Goal: Task Accomplishment & Management: Complete application form

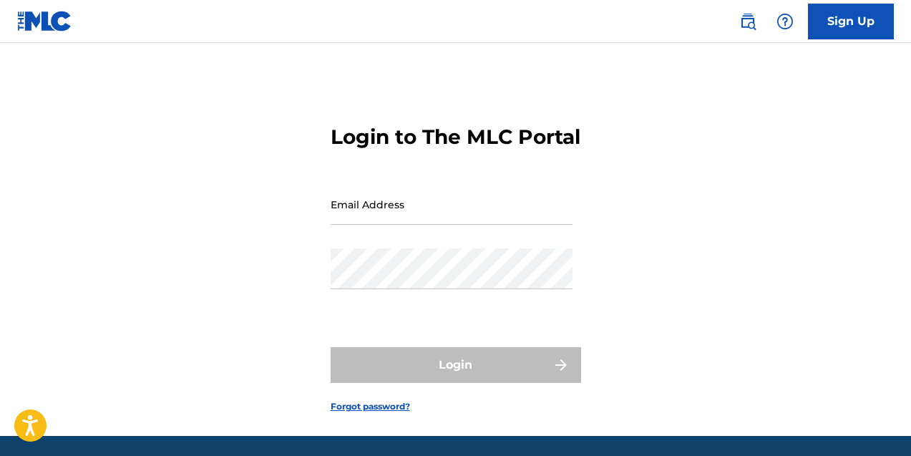
click at [404, 225] on input "Email Address" at bounding box center [452, 204] width 242 height 41
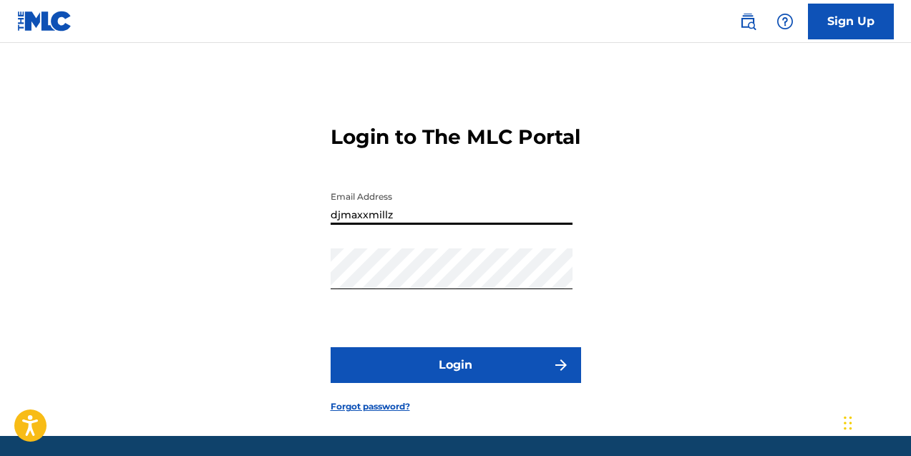
click at [420, 225] on input "djmaxxmillz" at bounding box center [452, 204] width 242 height 41
type input "[EMAIL_ADDRESS][DOMAIN_NAME]"
click at [331, 347] on button "Login" at bounding box center [456, 365] width 250 height 36
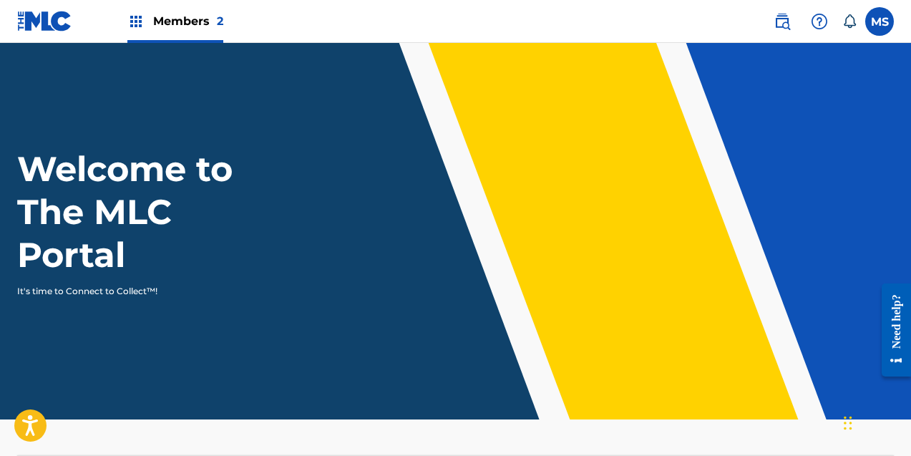
scroll to position [486, 0]
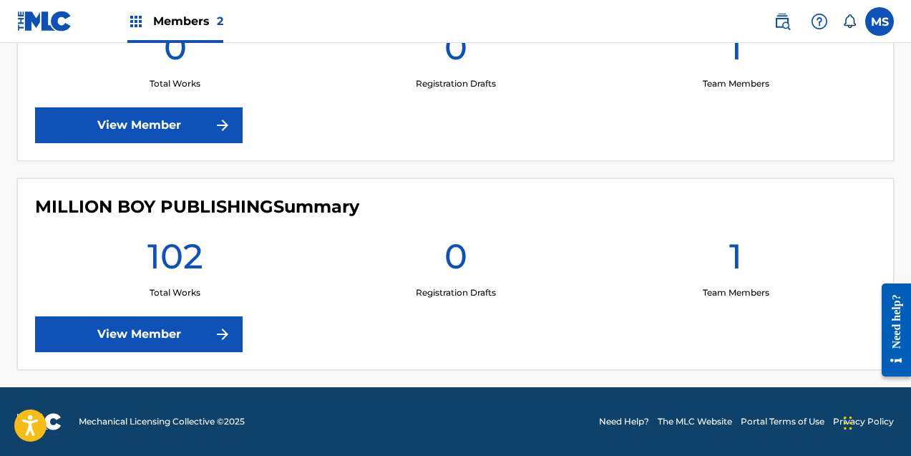
click at [157, 337] on link "View Member" at bounding box center [138, 334] width 207 height 36
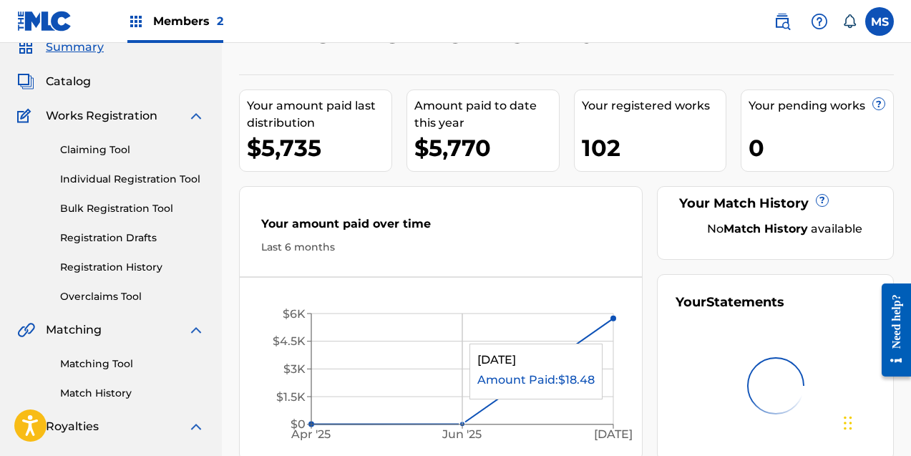
scroll to position [59, 0]
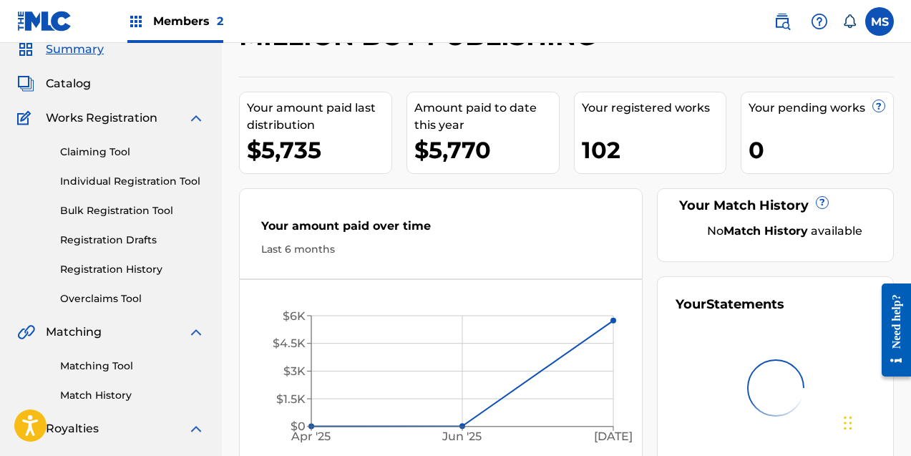
click at [121, 187] on link "Individual Registration Tool" at bounding box center [132, 181] width 145 height 15
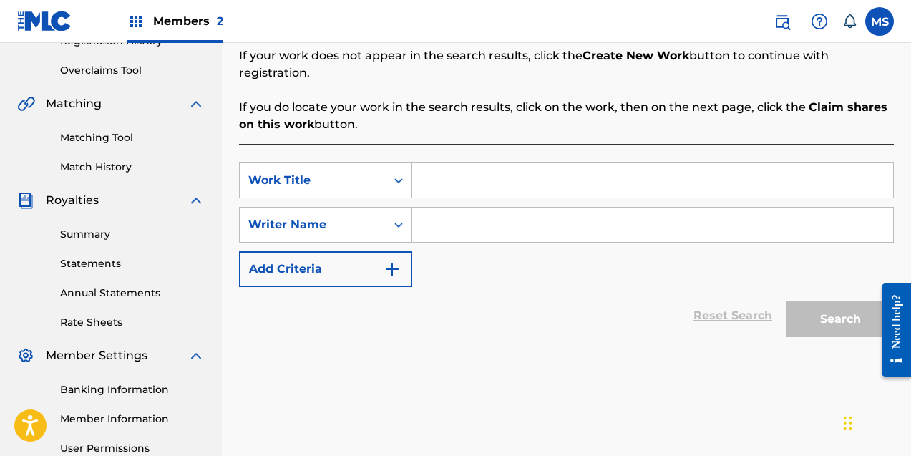
scroll to position [288, 0]
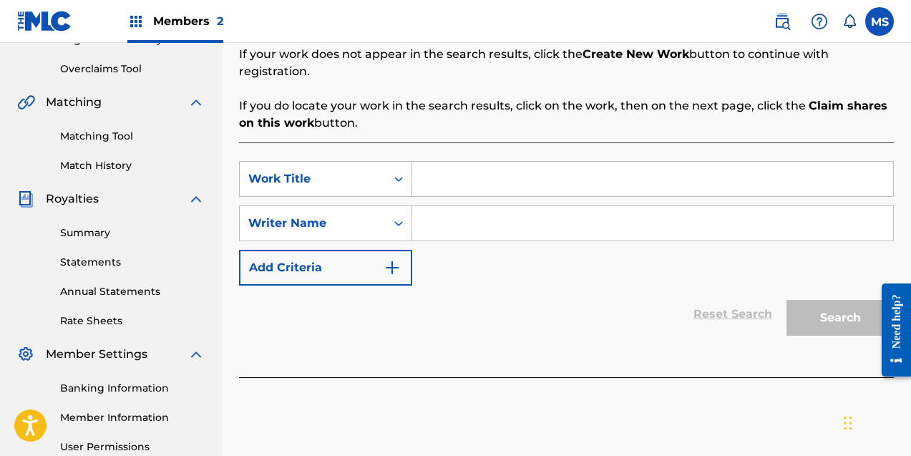
click at [454, 168] on input "Search Form" at bounding box center [652, 179] width 481 height 34
type input "Attachments"
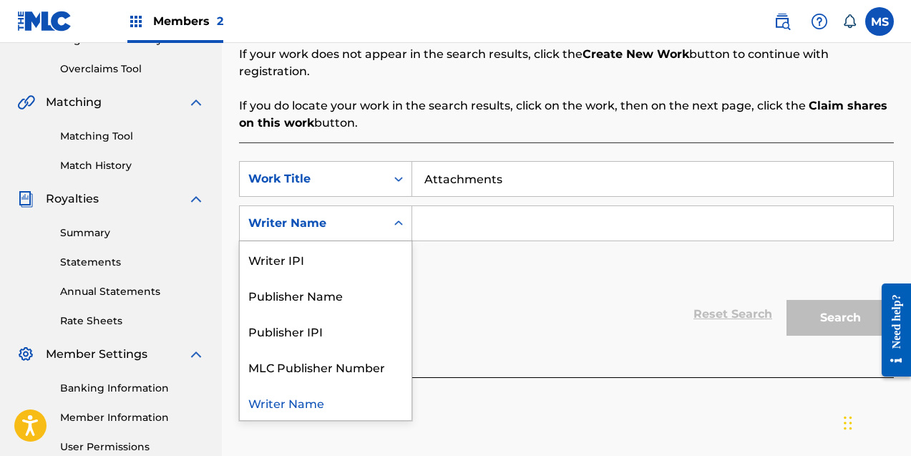
click at [390, 210] on div "Search Form" at bounding box center [399, 223] width 26 height 26
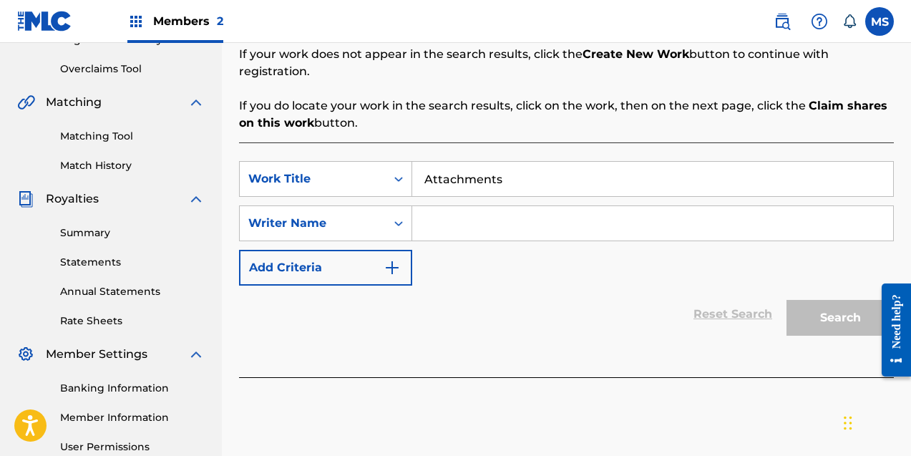
click at [390, 210] on div "Search Form" at bounding box center [399, 223] width 26 height 26
click at [470, 206] on input "Search Form" at bounding box center [652, 223] width 481 height 34
click at [592, 288] on div "Reset Search Search" at bounding box center [566, 313] width 655 height 57
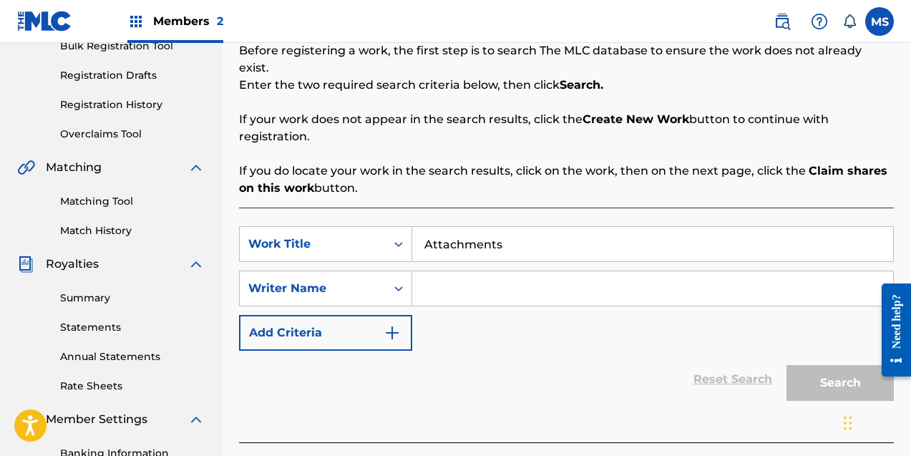
scroll to position [253, 0]
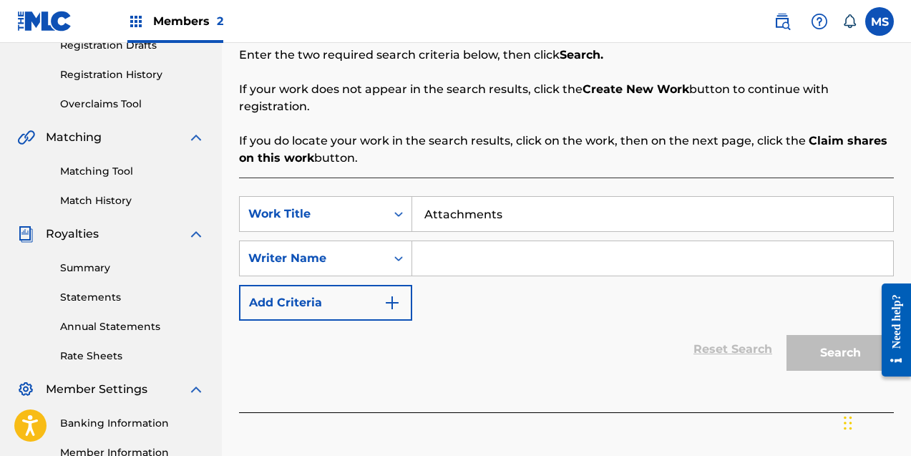
click at [545, 245] on input "Search Form" at bounding box center [652, 258] width 481 height 34
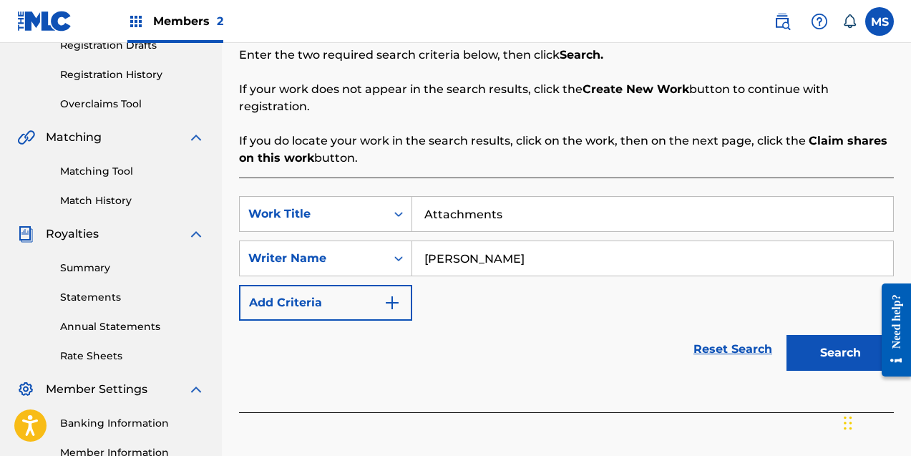
type input "Anthony Sobers"
click at [835, 335] on button "Search" at bounding box center [839, 353] width 107 height 36
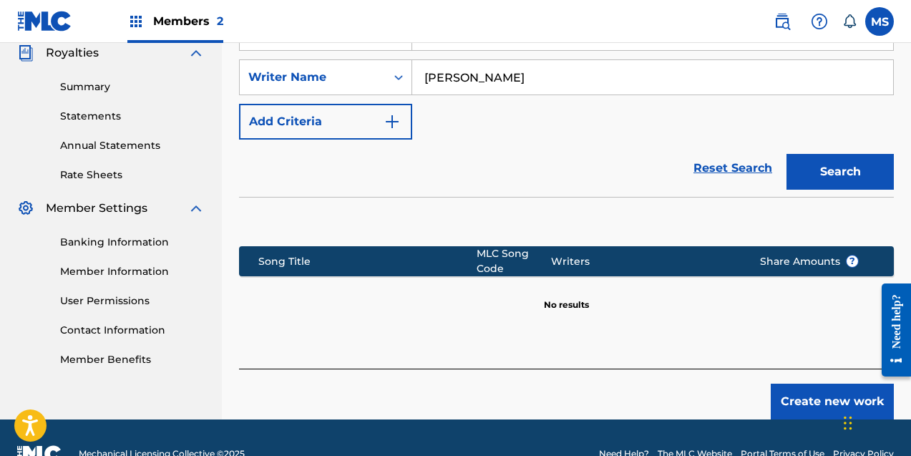
scroll to position [449, 0]
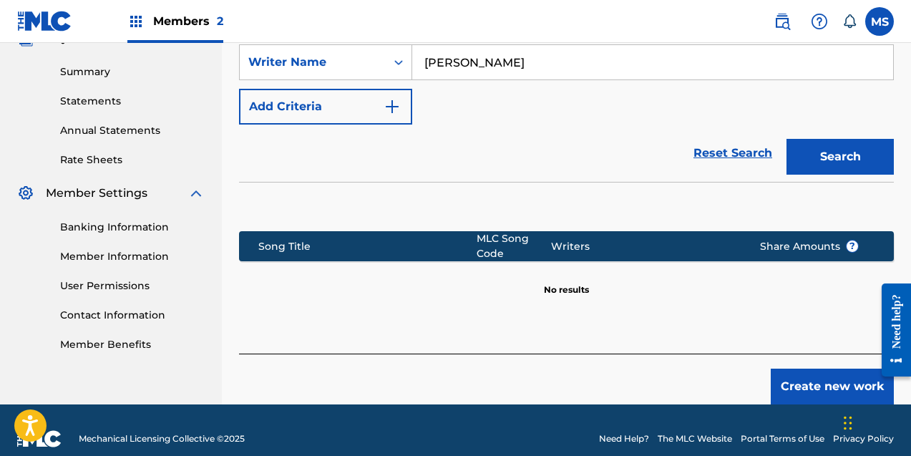
click at [828, 368] on button "Create new work" at bounding box center [832, 386] width 123 height 36
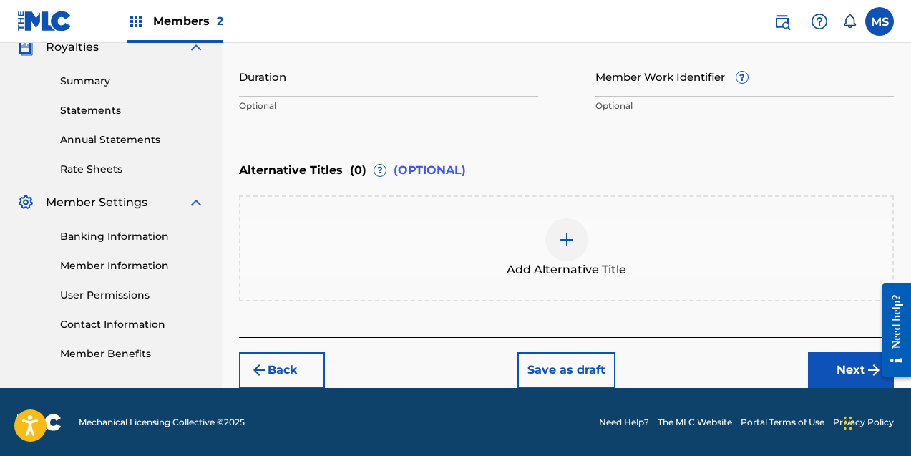
click at [566, 235] on img at bounding box center [566, 239] width 17 height 17
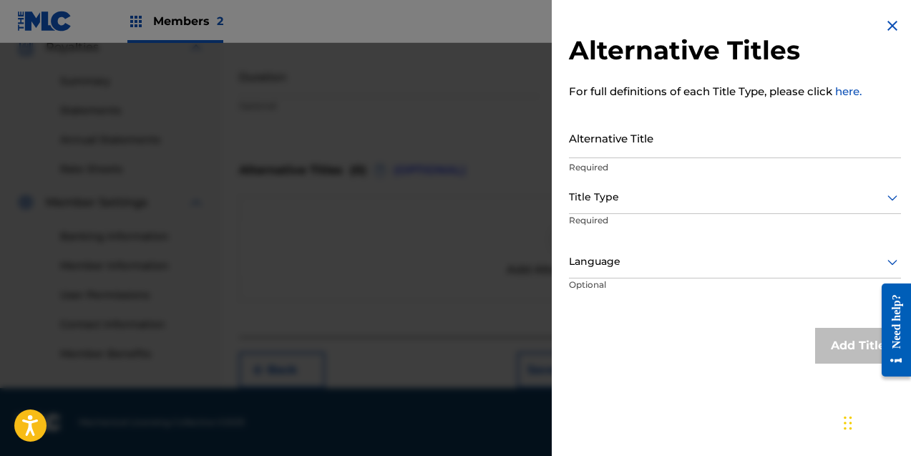
click at [612, 200] on div at bounding box center [735, 197] width 332 height 18
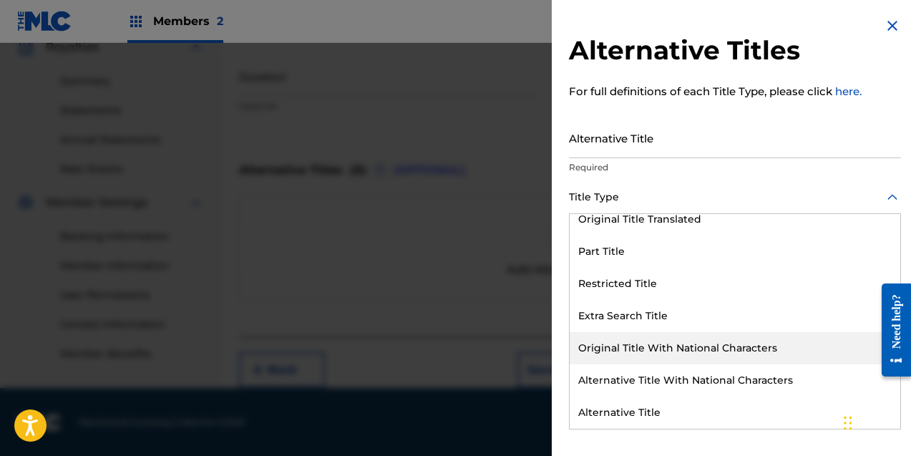
scroll to position [0, 0]
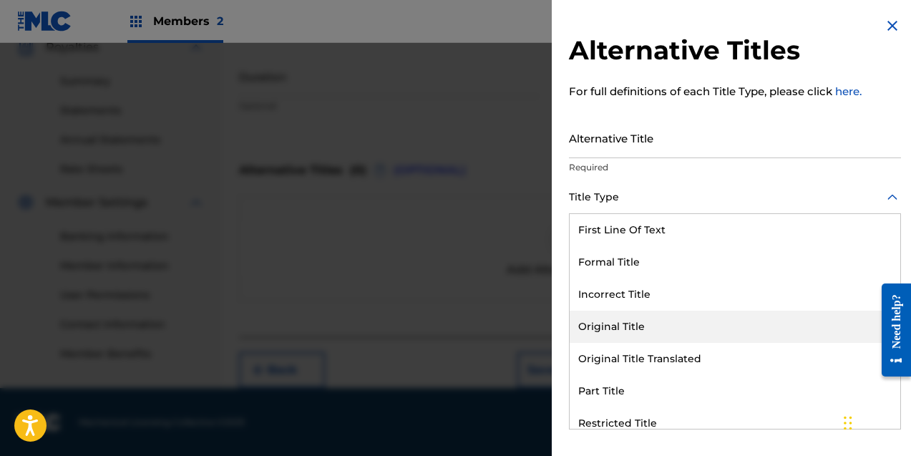
click at [625, 312] on div "Original Title" at bounding box center [734, 326] width 331 height 32
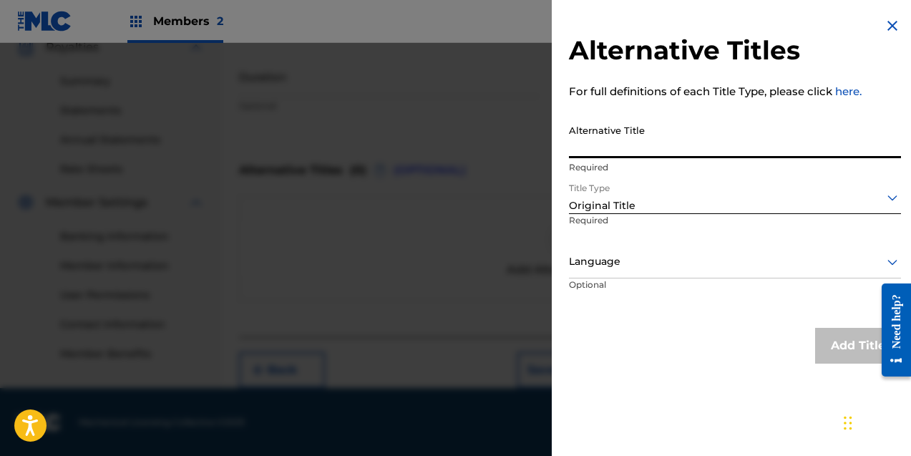
click at [617, 148] on input "Alternative Title" at bounding box center [735, 137] width 332 height 41
type input "Attachments"
click at [685, 257] on div at bounding box center [735, 262] width 332 height 18
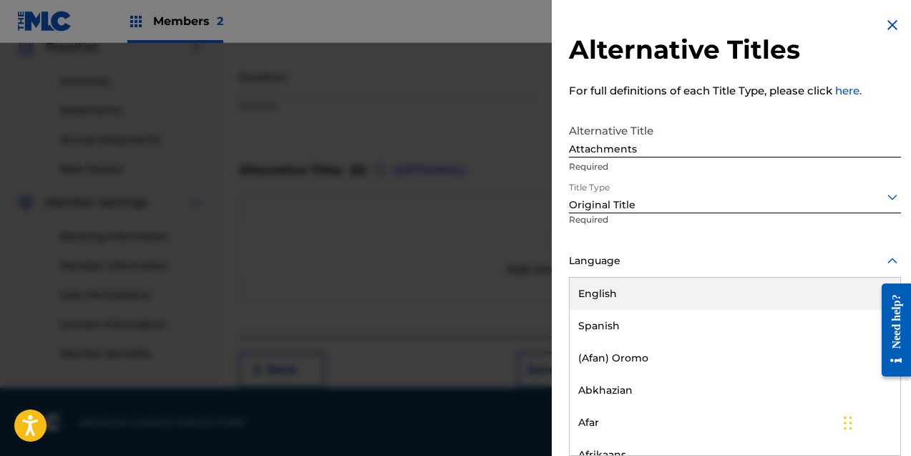
click at [653, 302] on div "English" at bounding box center [734, 294] width 331 height 32
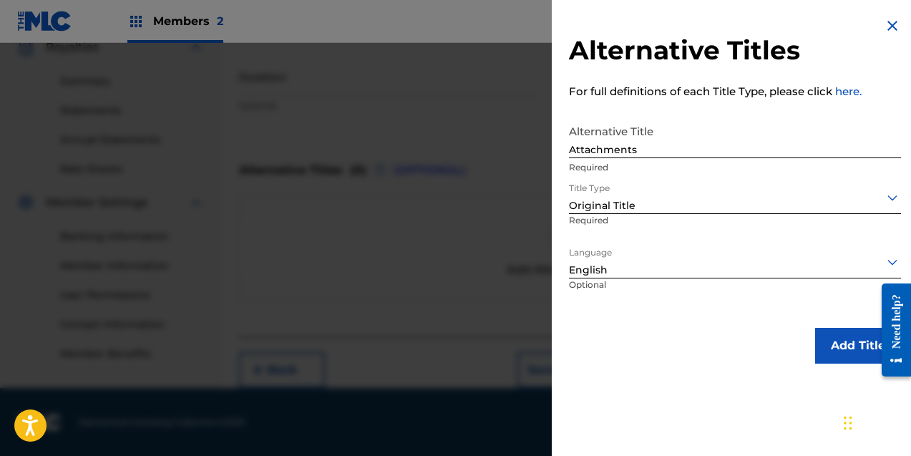
scroll to position [0, 0]
click at [843, 343] on button "Add Title" at bounding box center [858, 346] width 86 height 36
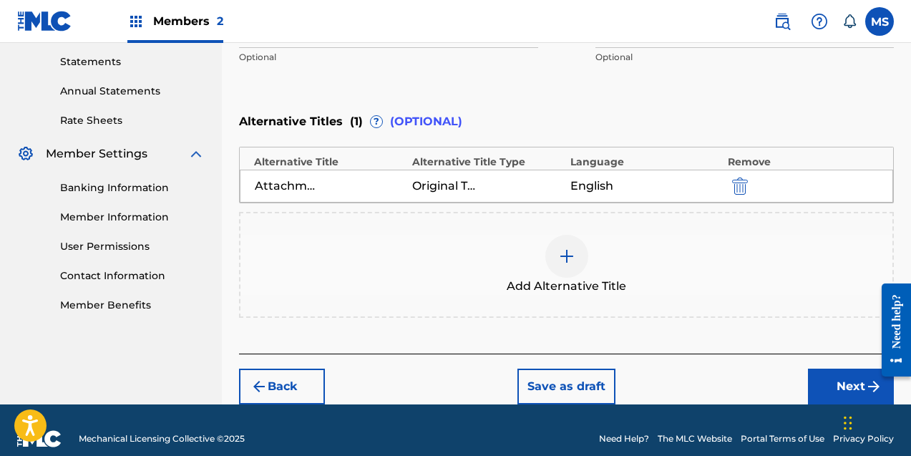
scroll to position [506, 0]
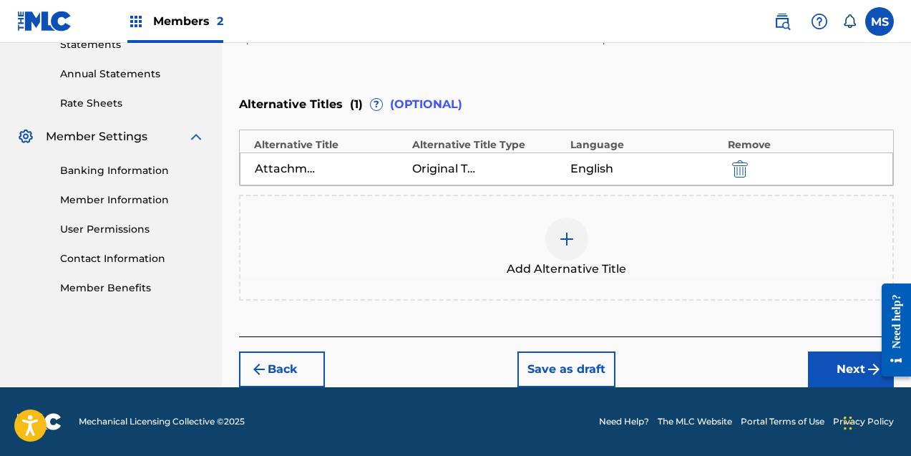
click at [843, 366] on button "Next" at bounding box center [851, 369] width 86 height 36
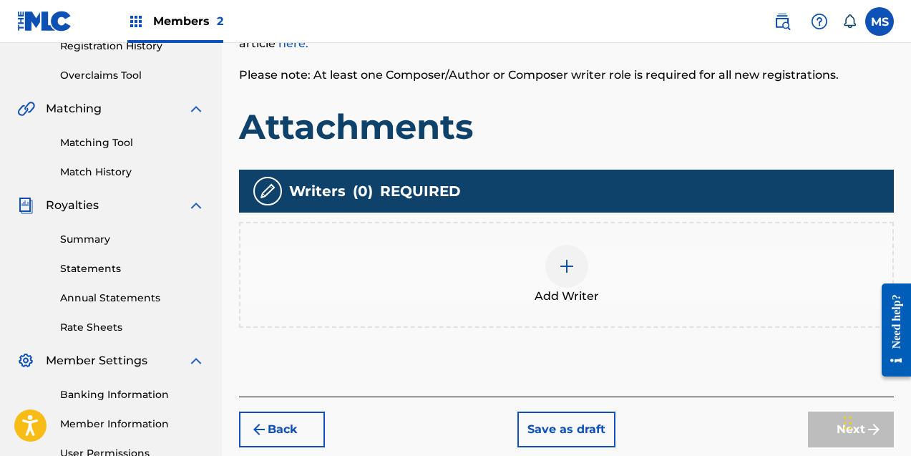
scroll to position [293, 0]
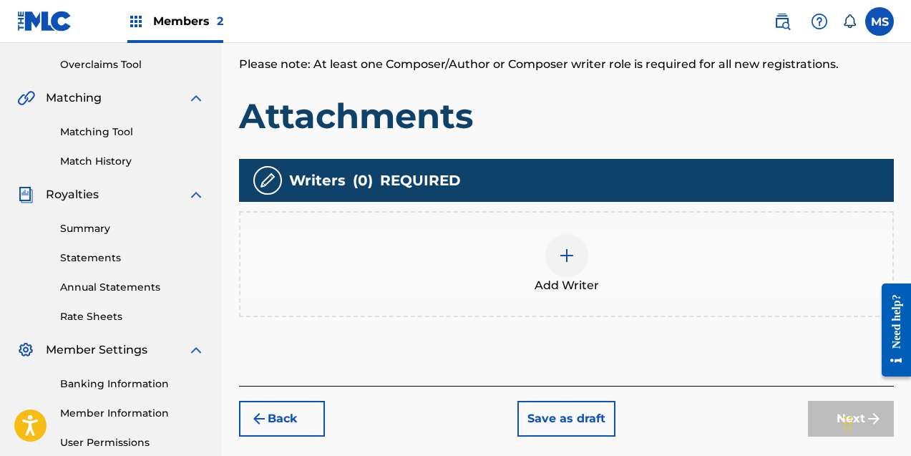
click at [567, 256] on img at bounding box center [566, 255] width 17 height 17
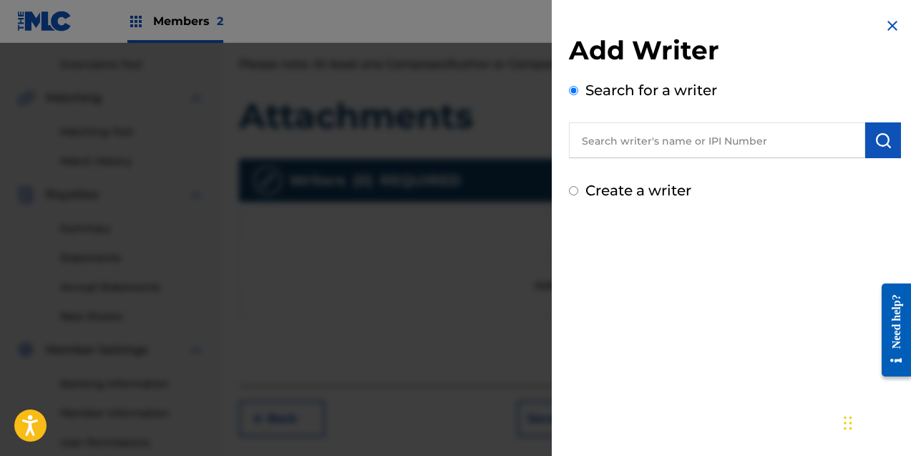
click at [633, 142] on input "text" at bounding box center [717, 140] width 296 height 36
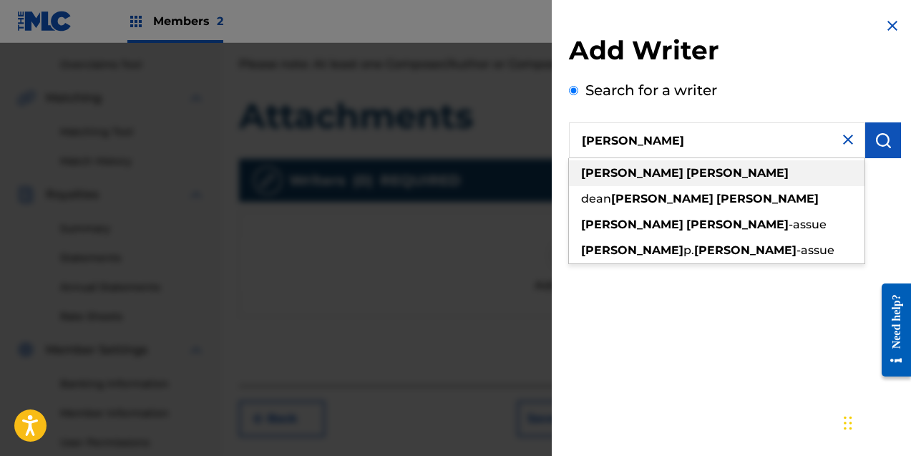
click at [686, 178] on strong "sobers" at bounding box center [737, 173] width 102 height 14
type input "anthony sobers"
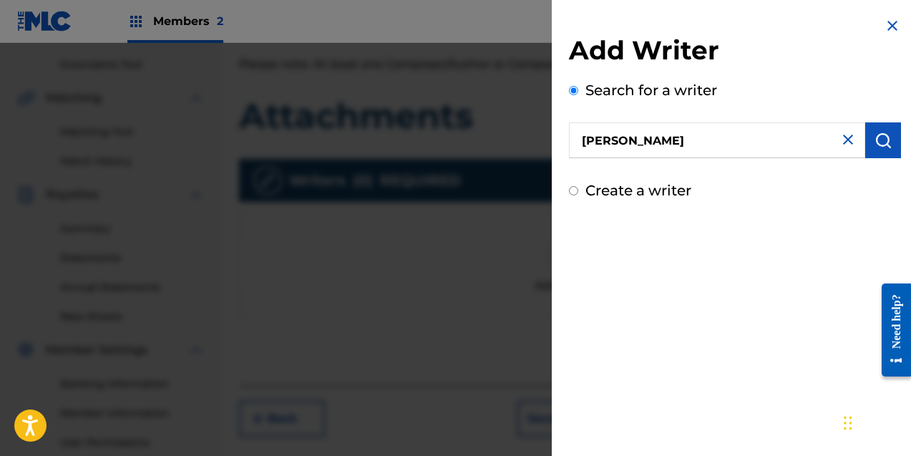
click at [876, 144] on img "submit" at bounding box center [882, 140] width 17 height 17
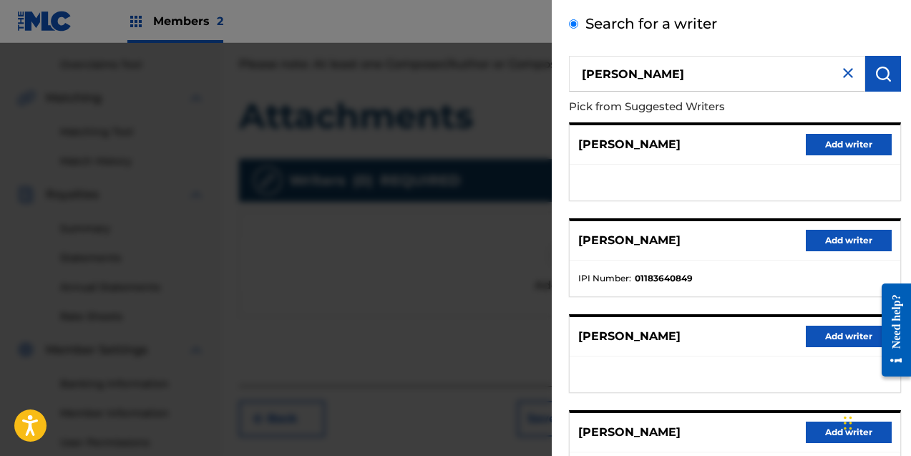
scroll to position [97, 0]
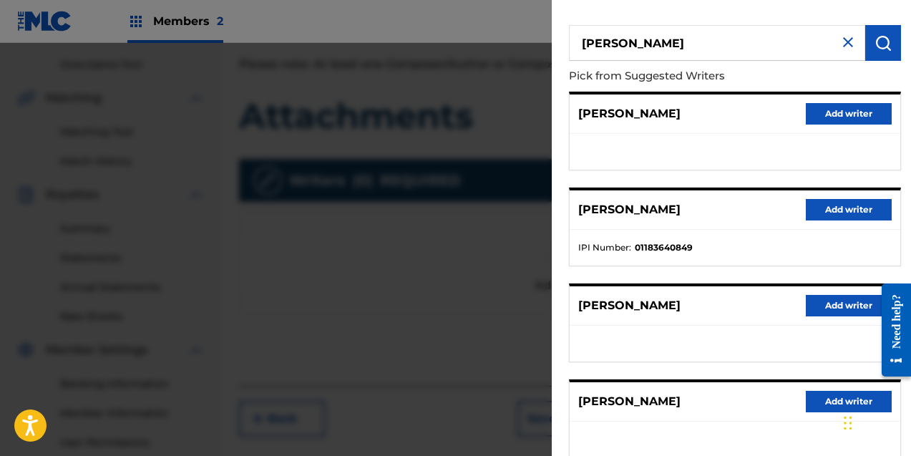
click at [834, 207] on button "Add writer" at bounding box center [849, 209] width 86 height 21
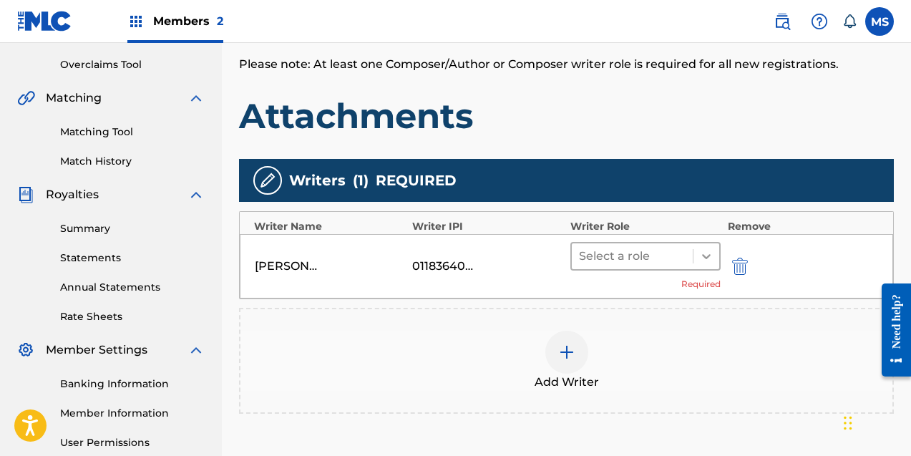
click at [700, 252] on icon at bounding box center [706, 256] width 14 height 14
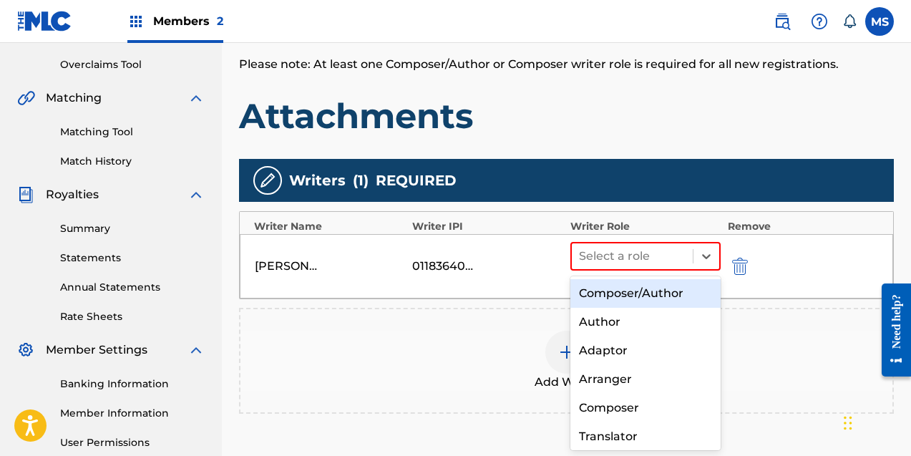
click at [647, 295] on div "Composer/Author" at bounding box center [645, 293] width 150 height 29
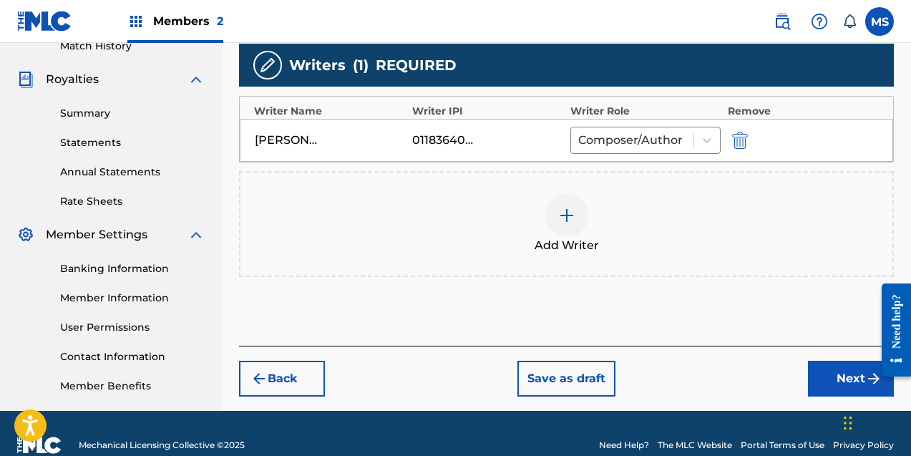
scroll to position [431, 0]
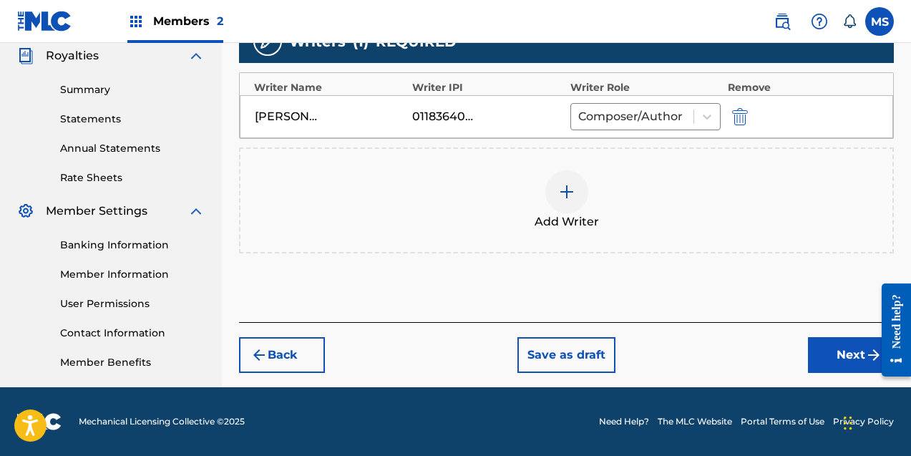
click at [854, 355] on button "Next" at bounding box center [851, 355] width 86 height 36
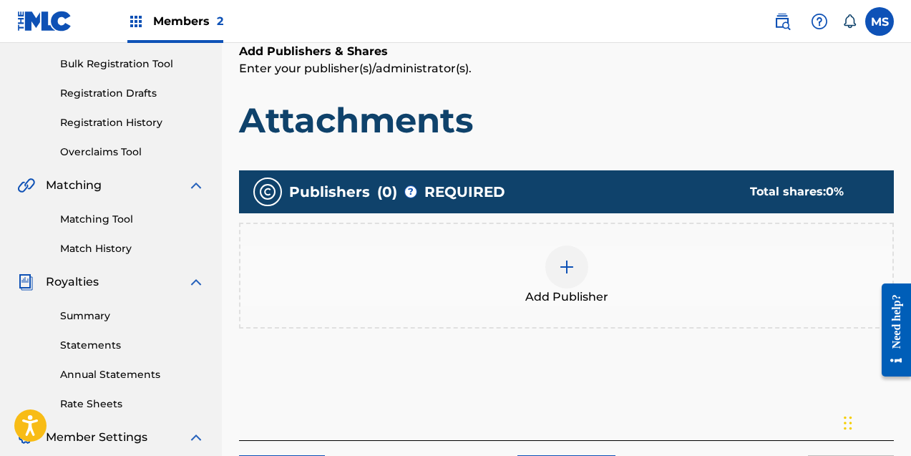
scroll to position [220, 0]
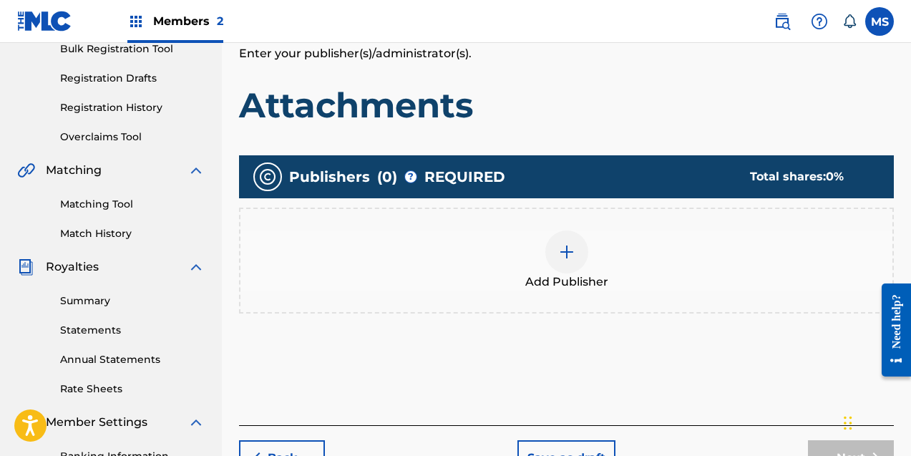
click at [557, 249] on div at bounding box center [566, 251] width 43 height 43
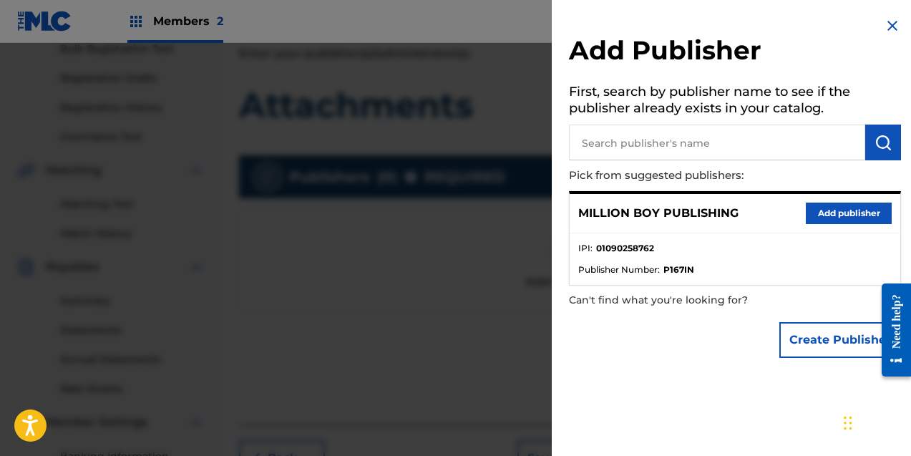
click at [857, 222] on button "Add publisher" at bounding box center [849, 212] width 86 height 21
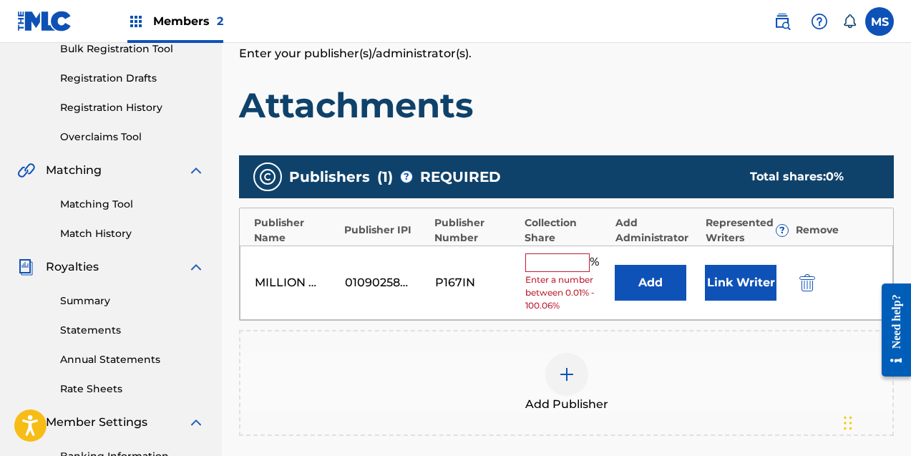
click at [544, 265] on input "text" at bounding box center [557, 262] width 64 height 19
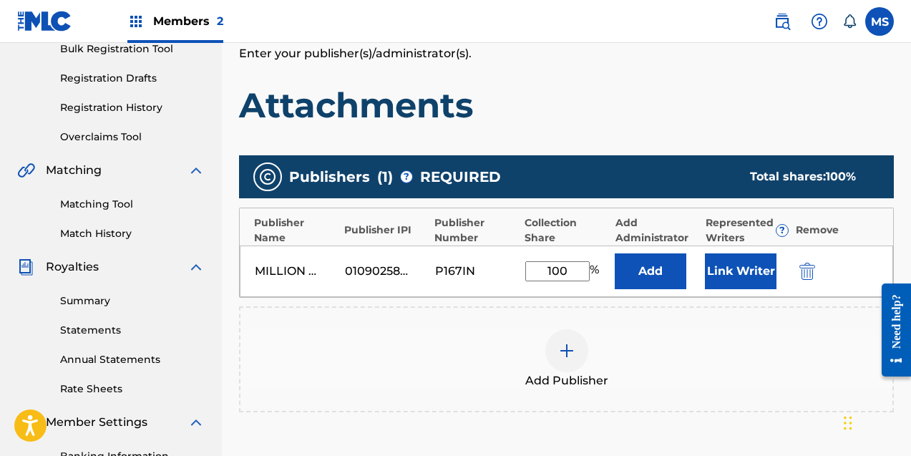
type input "100"
click at [739, 327] on div "Add Publisher" at bounding box center [566, 359] width 655 height 106
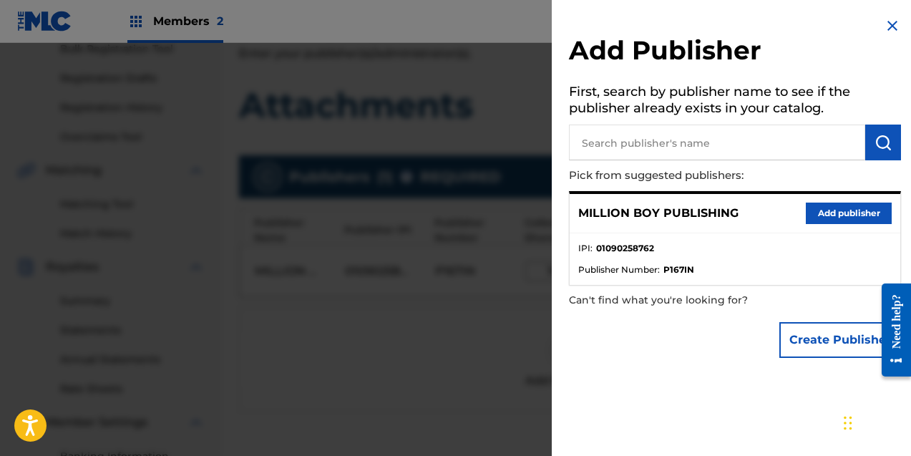
click at [455, 319] on div at bounding box center [455, 271] width 911 height 456
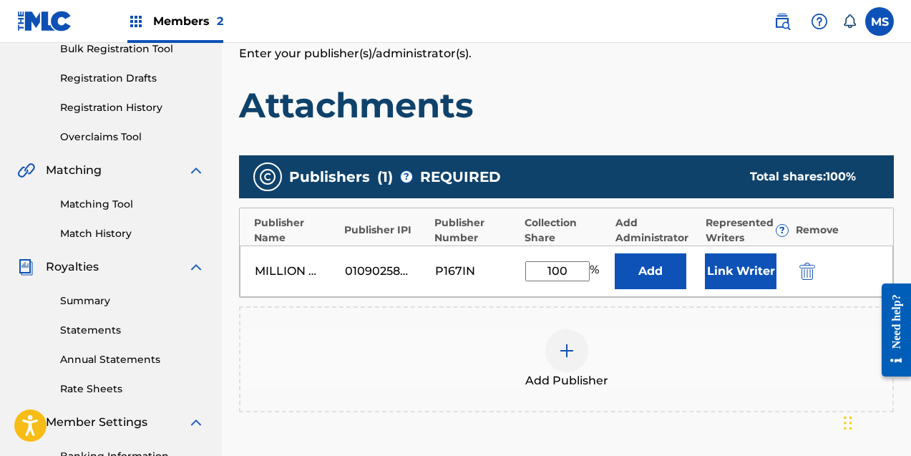
drag, startPoint x: 664, startPoint y: 272, endPoint x: 692, endPoint y: 313, distance: 49.4
click at [692, 313] on div "Publishers ( 1 ) ? REQUIRED Total shares: 100 % Publisher Name Publisher IPI Pu…" at bounding box center [566, 283] width 655 height 257
click at [759, 270] on button "Link Writer" at bounding box center [741, 271] width 72 height 36
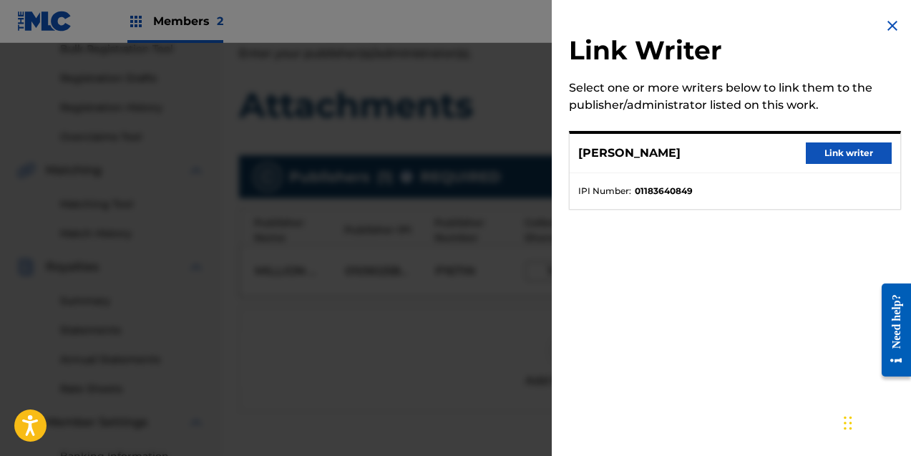
click at [827, 152] on button "Link writer" at bounding box center [849, 152] width 86 height 21
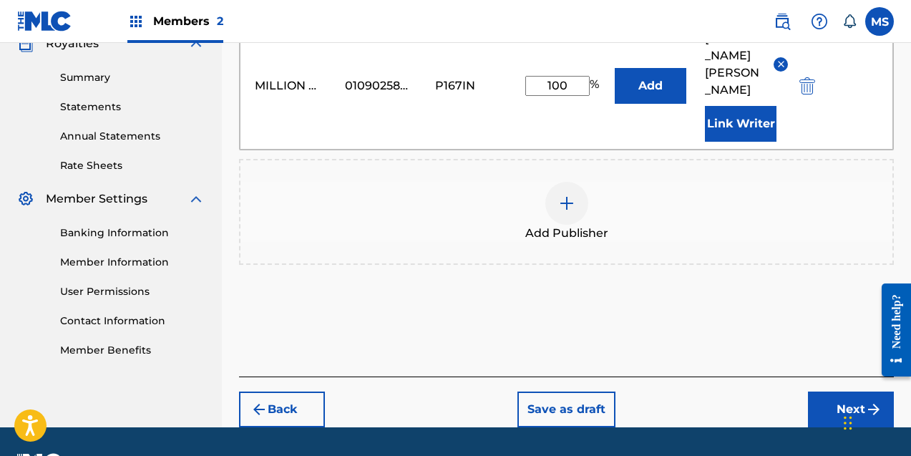
scroll to position [466, 0]
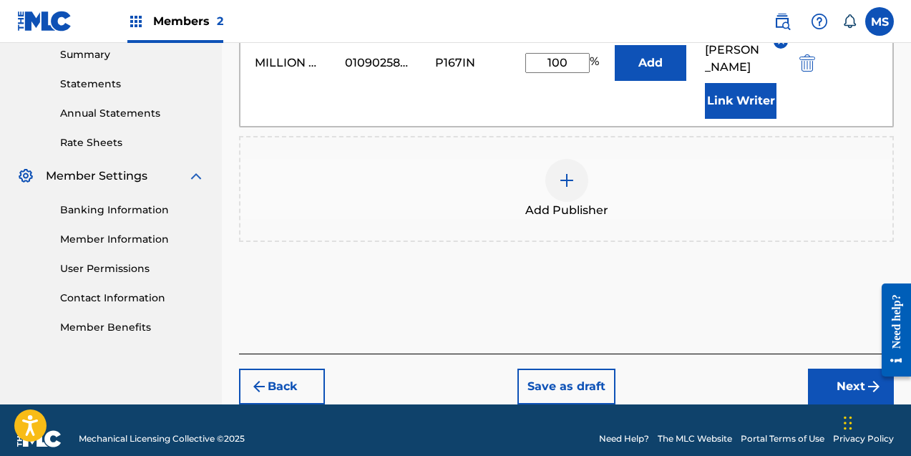
click at [826, 368] on button "Next" at bounding box center [851, 386] width 86 height 36
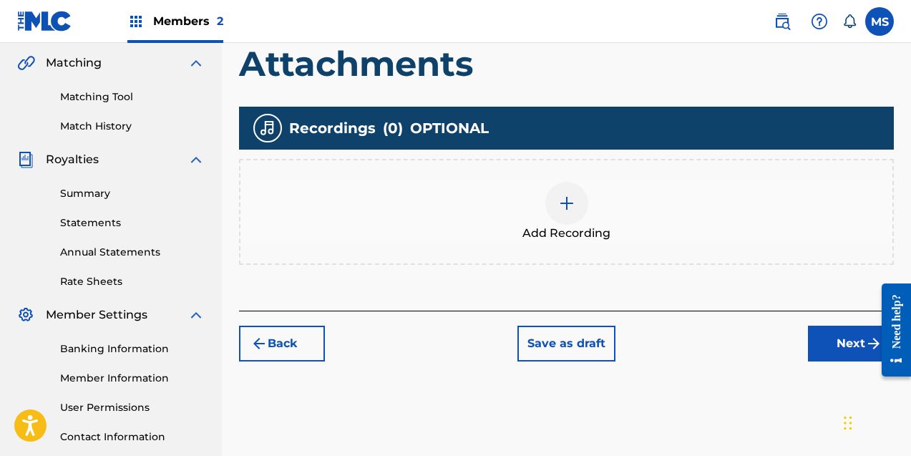
scroll to position [333, 0]
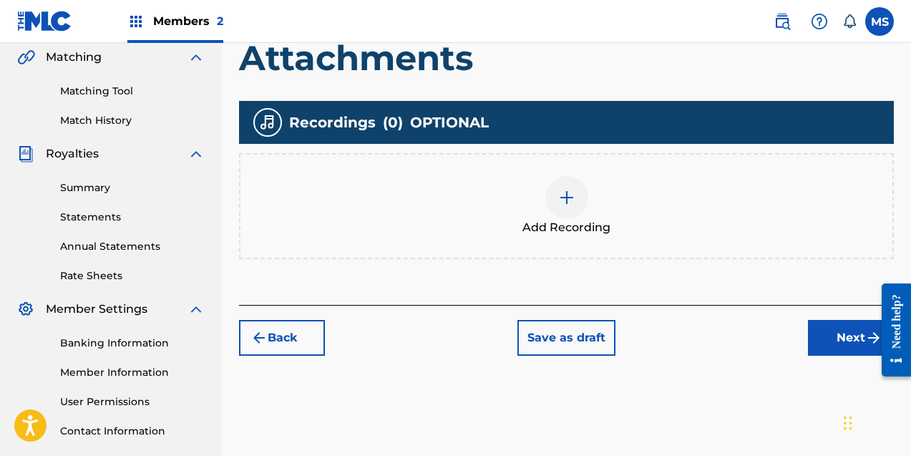
click at [566, 192] on img at bounding box center [566, 197] width 17 height 17
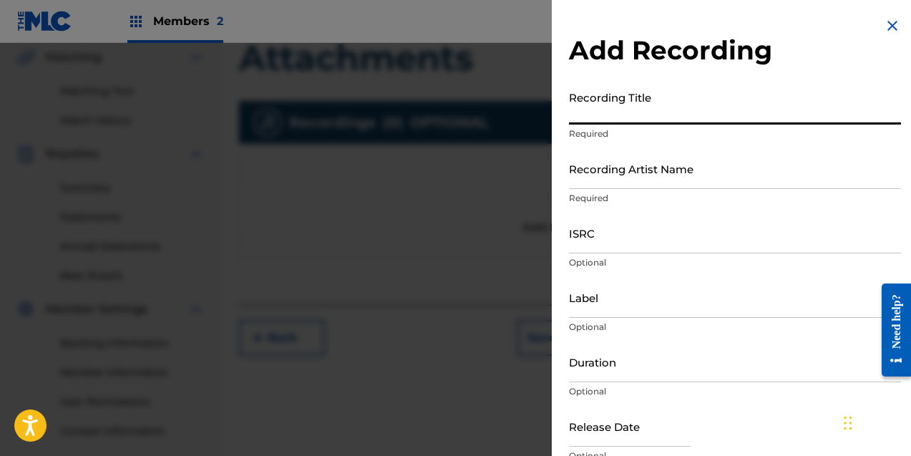
click at [593, 110] on input "Recording Title" at bounding box center [735, 104] width 332 height 41
type input "Attachments"
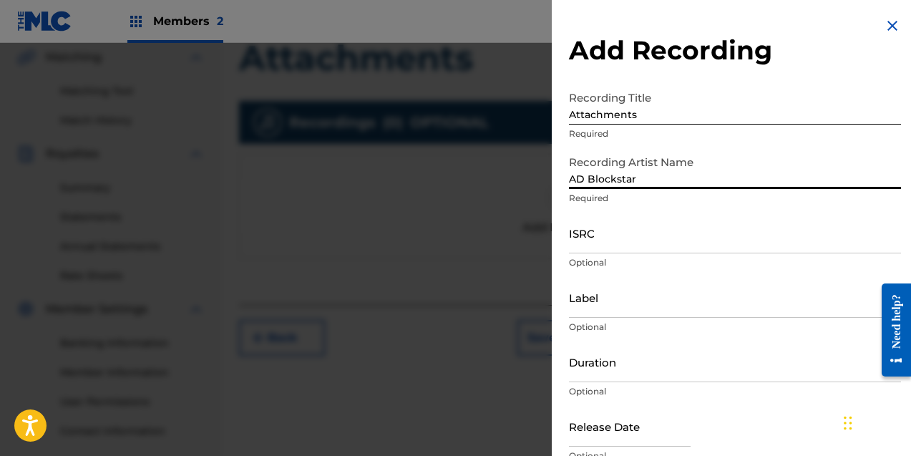
type input "AD Blockstar"
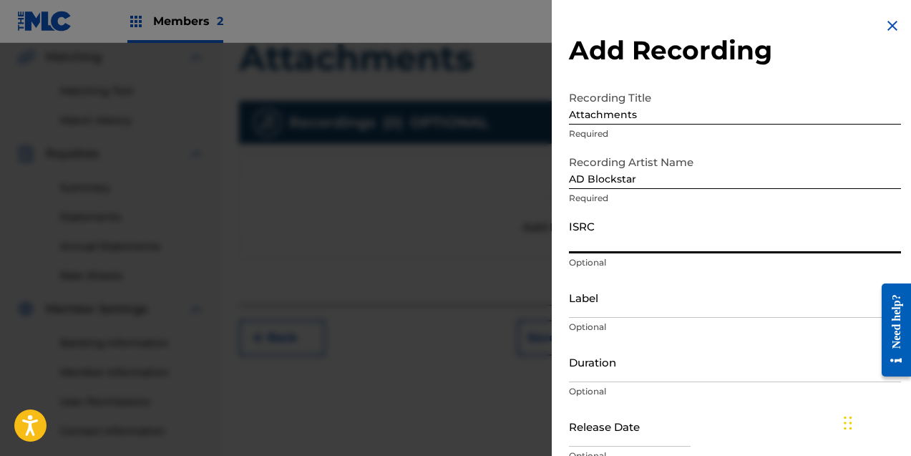
click at [617, 243] on input "ISRC" at bounding box center [735, 232] width 332 height 41
type input "u"
type input "USUYG1751042"
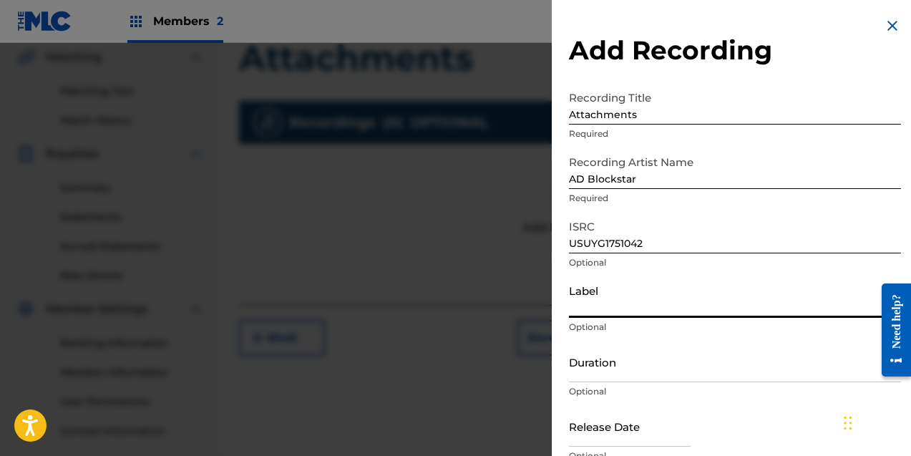
click at [629, 316] on input "Label" at bounding box center [735, 297] width 332 height 41
type input "Geniune Hit Makers Inc"
click at [672, 367] on input "Duration" at bounding box center [735, 361] width 332 height 41
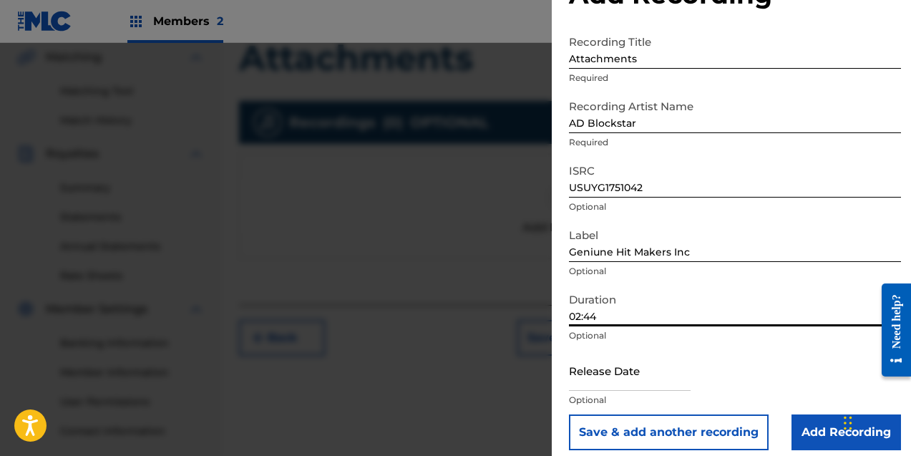
scroll to position [67, 0]
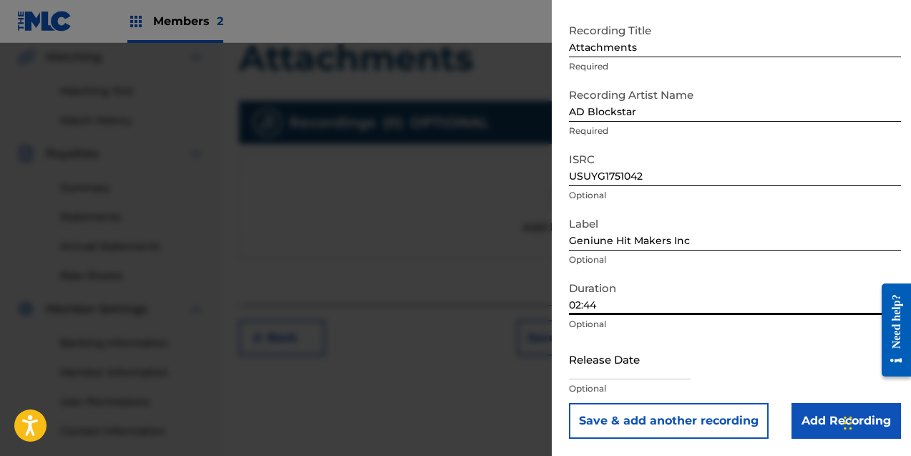
type input "02:44"
click at [664, 366] on input "text" at bounding box center [630, 358] width 122 height 41
select select "7"
select select "2025"
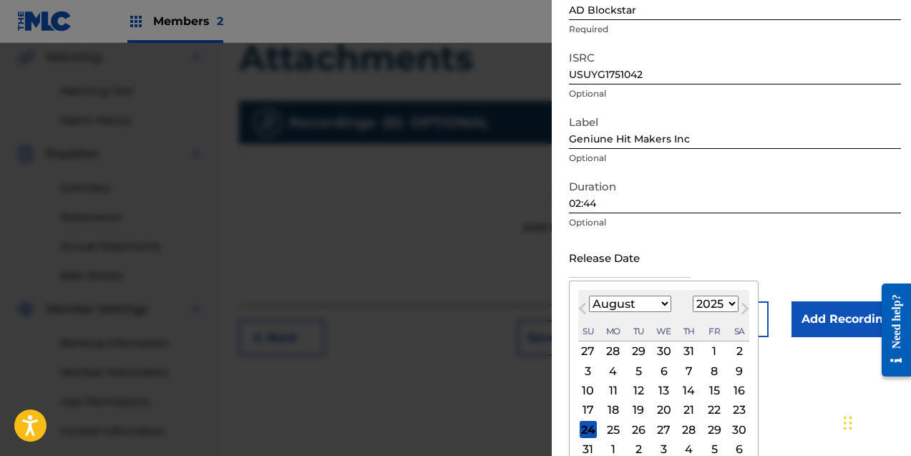
scroll to position [200, 0]
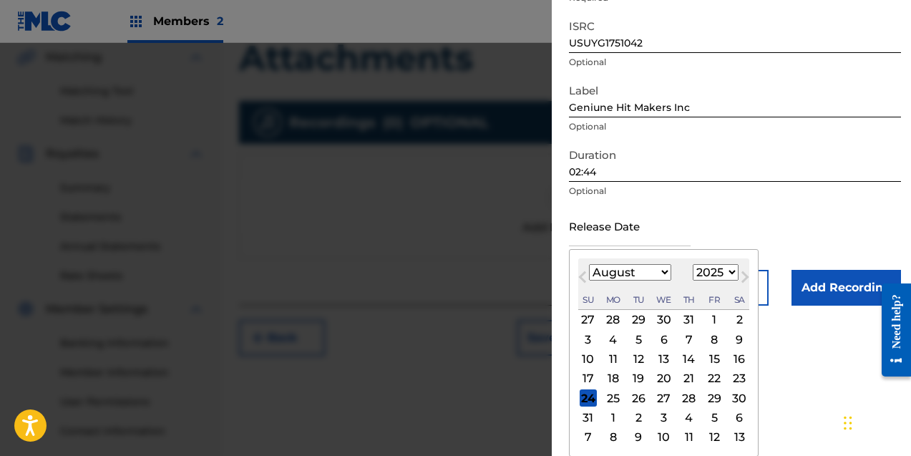
click at [713, 359] on div "15" at bounding box center [713, 359] width 17 height 17
type input "August 15 2025"
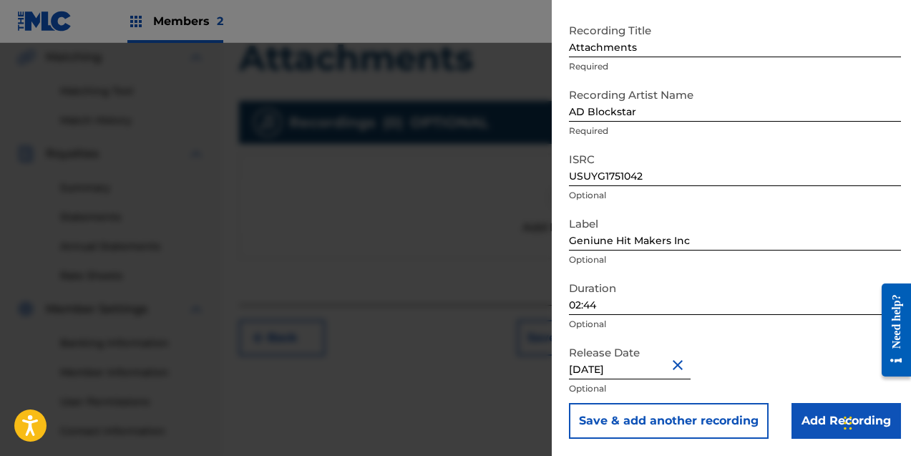
scroll to position [431, 0]
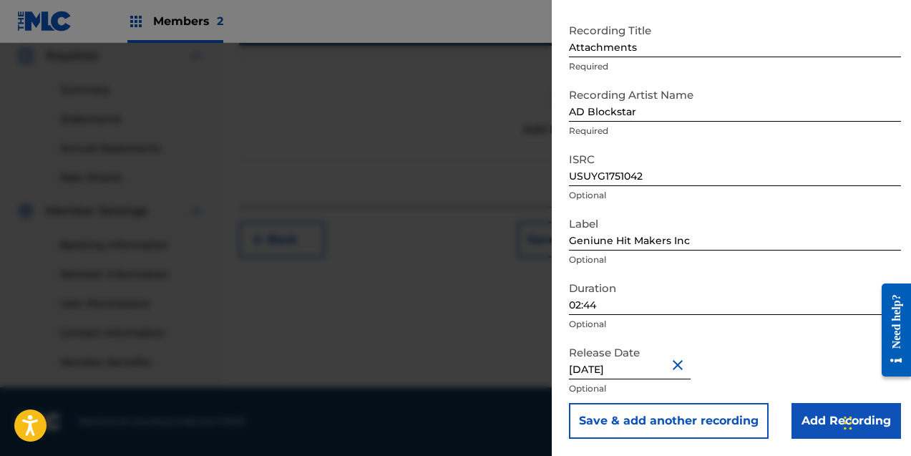
click at [806, 421] on input "Add Recording" at bounding box center [845, 421] width 109 height 36
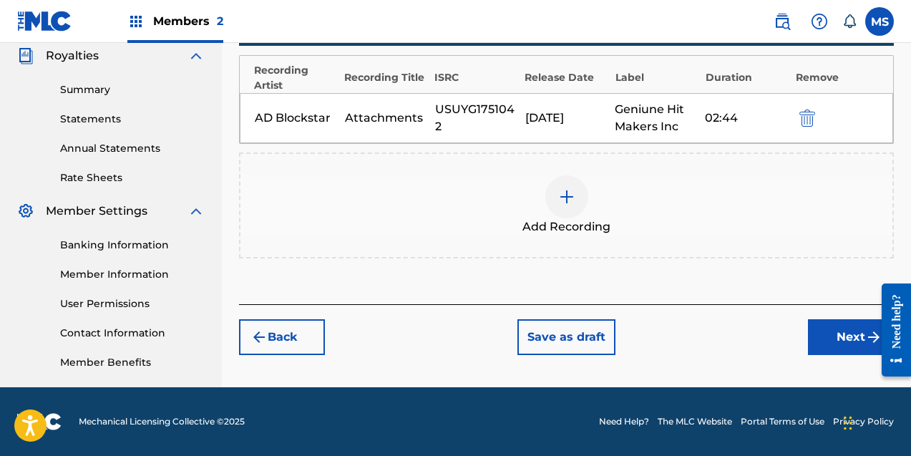
click at [834, 330] on button "Next" at bounding box center [851, 337] width 86 height 36
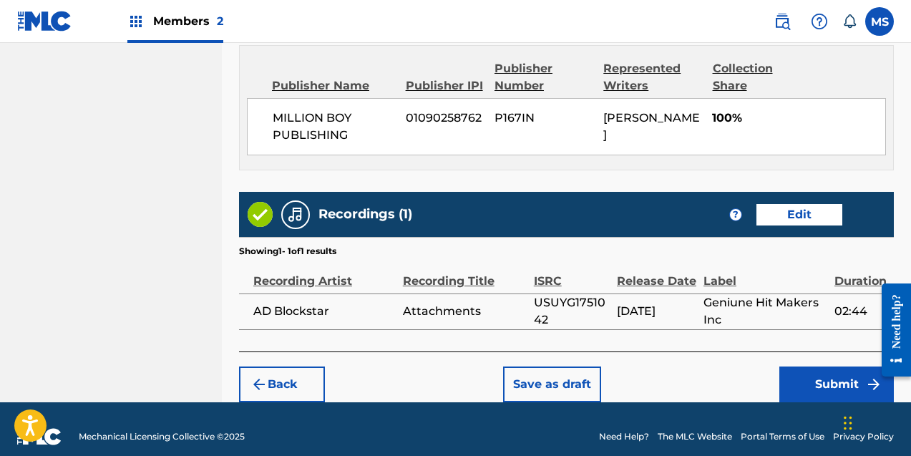
scroll to position [866, 0]
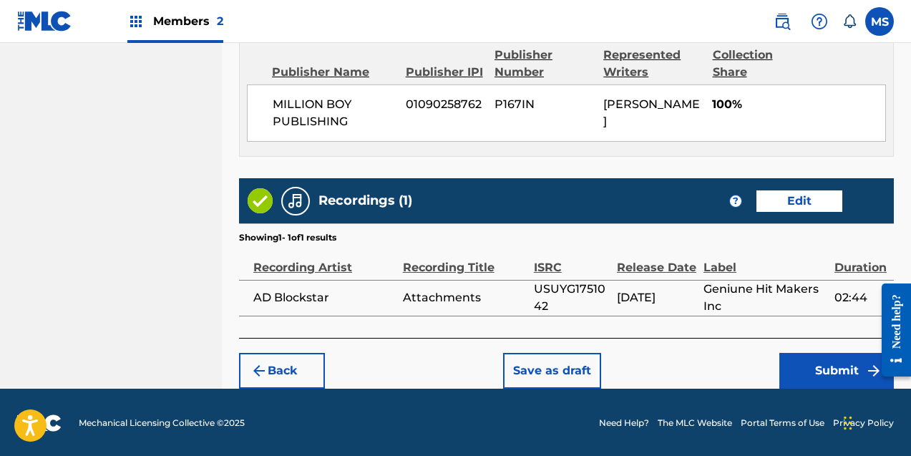
click at [824, 368] on button "Submit" at bounding box center [836, 371] width 114 height 36
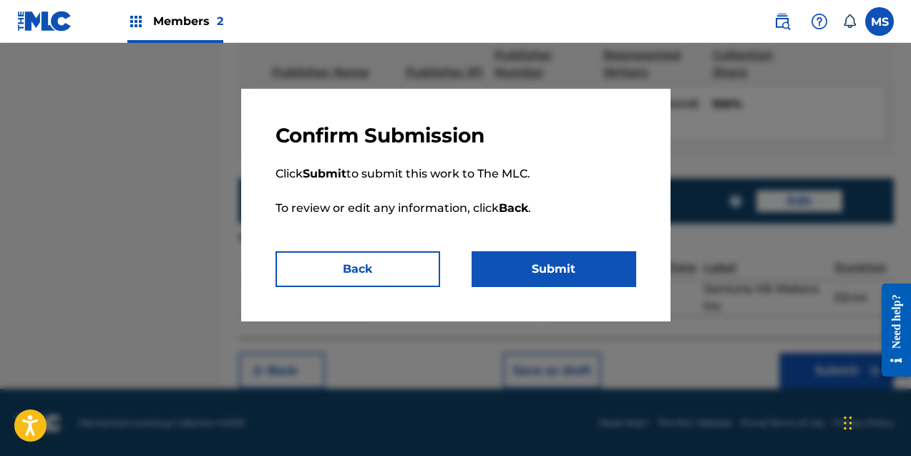
click at [577, 274] on button "Submit" at bounding box center [553, 269] width 165 height 36
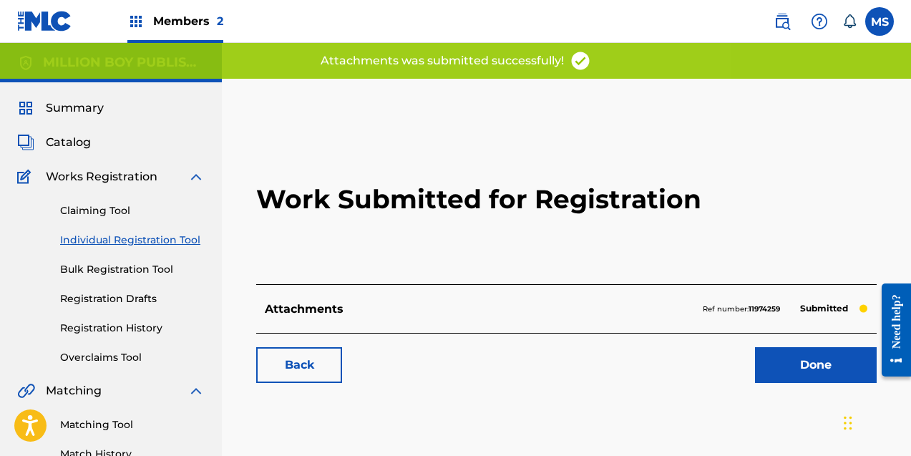
click at [114, 207] on link "Claiming Tool" at bounding box center [132, 210] width 145 height 15
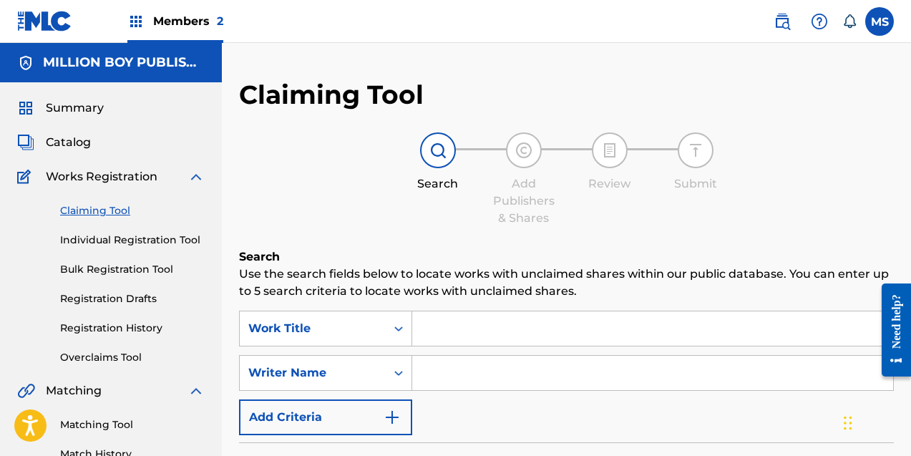
click at [447, 375] on input "Search Form" at bounding box center [652, 373] width 481 height 34
click at [401, 373] on icon "Search Form" at bounding box center [398, 373] width 9 height 5
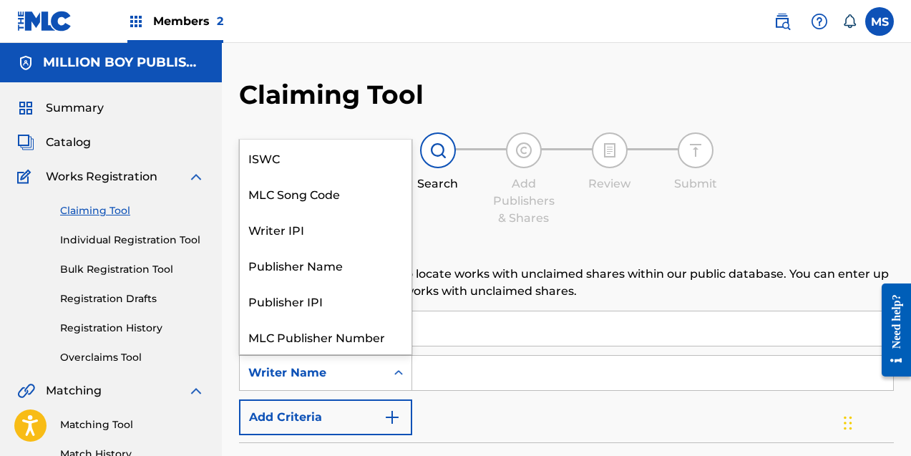
scroll to position [36, 0]
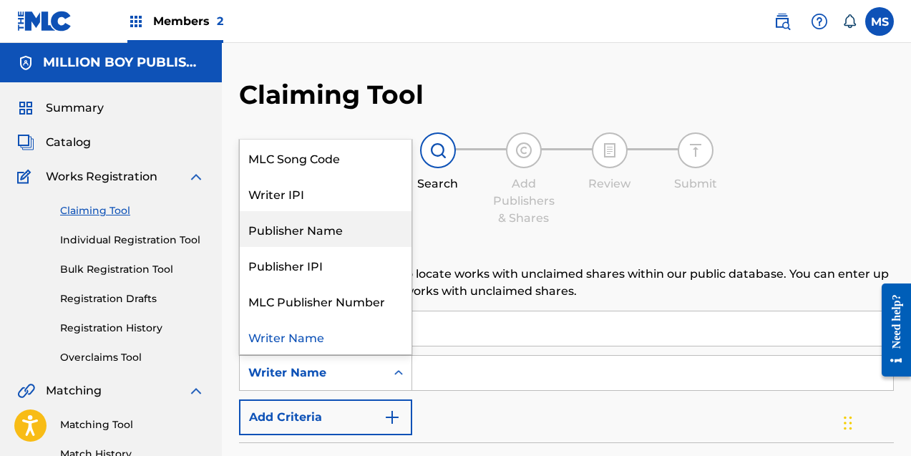
click at [341, 233] on div "Publisher Name" at bounding box center [326, 229] width 172 height 36
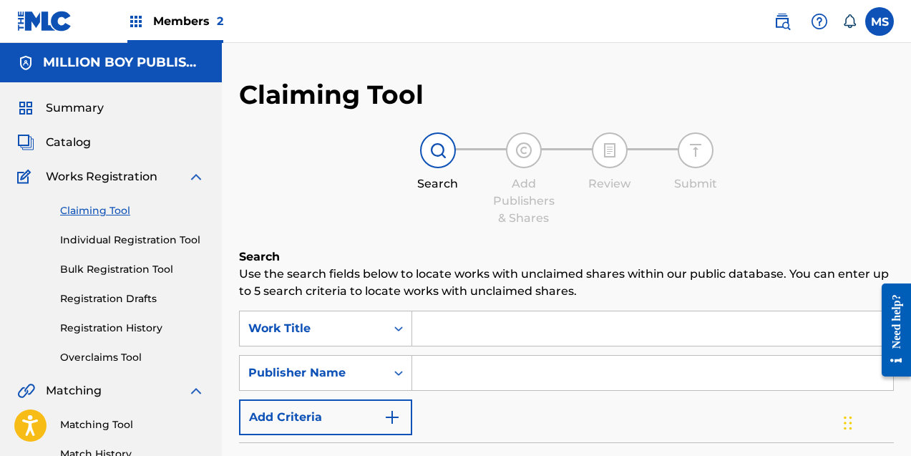
click at [447, 368] on input "Search Form" at bounding box center [652, 373] width 481 height 34
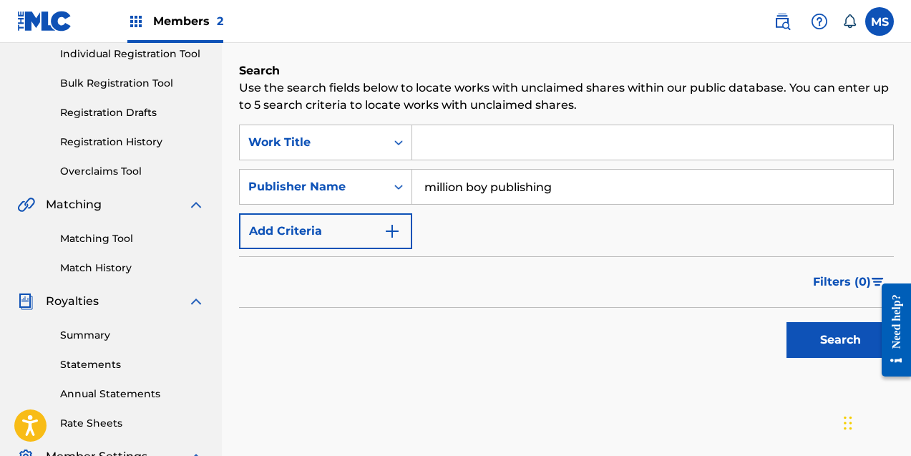
scroll to position [194, 0]
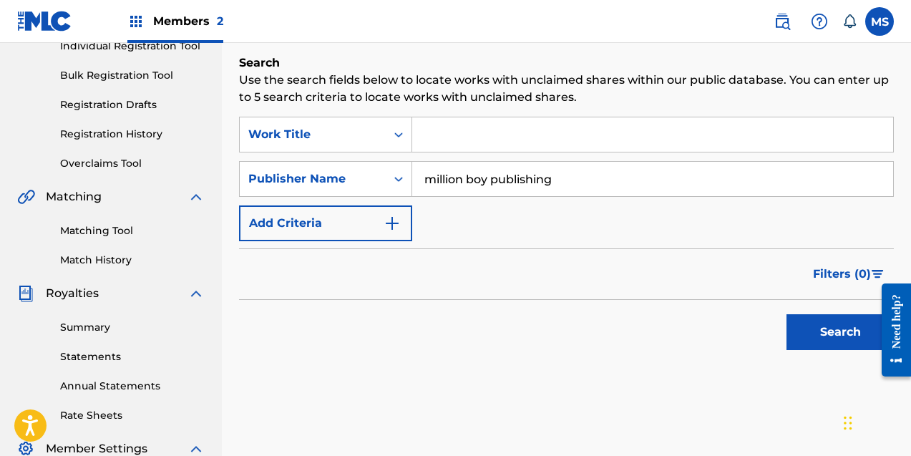
type input "million boy publishing"
click at [813, 330] on button "Search" at bounding box center [839, 332] width 107 height 36
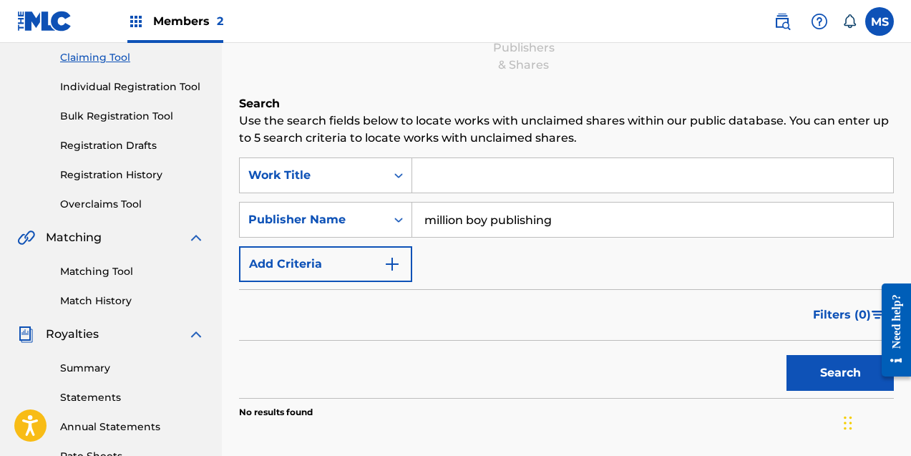
scroll to position [135, 0]
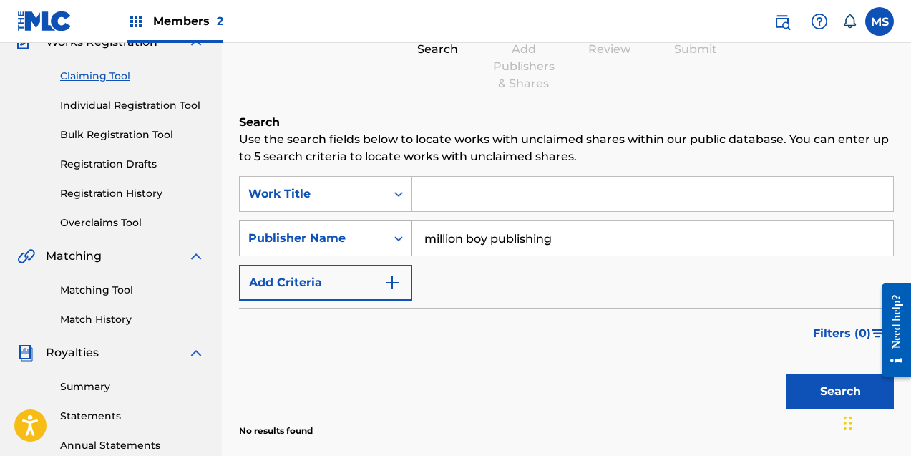
click at [393, 243] on icon "Search Form" at bounding box center [398, 238] width 14 height 14
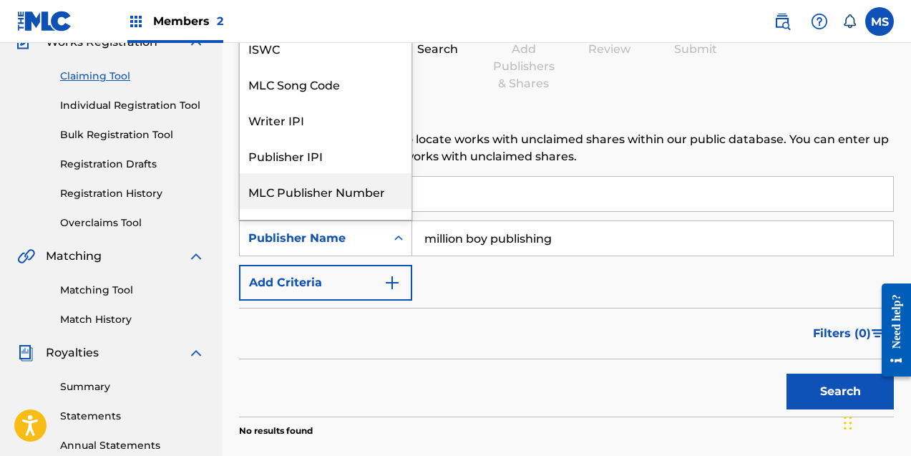
scroll to position [0, 0]
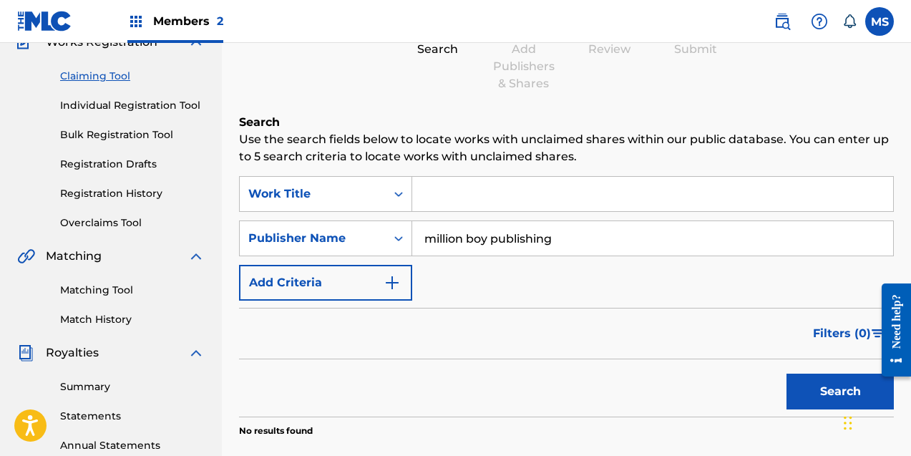
click at [597, 285] on div "SearchWithCriteria073c2cde-1edc-4389-acf2-0500ce2a983b Work Title SearchWithCri…" at bounding box center [566, 238] width 655 height 124
click at [798, 386] on button "Search" at bounding box center [839, 391] width 107 height 36
click at [399, 243] on icon "Search Form" at bounding box center [398, 238] width 14 height 14
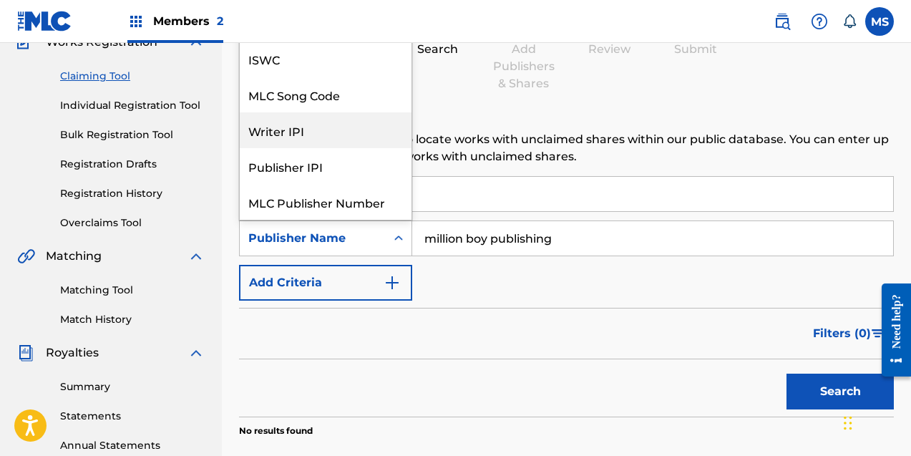
scroll to position [36, 0]
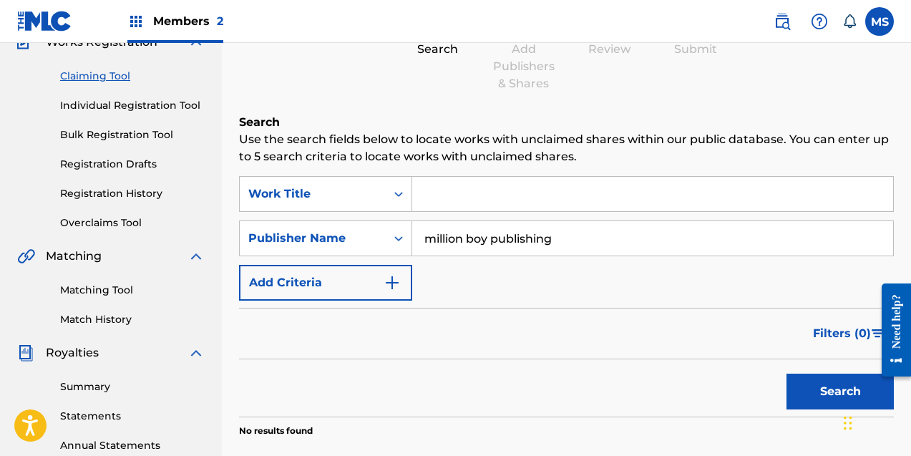
click at [560, 265] on div "SearchWithCriteria073c2cde-1edc-4389-acf2-0500ce2a983b Work Title SearchWithCri…" at bounding box center [566, 238] width 655 height 124
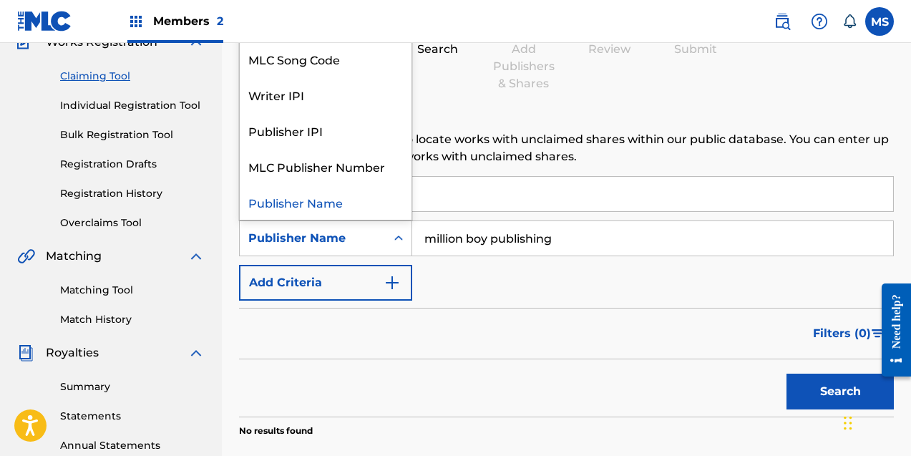
click at [404, 239] on icon "Search Form" at bounding box center [398, 238] width 14 height 14
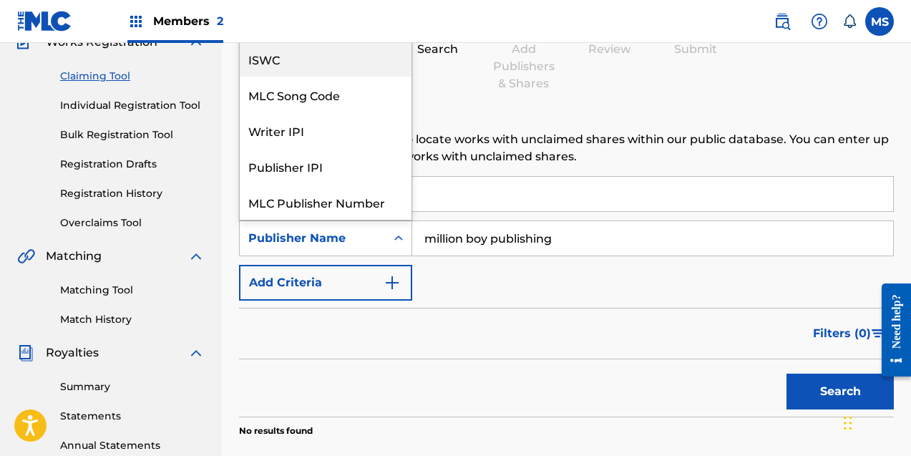
click at [310, 69] on div "ISWC" at bounding box center [326, 59] width 172 height 36
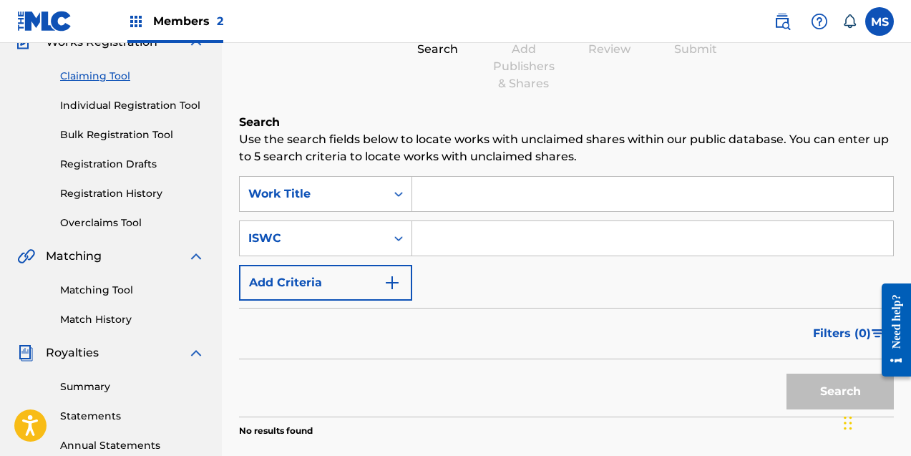
click at [110, 75] on link "Claiming Tool" at bounding box center [132, 76] width 145 height 15
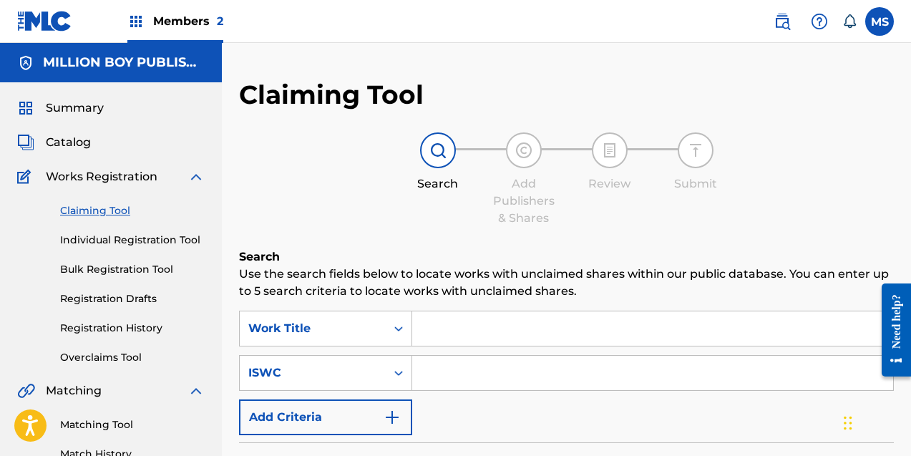
click at [106, 233] on link "Individual Registration Tool" at bounding box center [132, 240] width 145 height 15
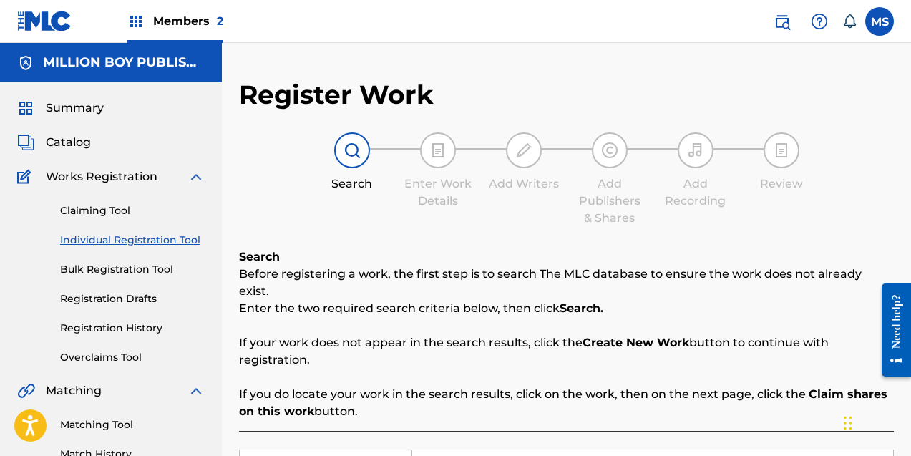
click at [104, 210] on link "Claiming Tool" at bounding box center [132, 210] width 145 height 15
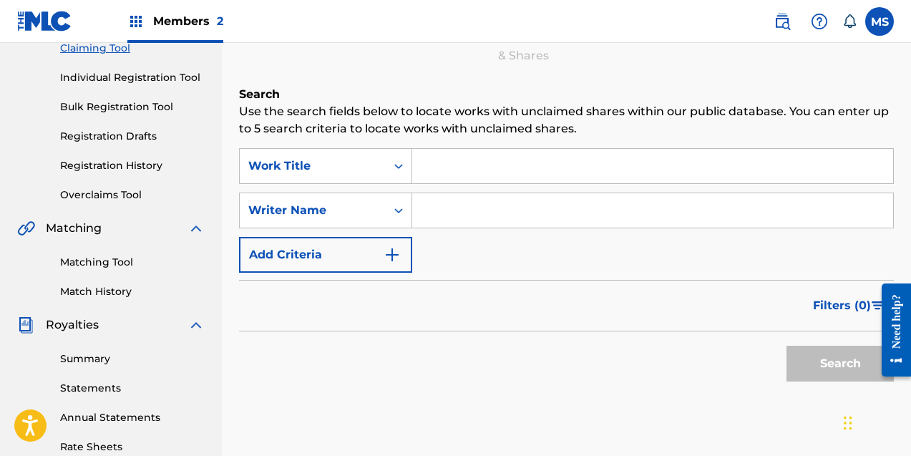
scroll to position [167, 0]
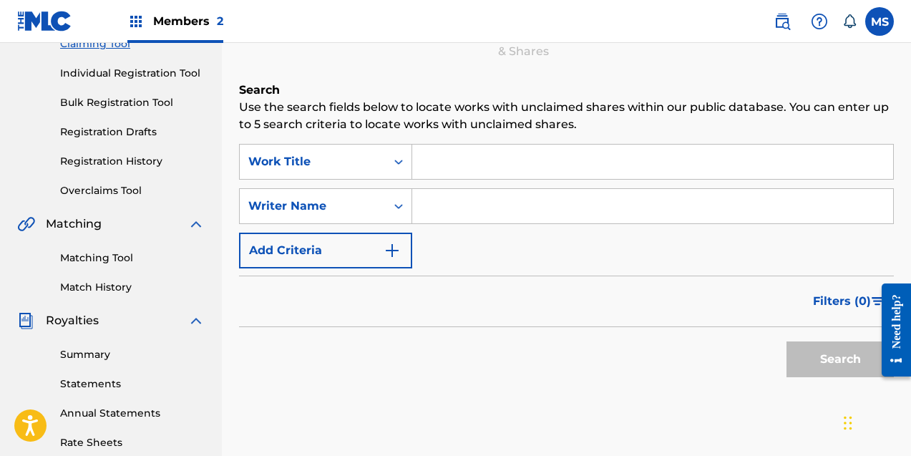
click at [441, 212] on input "Search Form" at bounding box center [652, 206] width 481 height 34
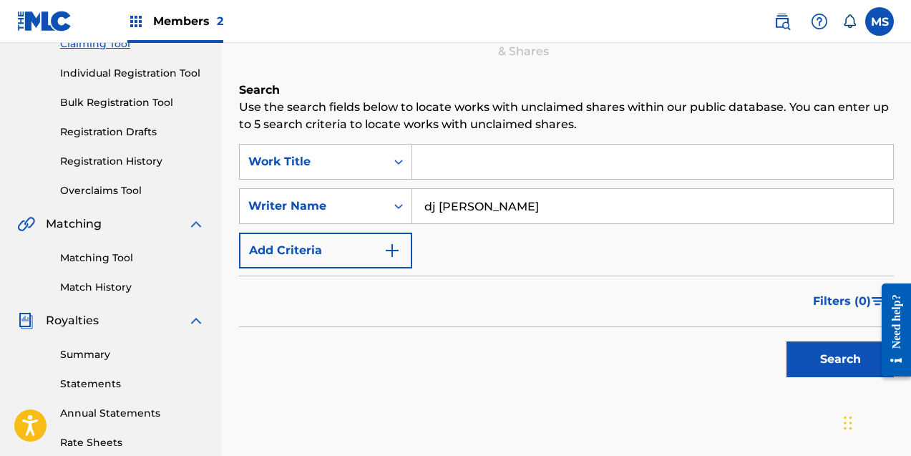
type input "dj maxx millz"
click at [828, 364] on button "Search" at bounding box center [839, 359] width 107 height 36
click at [383, 204] on div "Writer Name" at bounding box center [313, 205] width 146 height 27
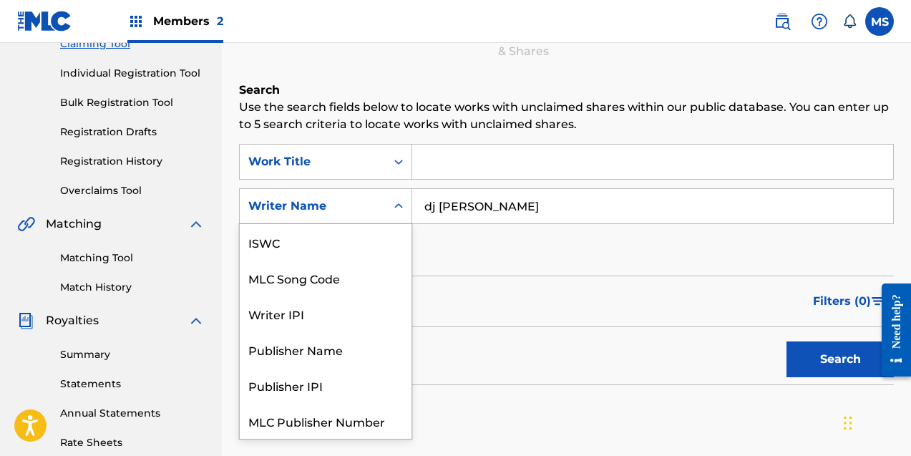
scroll to position [36, 0]
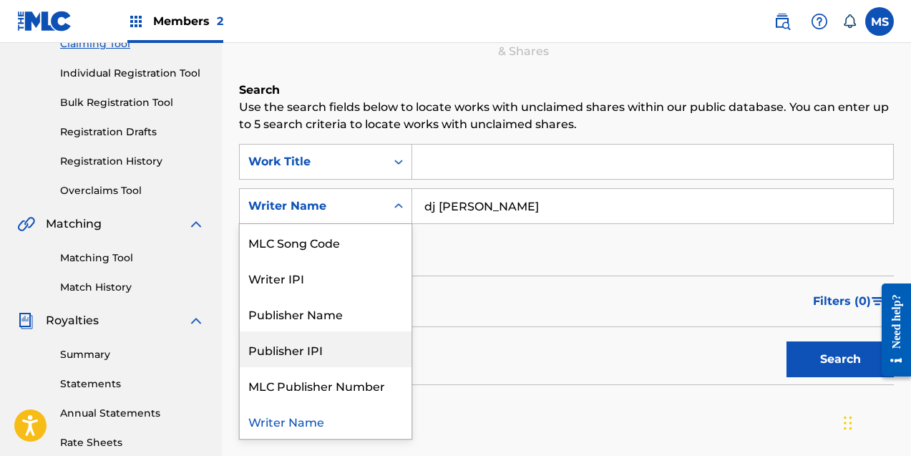
click at [308, 356] on div "Publisher IPI" at bounding box center [326, 349] width 172 height 36
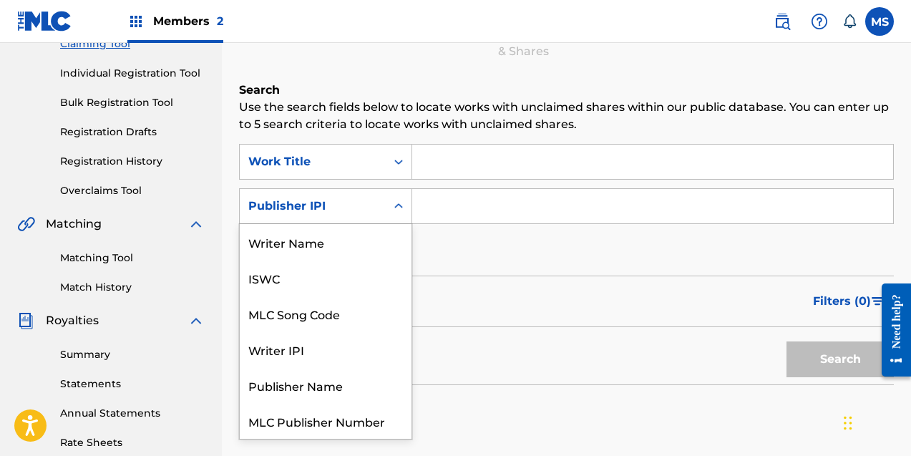
click at [393, 214] on div "Search Form" at bounding box center [399, 206] width 26 height 26
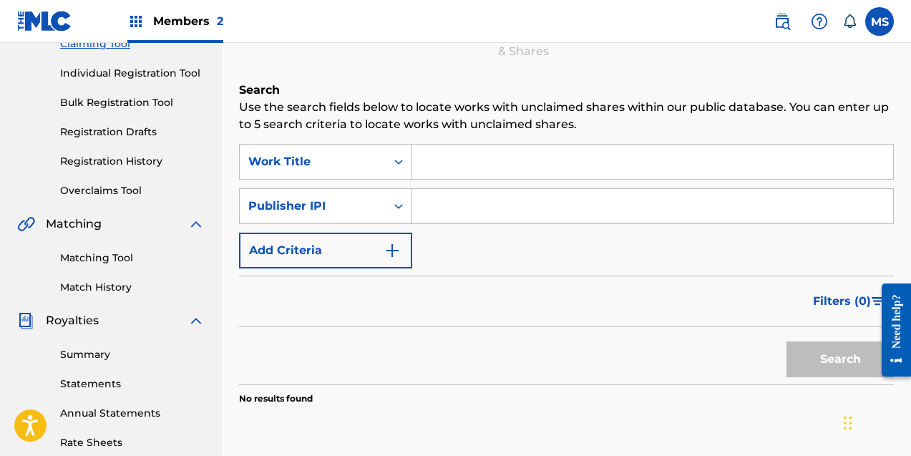
scroll to position [166, 0]
click at [491, 238] on div "SearchWithCriteria073c2cde-1edc-4389-acf2-0500ce2a983b Work Title SearchWithCri…" at bounding box center [566, 207] width 655 height 124
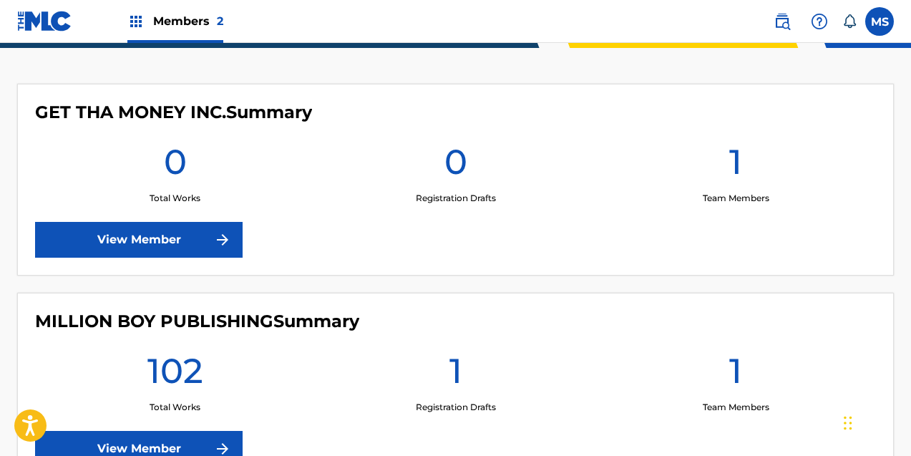
scroll to position [486, 0]
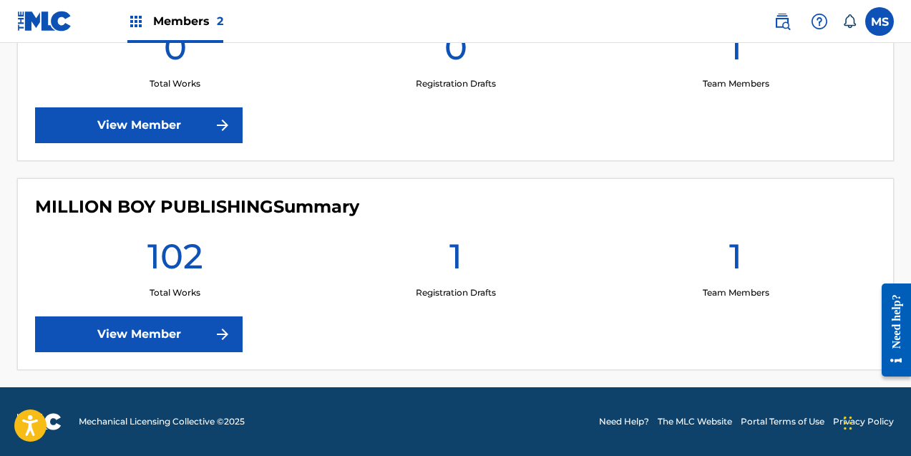
click at [140, 344] on link "View Member" at bounding box center [138, 334] width 207 height 36
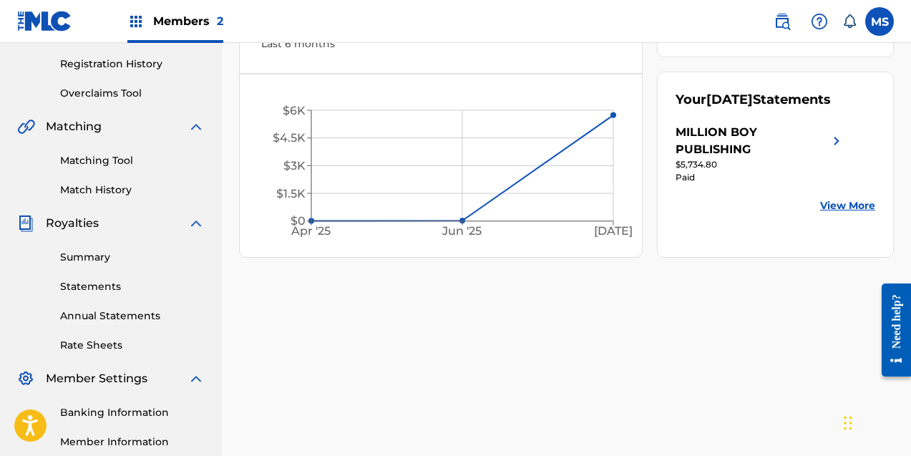
scroll to position [258, 0]
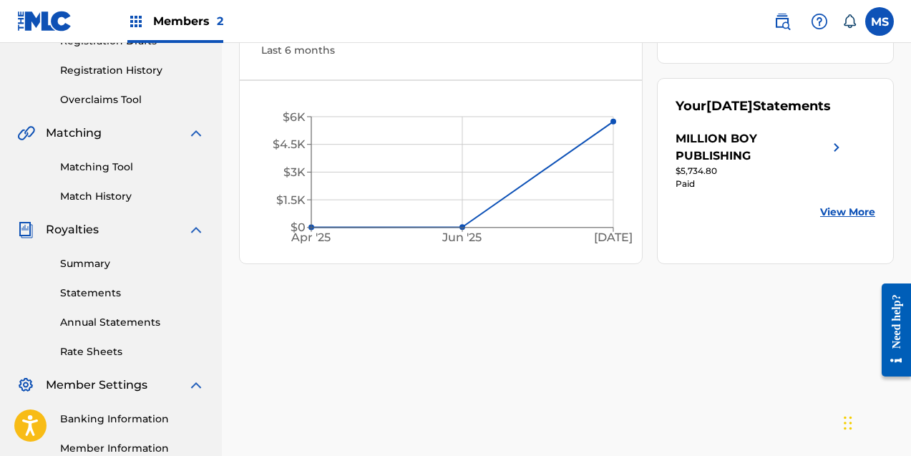
click at [109, 167] on link "Matching Tool" at bounding box center [132, 167] width 145 height 15
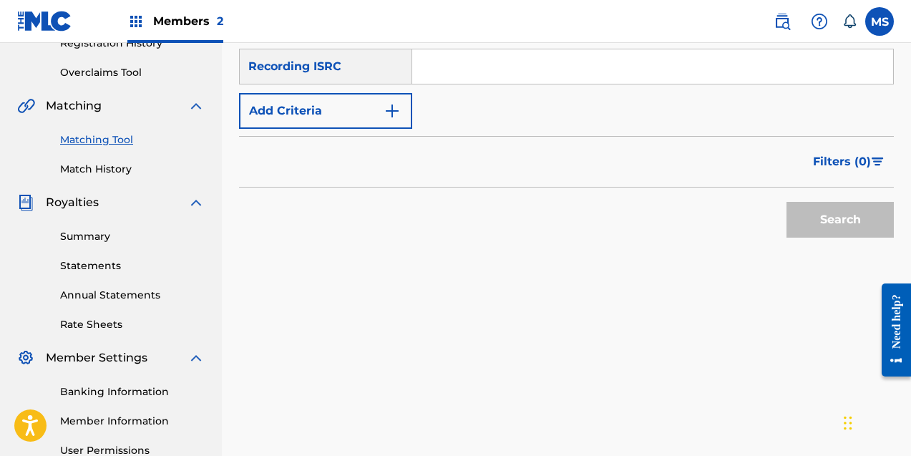
scroll to position [285, 0]
click at [96, 240] on link "Summary" at bounding box center [132, 235] width 145 height 15
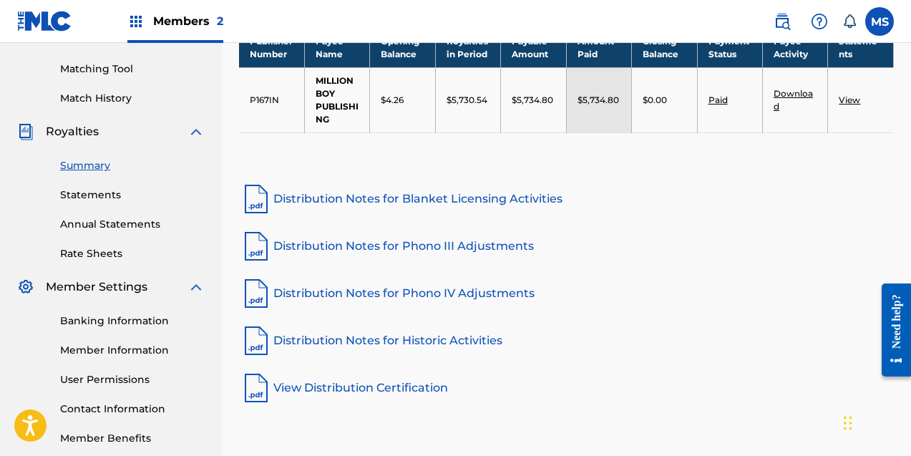
scroll to position [354, 0]
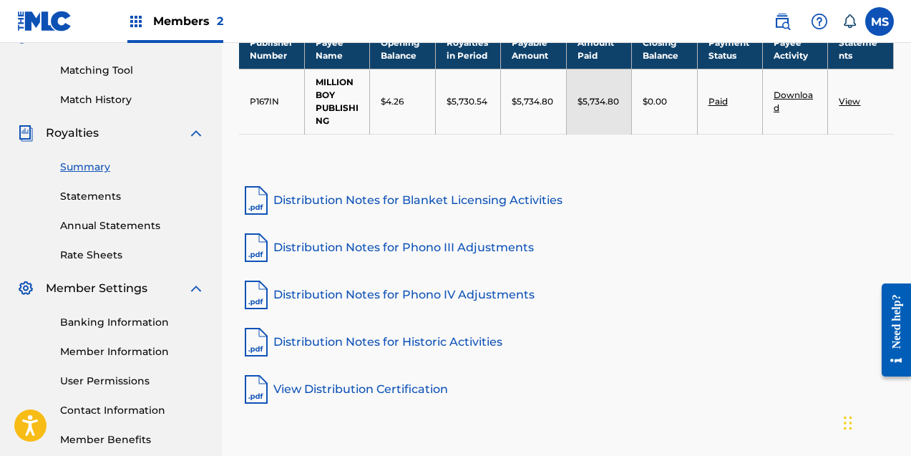
click at [517, 201] on link "Distribution Notes for Blanket Licensing Activities" at bounding box center [566, 200] width 655 height 34
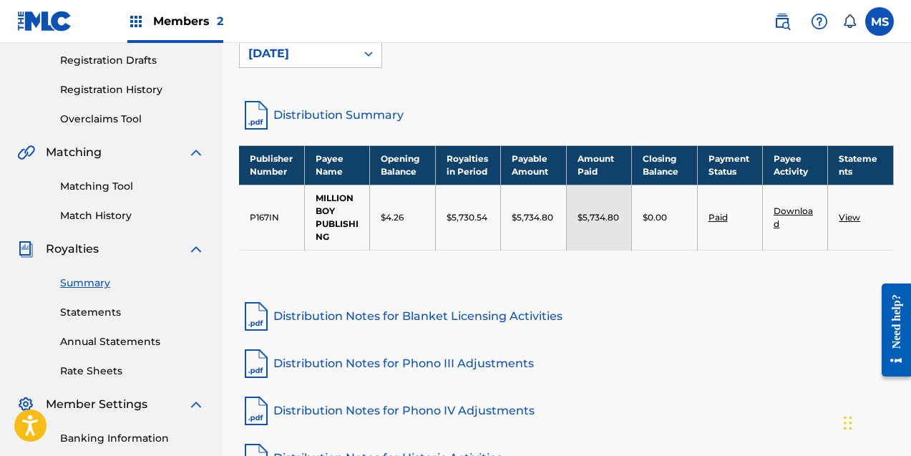
scroll to position [235, 0]
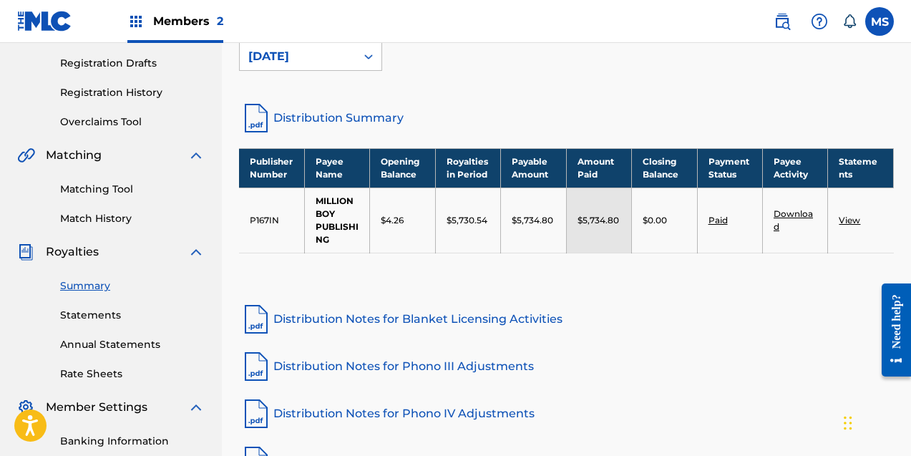
click at [788, 210] on link "Download" at bounding box center [792, 220] width 39 height 24
click at [847, 222] on link "View" at bounding box center [848, 220] width 21 height 11
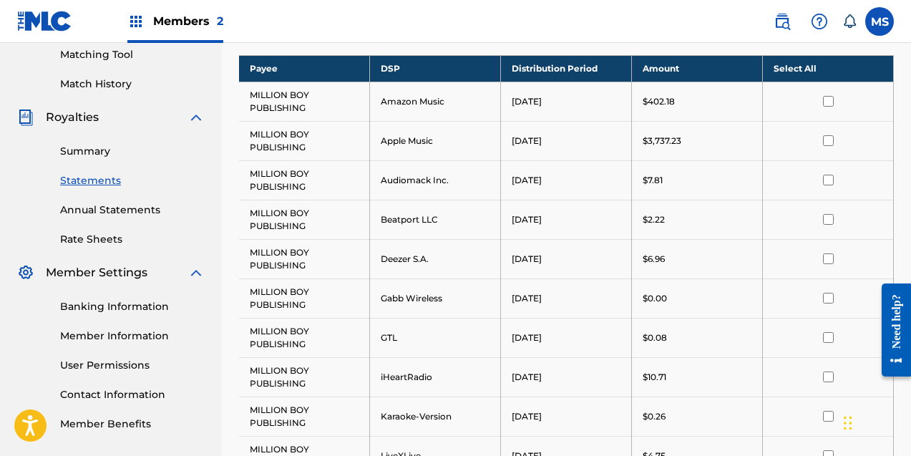
scroll to position [363, 0]
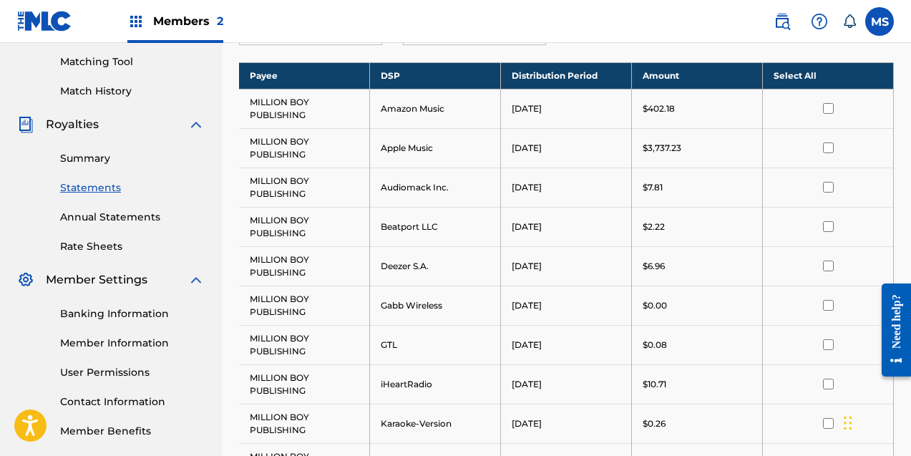
click at [828, 152] on input "checkbox" at bounding box center [828, 147] width 11 height 11
click at [829, 108] on input "checkbox" at bounding box center [828, 108] width 11 height 11
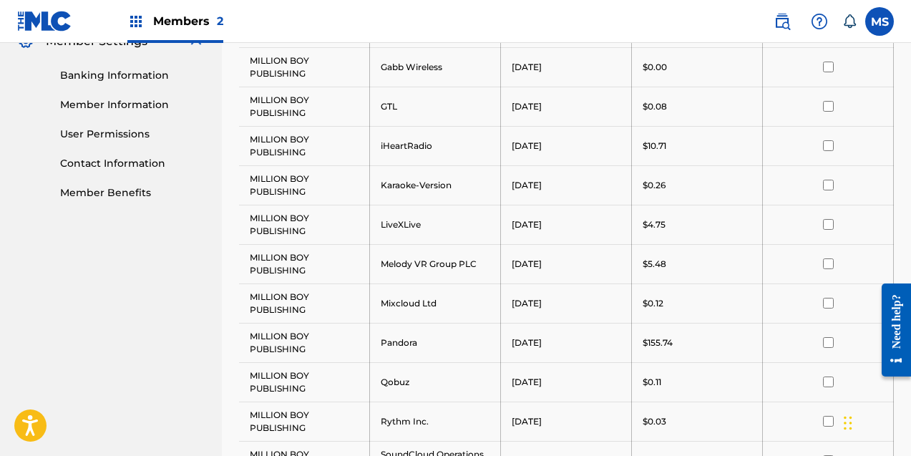
scroll to position [160, 0]
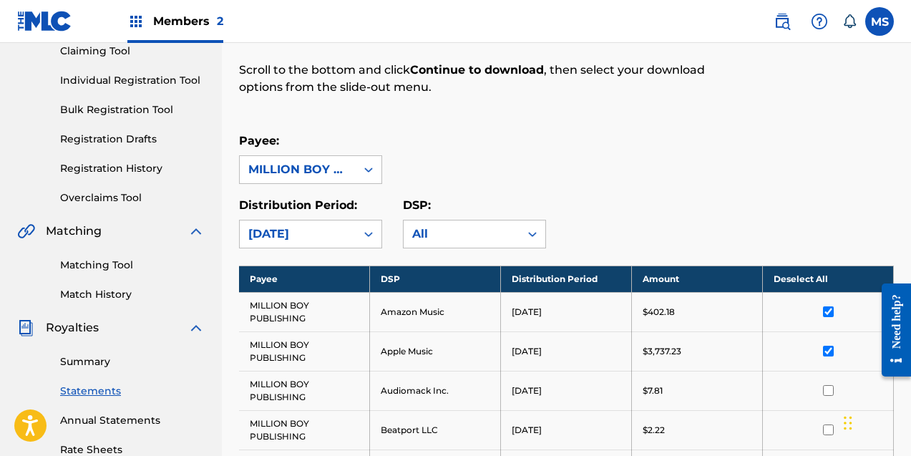
click at [826, 311] on input "checkbox" at bounding box center [828, 311] width 11 height 11
click at [830, 349] on input "checkbox" at bounding box center [828, 351] width 11 height 11
click at [804, 283] on th "Select All" at bounding box center [828, 278] width 131 height 26
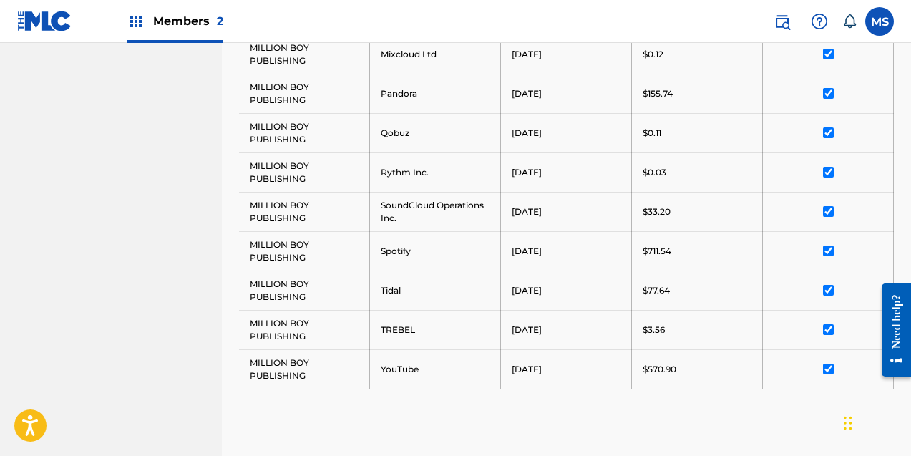
scroll to position [1037, 0]
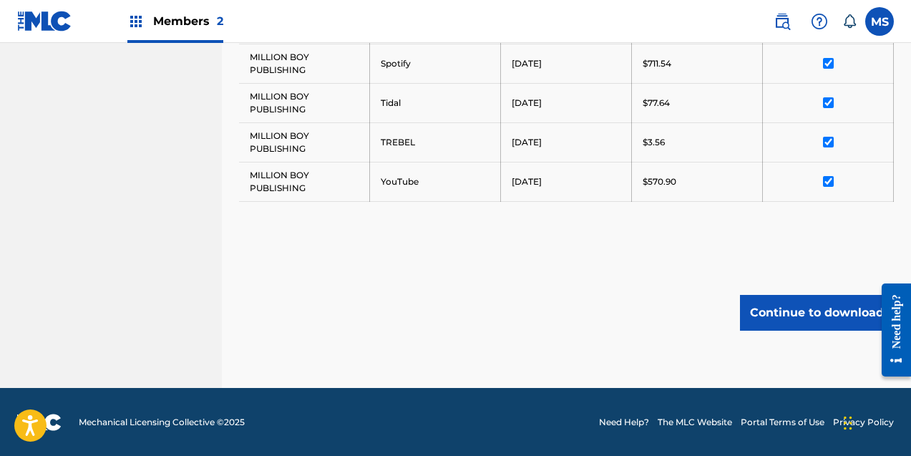
click at [823, 305] on button "Continue to download" at bounding box center [817, 313] width 154 height 36
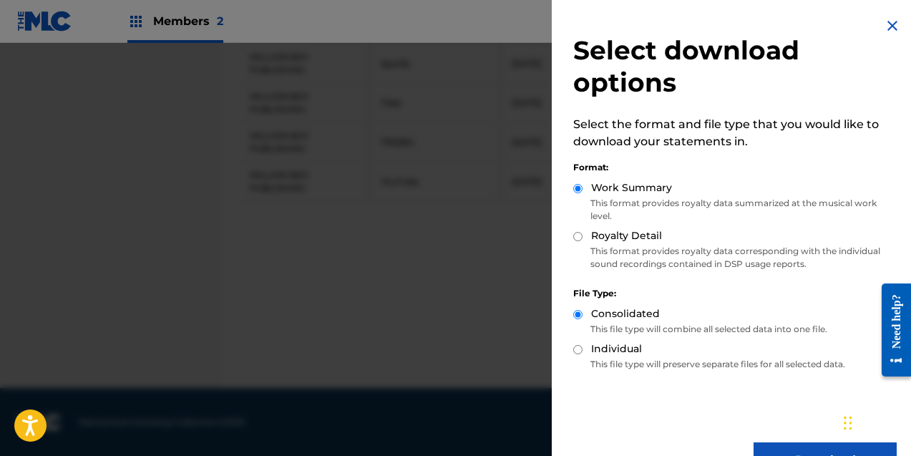
scroll to position [39, 0]
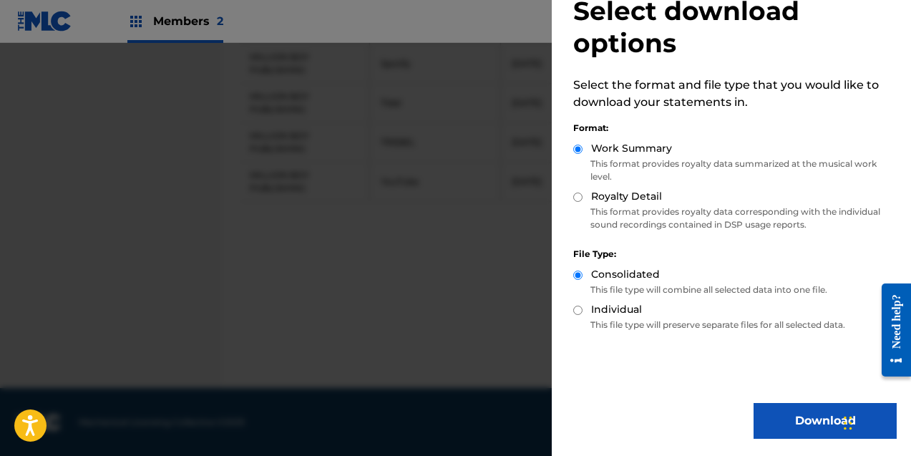
click at [575, 311] on input "Individual" at bounding box center [577, 309] width 9 height 9
radio input "true"
click at [579, 202] on div "Royalty Detail" at bounding box center [734, 197] width 323 height 16
click at [576, 194] on input "Royalty Detail" at bounding box center [577, 196] width 9 height 9
radio input "true"
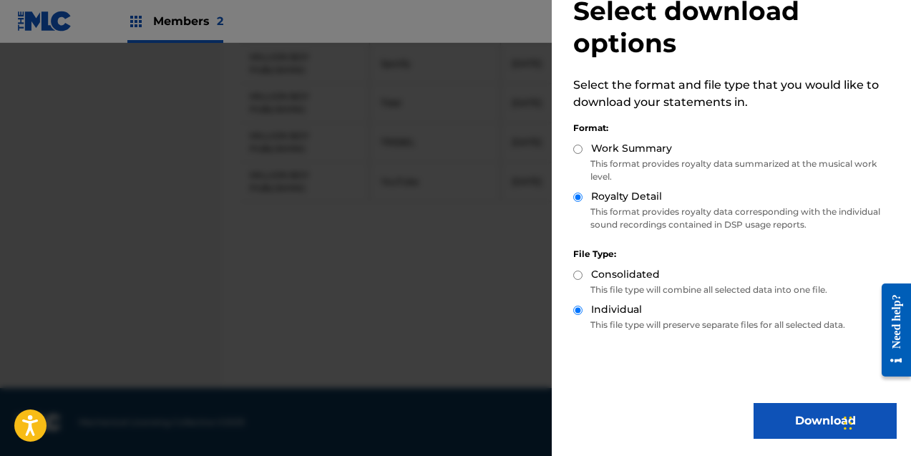
click at [793, 435] on button "Download" at bounding box center [824, 421] width 143 height 36
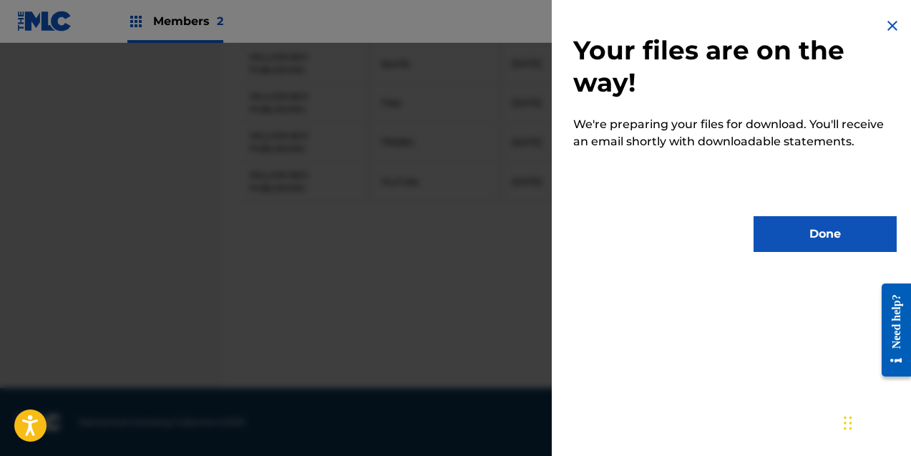
scroll to position [0, 0]
click at [797, 241] on button "Done" at bounding box center [824, 234] width 143 height 36
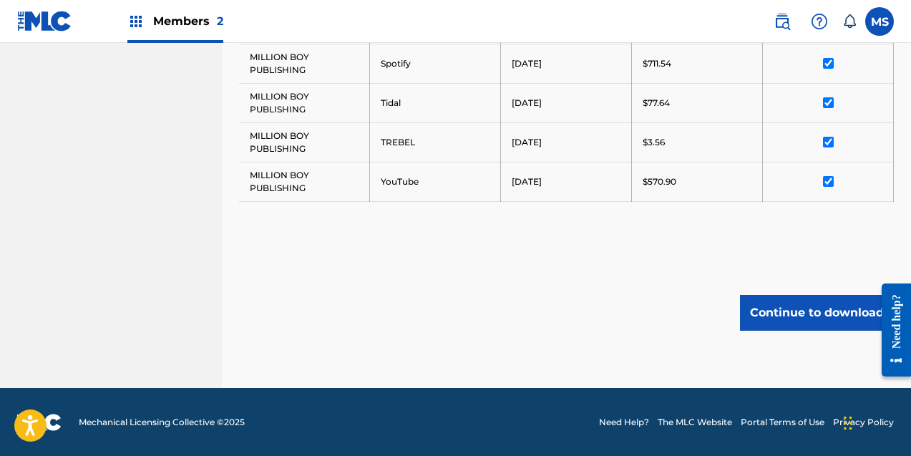
click at [793, 310] on button "Continue to download" at bounding box center [817, 313] width 154 height 36
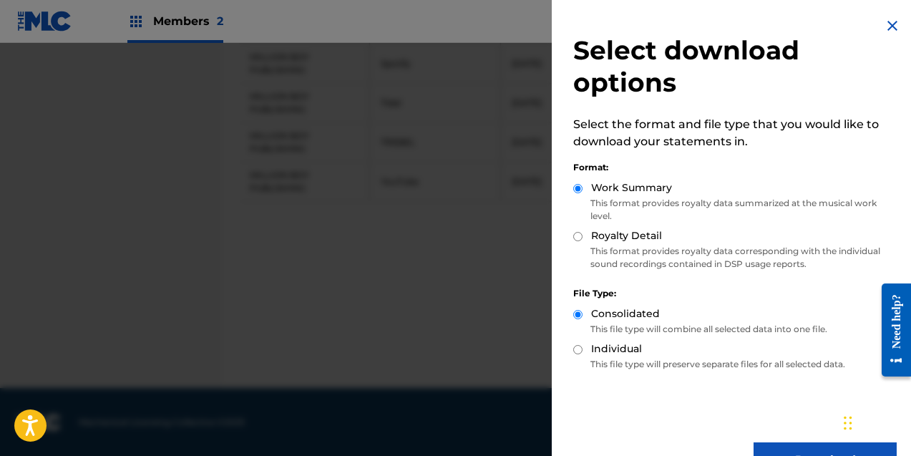
click at [787, 450] on button "Download" at bounding box center [824, 460] width 143 height 36
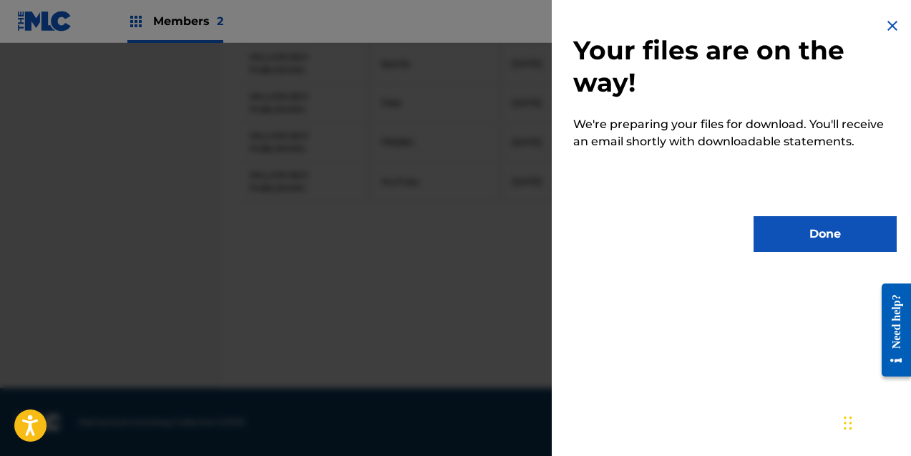
click at [806, 242] on button "Done" at bounding box center [824, 234] width 143 height 36
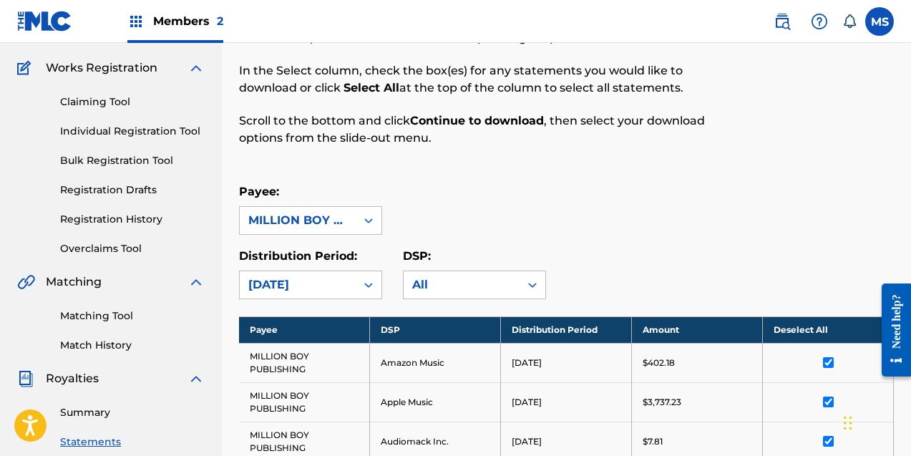
scroll to position [105, 0]
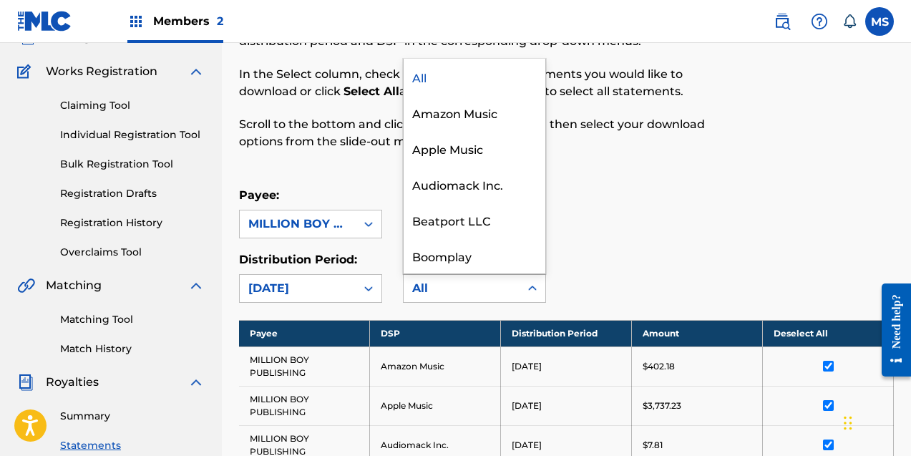
click at [462, 290] on div "All" at bounding box center [461, 288] width 99 height 17
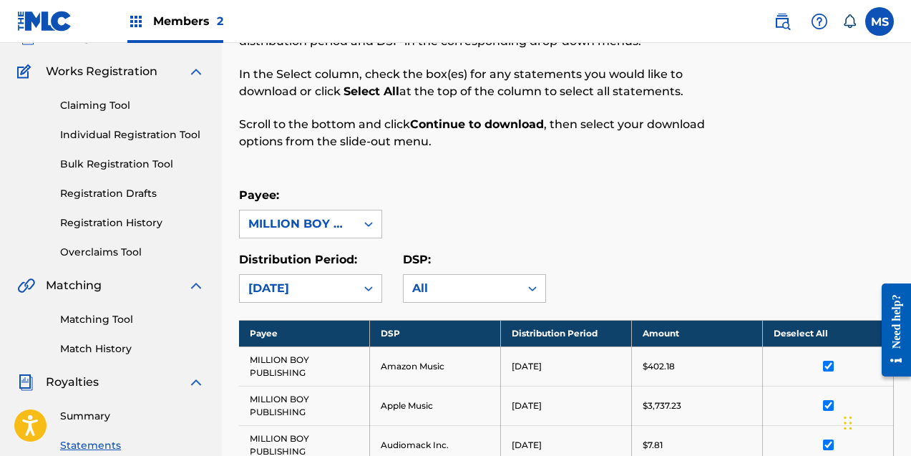
click at [462, 290] on div "All" at bounding box center [461, 288] width 99 height 17
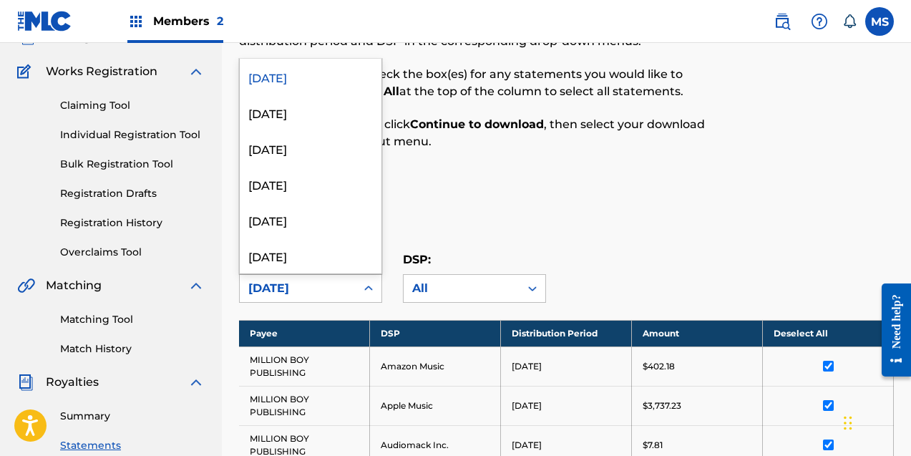
click at [347, 290] on div "[DATE]" at bounding box center [298, 288] width 116 height 27
click at [303, 113] on div "July 2025" at bounding box center [311, 112] width 142 height 36
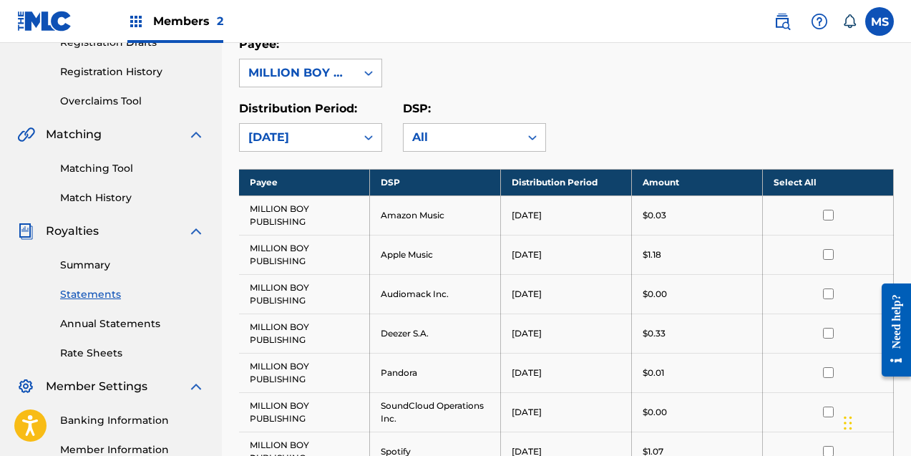
scroll to position [249, 0]
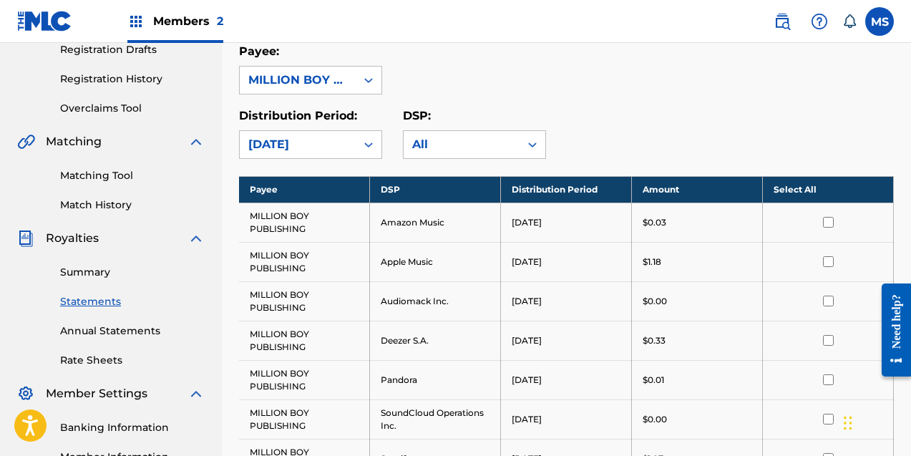
click at [349, 145] on div "July 2025" at bounding box center [298, 144] width 116 height 27
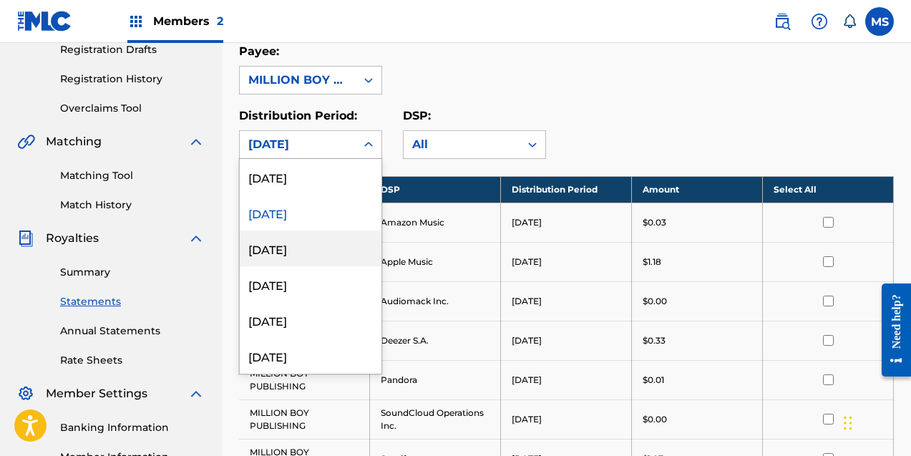
click at [316, 253] on div "June 2025" at bounding box center [311, 248] width 142 height 36
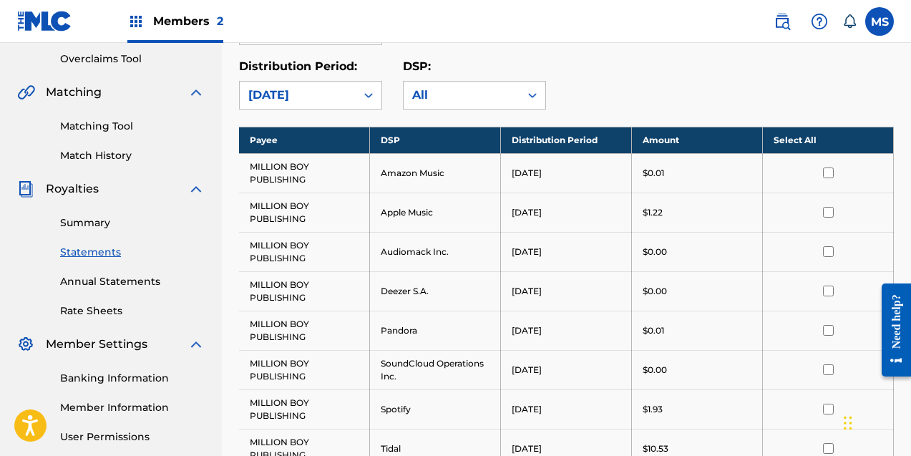
scroll to position [296, 0]
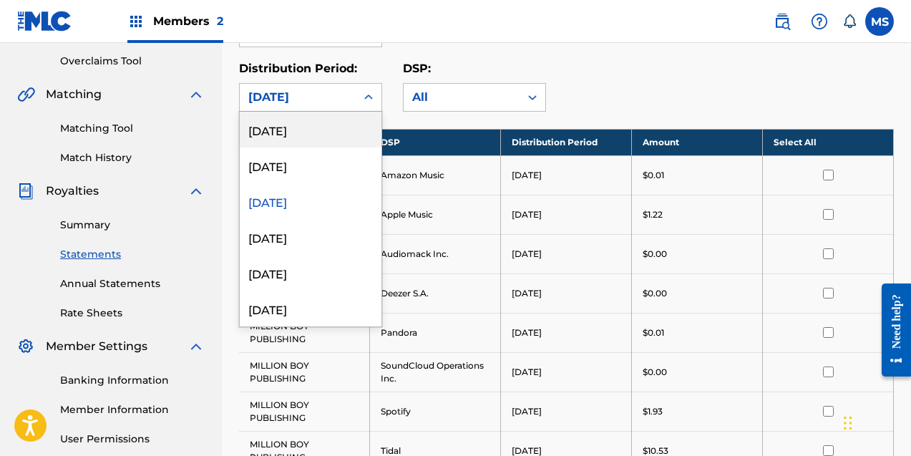
click at [316, 94] on div "June 2025" at bounding box center [297, 97] width 99 height 17
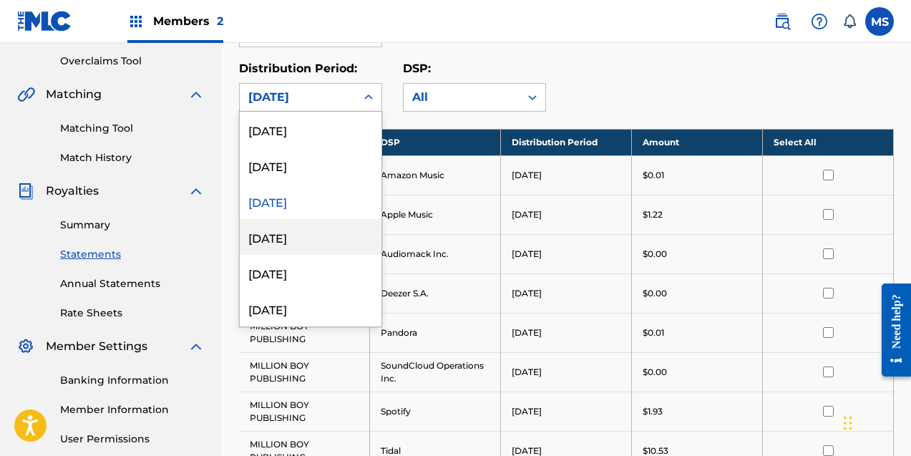
click at [301, 236] on div "May 2025" at bounding box center [311, 237] width 142 height 36
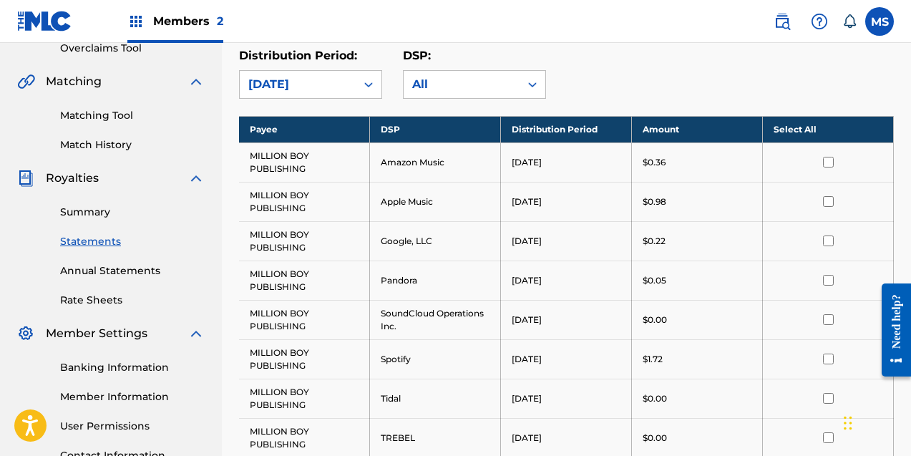
scroll to position [212, 0]
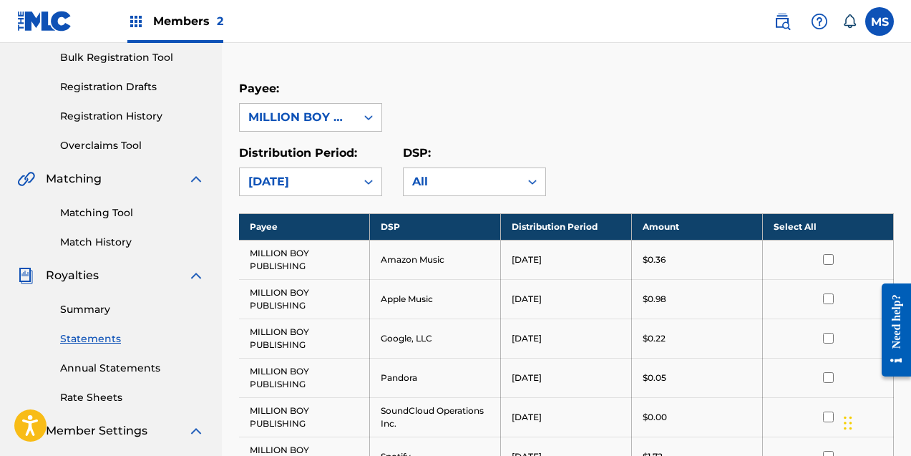
click at [340, 187] on div "May 2025" at bounding box center [297, 181] width 99 height 17
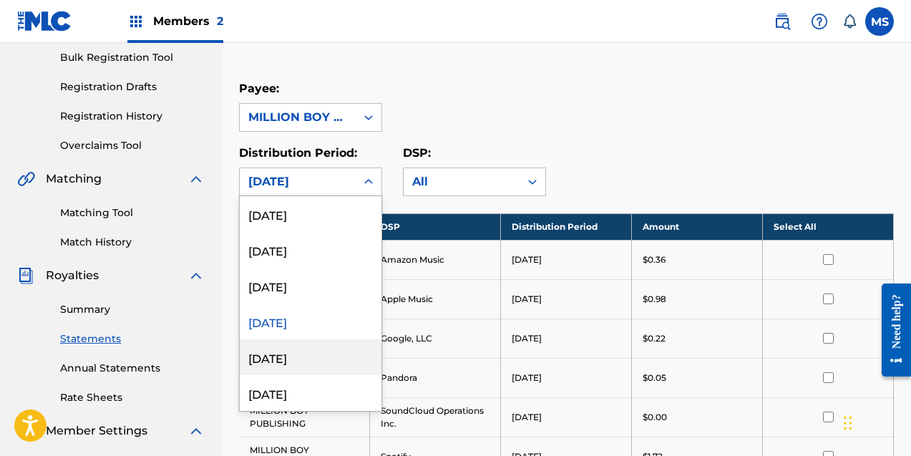
click at [312, 350] on div "April 2025" at bounding box center [311, 357] width 142 height 36
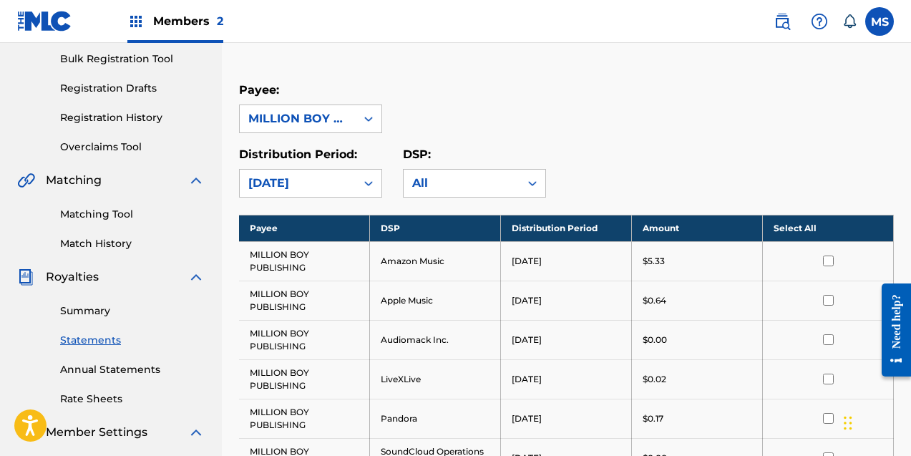
scroll to position [142, 0]
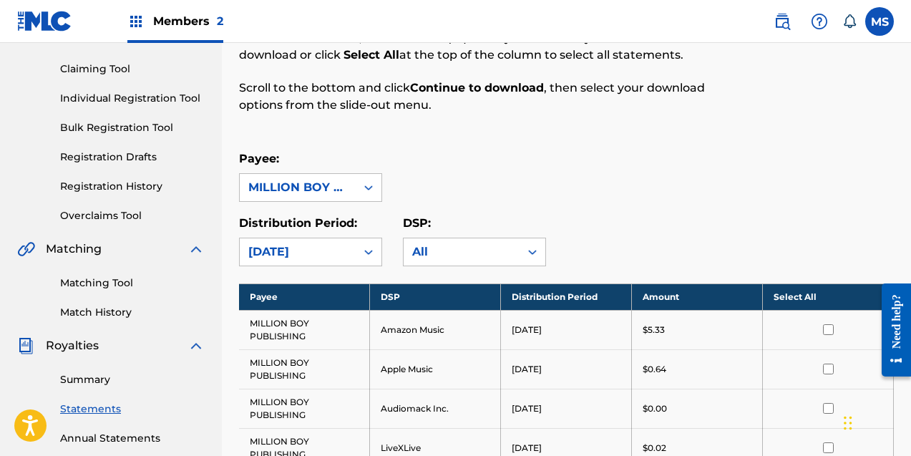
click at [326, 260] on div "April 2025" at bounding box center [298, 251] width 116 height 27
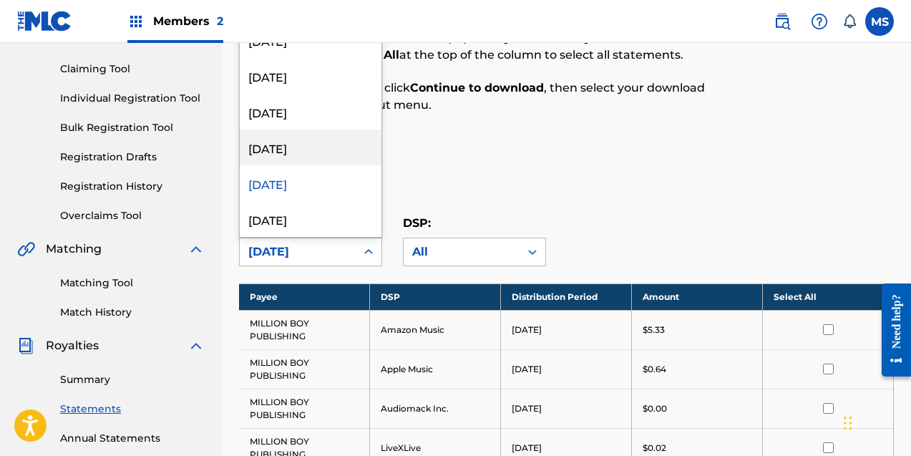
click at [313, 146] on div "May 2025" at bounding box center [311, 147] width 142 height 36
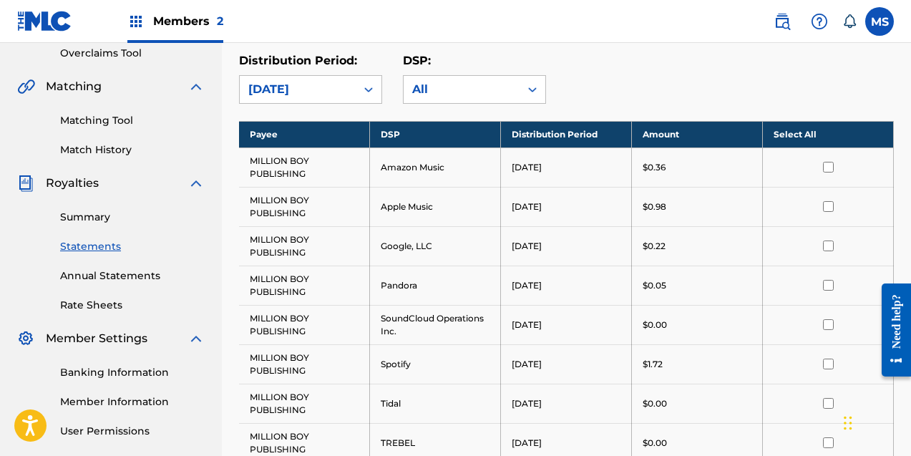
scroll to position [289, 0]
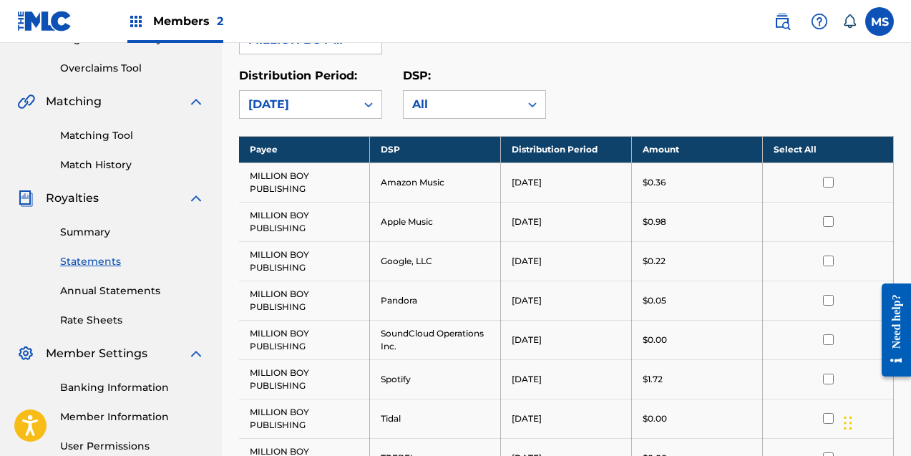
click at [326, 101] on div "May 2025" at bounding box center [297, 104] width 99 height 17
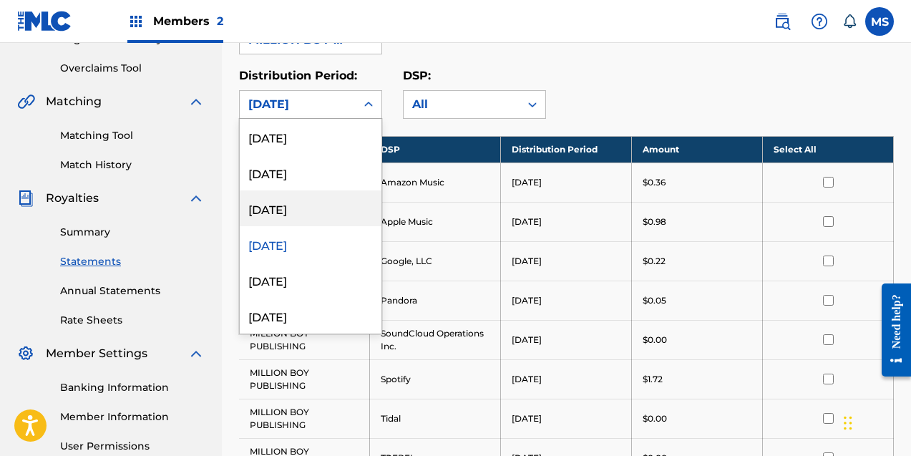
click at [300, 213] on div "June 2025" at bounding box center [311, 208] width 142 height 36
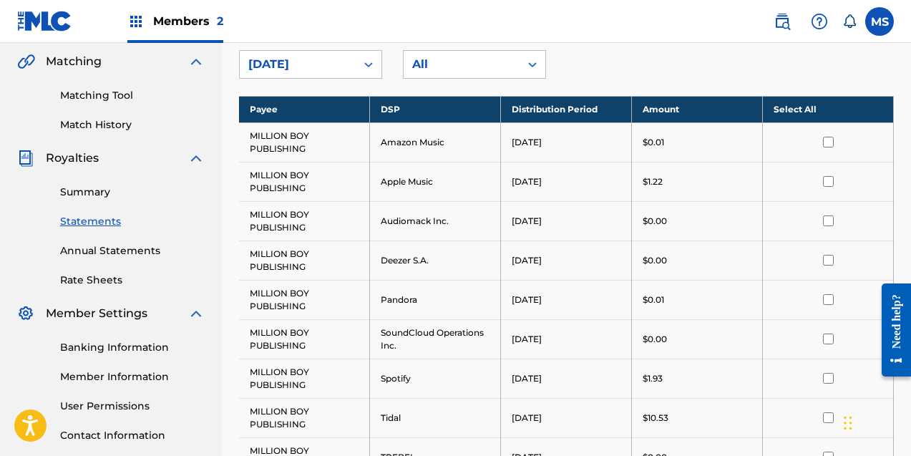
scroll to position [0, 0]
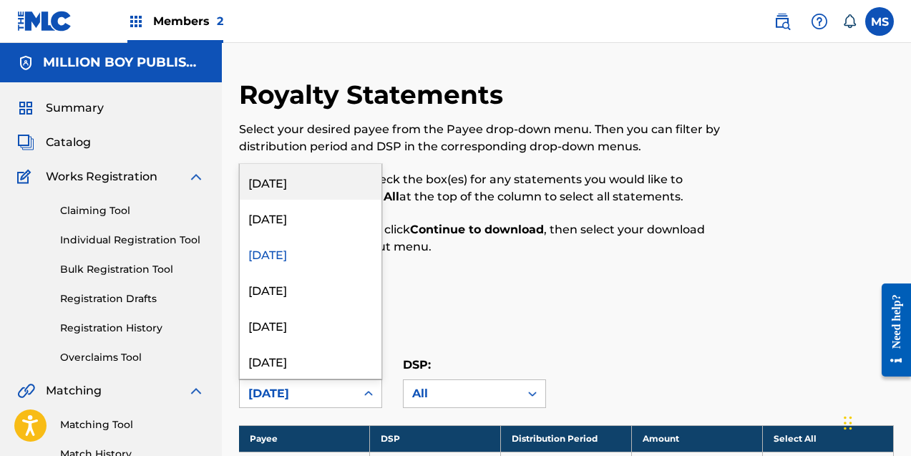
click at [337, 388] on div "June 2025" at bounding box center [297, 393] width 99 height 17
click at [318, 189] on div "[DATE]" at bounding box center [311, 182] width 142 height 36
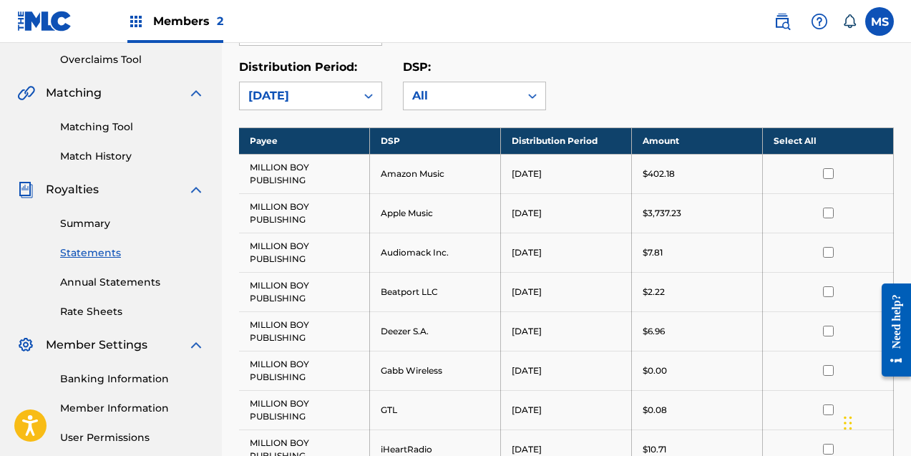
scroll to position [321, 0]
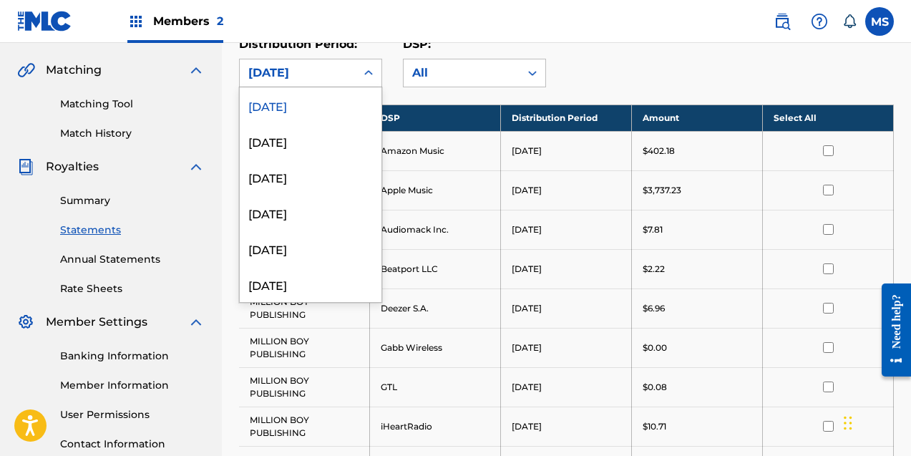
click at [318, 75] on div "[DATE]" at bounding box center [297, 72] width 99 height 17
click at [310, 224] on div "May 2025" at bounding box center [311, 213] width 142 height 36
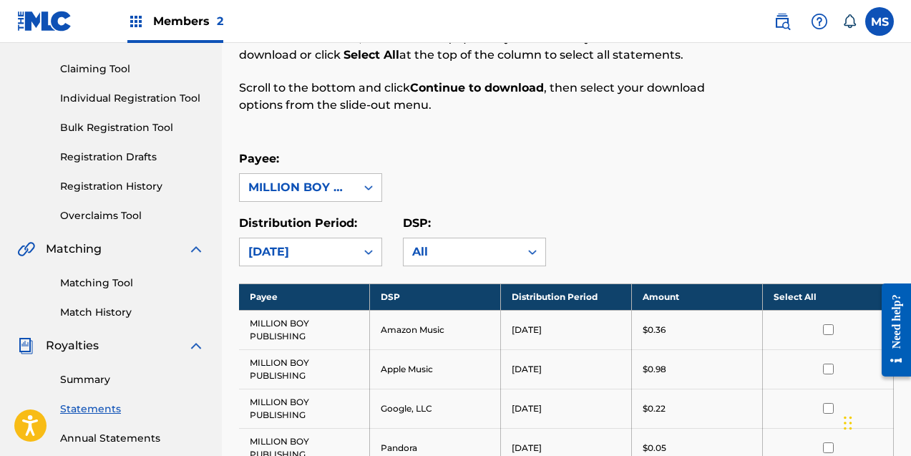
scroll to position [140, 0]
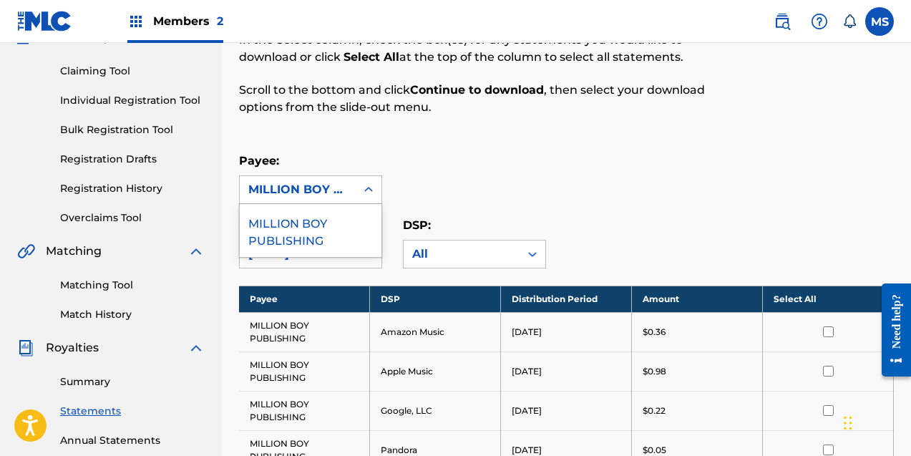
click at [358, 194] on div at bounding box center [369, 190] width 26 height 26
click at [348, 218] on div "MILLION BOY PUBLISHING" at bounding box center [311, 230] width 142 height 53
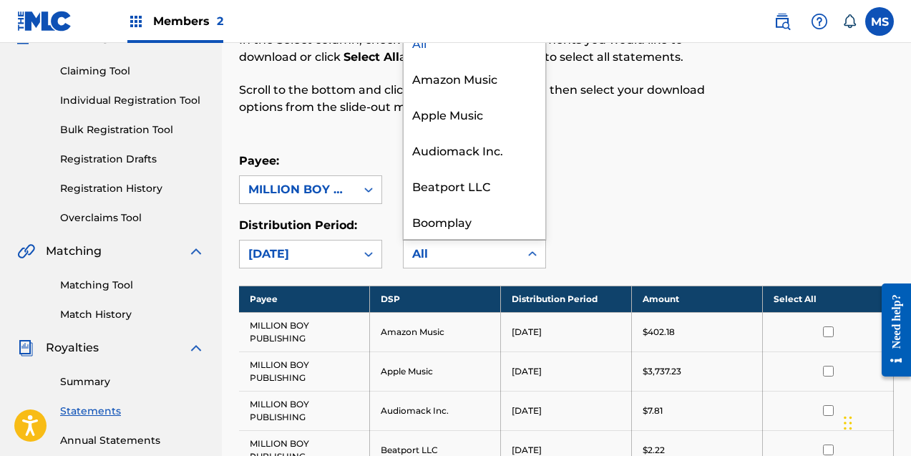
click at [489, 255] on div "All" at bounding box center [461, 253] width 99 height 17
drag, startPoint x: 484, startPoint y: 89, endPoint x: 476, endPoint y: 111, distance: 22.9
click at [476, 111] on div "All Amazon Music Apple Music Audiomack Inc. Beatport LLC Boomplay Deezer S.A. G…" at bounding box center [475, 131] width 142 height 215
click at [476, 111] on div "Apple Music" at bounding box center [475, 114] width 142 height 36
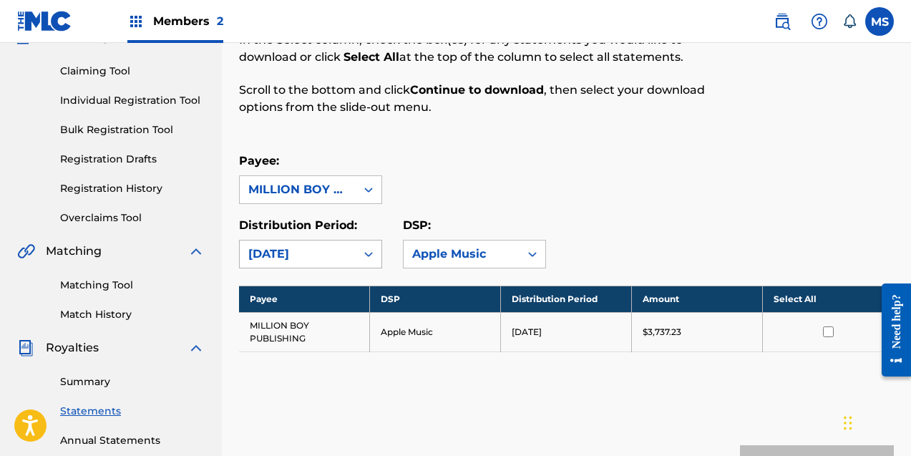
click at [326, 255] on div "[DATE]" at bounding box center [297, 253] width 99 height 17
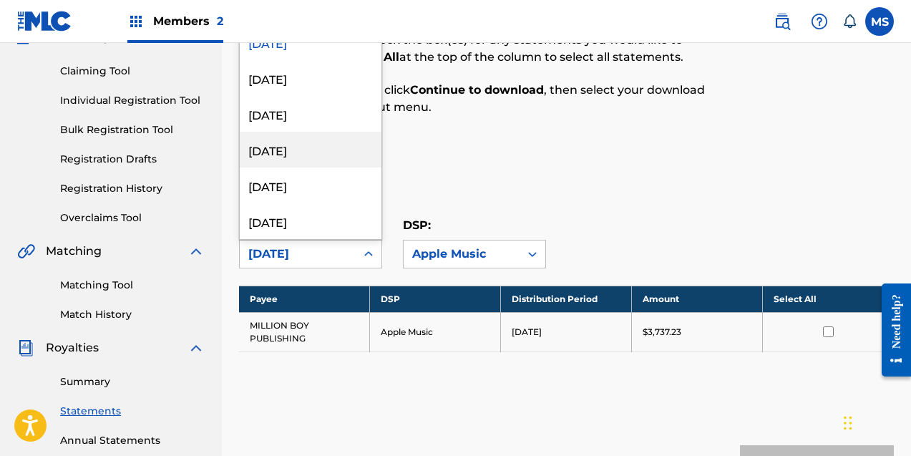
click at [311, 144] on div "May 2025" at bounding box center [311, 150] width 142 height 36
click at [295, 261] on div "May 2025" at bounding box center [297, 253] width 99 height 17
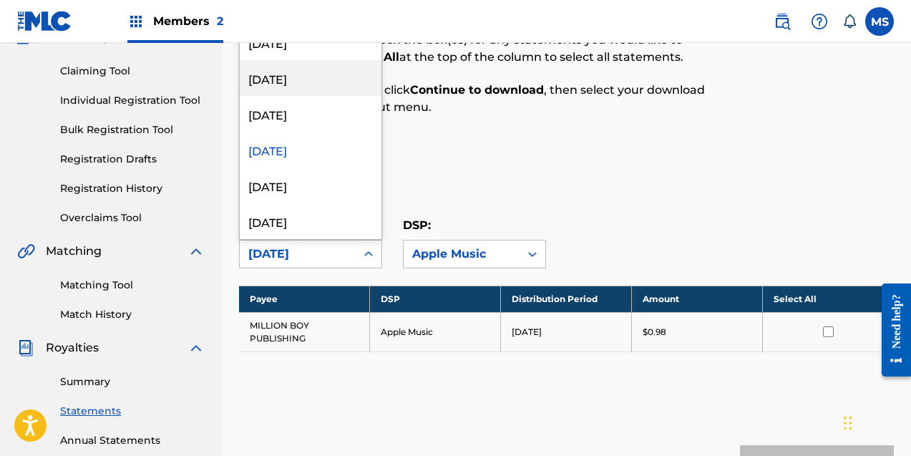
click at [300, 89] on div "July 2025" at bounding box center [311, 78] width 142 height 36
click at [312, 255] on div "July 2025" at bounding box center [297, 253] width 99 height 17
click at [295, 50] on div "[DATE]" at bounding box center [311, 42] width 142 height 36
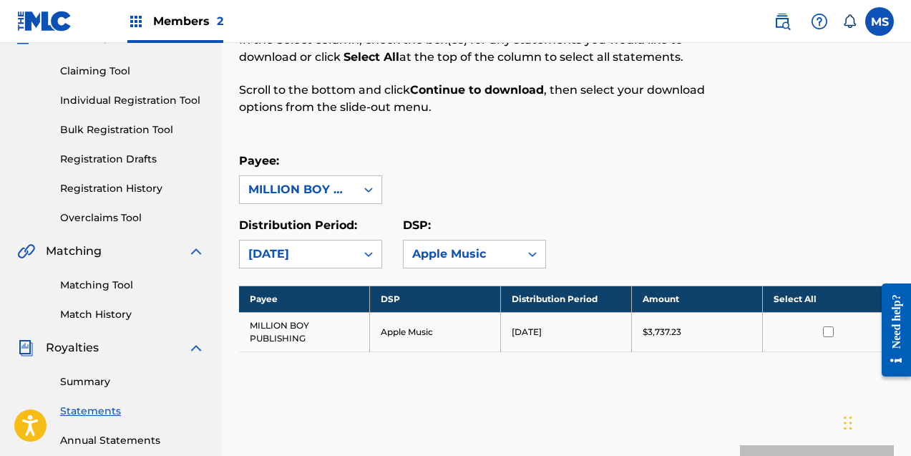
click at [610, 186] on div "Payee: MILLION BOY PUBLISHING" at bounding box center [566, 178] width 655 height 52
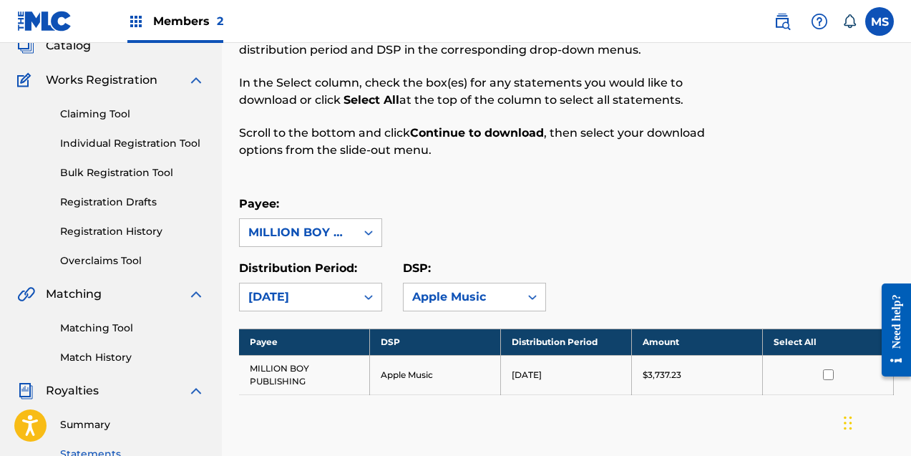
scroll to position [79, 0]
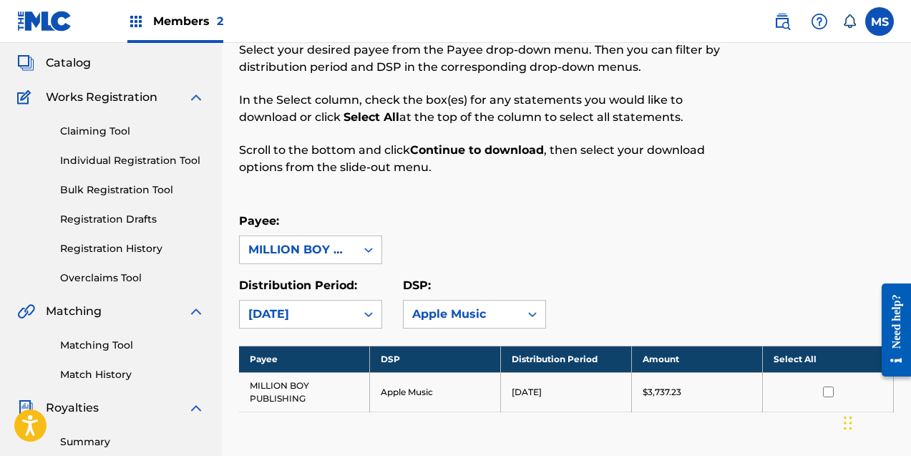
click at [106, 279] on link "Overclaims Tool" at bounding box center [132, 277] width 145 height 15
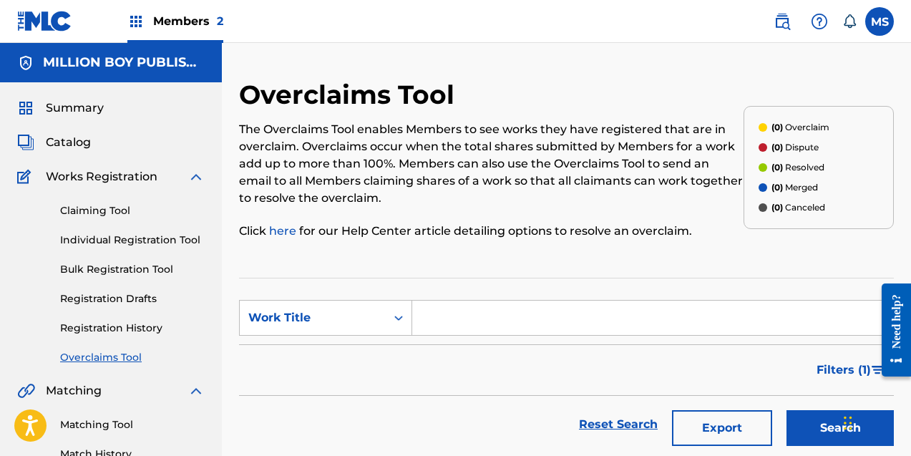
click at [107, 207] on link "Claiming Tool" at bounding box center [132, 210] width 145 height 15
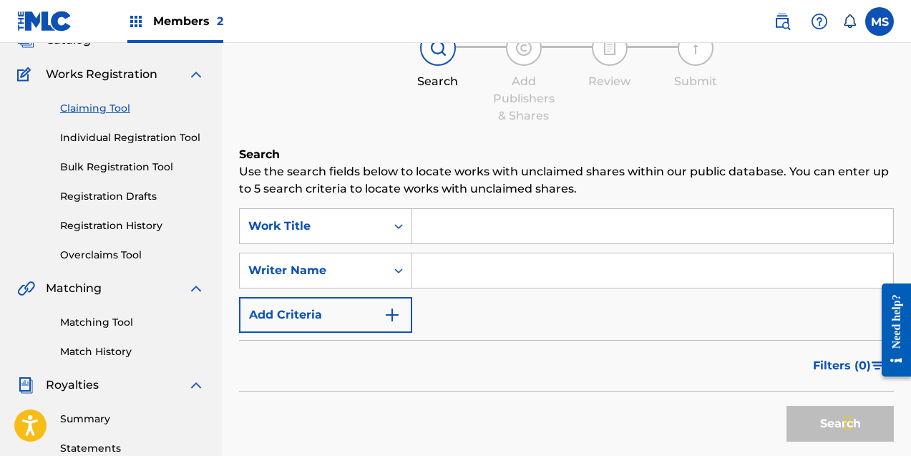
scroll to position [112, 0]
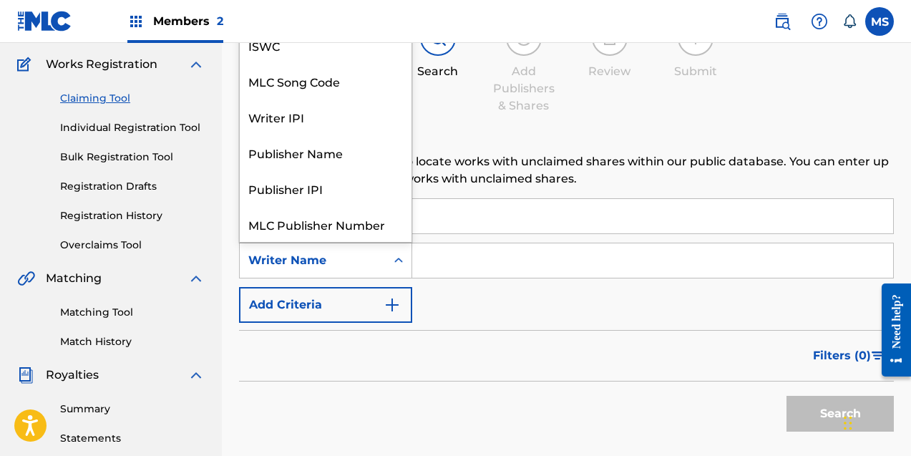
click at [404, 264] on icon "Search Form" at bounding box center [398, 260] width 14 height 14
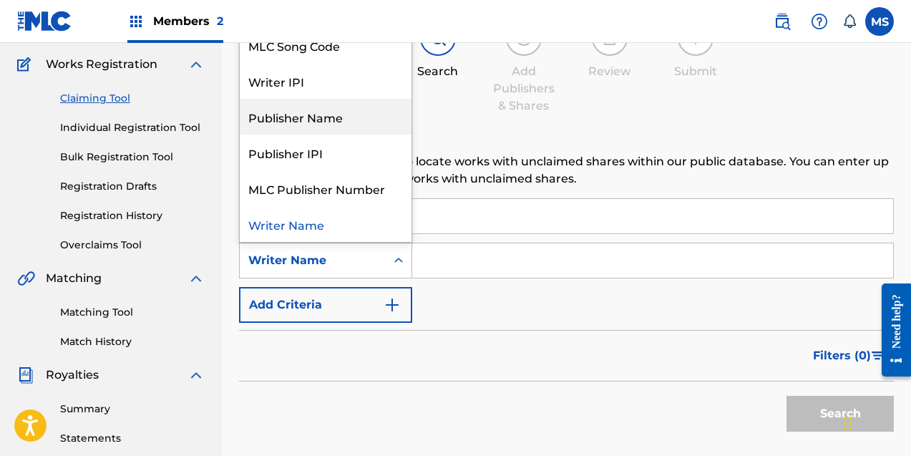
click at [306, 126] on div "Publisher Name" at bounding box center [326, 117] width 172 height 36
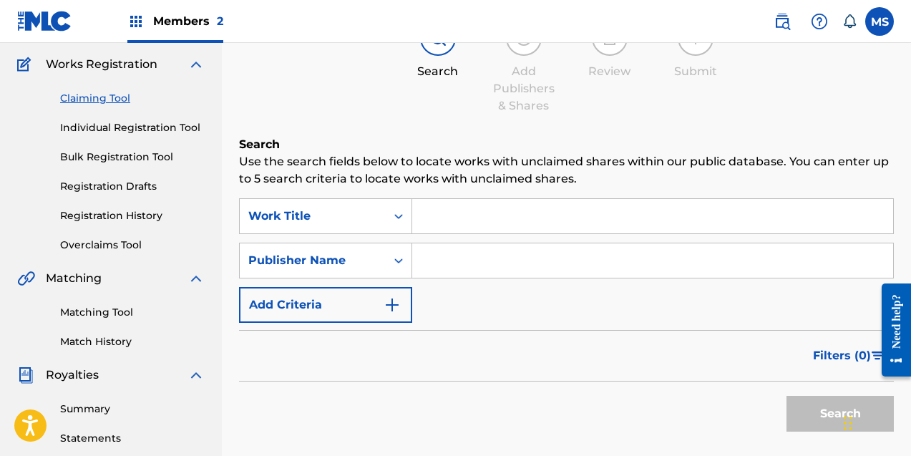
click at [454, 266] on input "Search Form" at bounding box center [652, 260] width 481 height 34
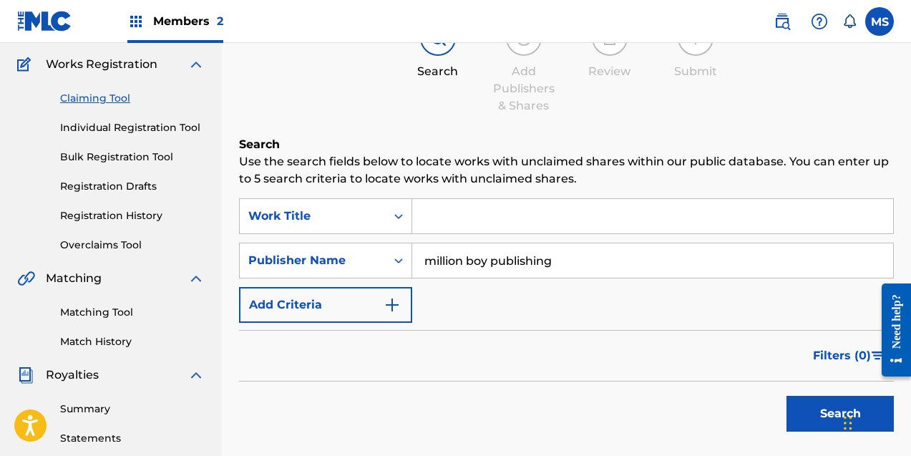
drag, startPoint x: 569, startPoint y: 267, endPoint x: 497, endPoint y: 267, distance: 73.0
click at [497, 267] on input "million boy publishing" at bounding box center [652, 260] width 481 height 34
drag, startPoint x: 560, startPoint y: 263, endPoint x: 494, endPoint y: 263, distance: 65.8
click at [494, 263] on input "million boy publishing" at bounding box center [652, 260] width 481 height 34
click at [750, 330] on div "Filters ( 0 )" at bounding box center [566, 356] width 655 height 52
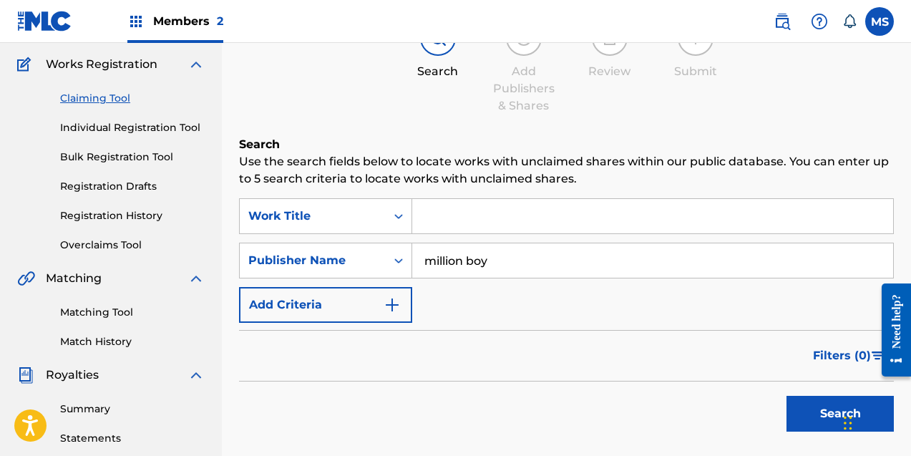
click at [806, 414] on button "Search" at bounding box center [839, 414] width 107 height 36
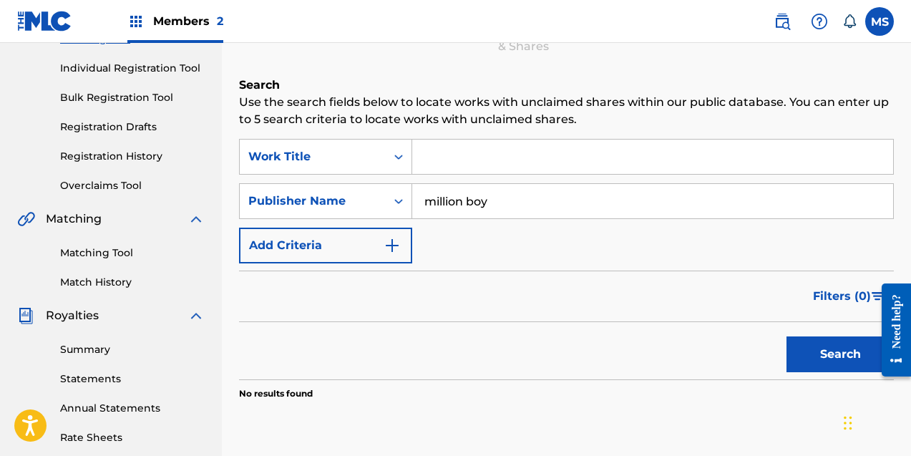
scroll to position [143, 0]
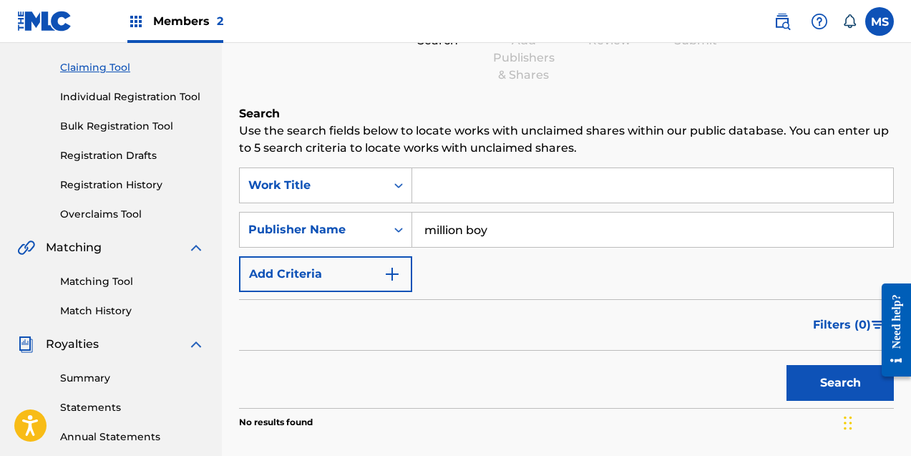
click at [507, 234] on input "million boy" at bounding box center [652, 229] width 481 height 34
type input "million boy publishing"
click at [809, 379] on button "Search" at bounding box center [839, 383] width 107 height 36
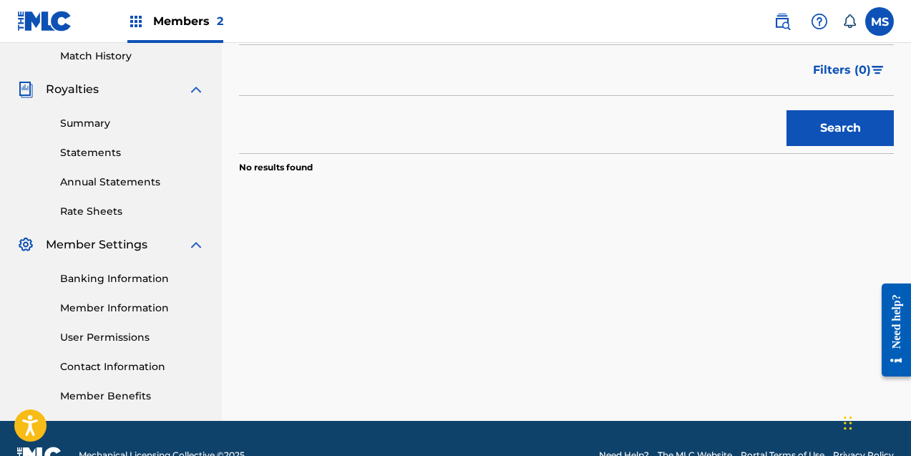
scroll to position [397, 0]
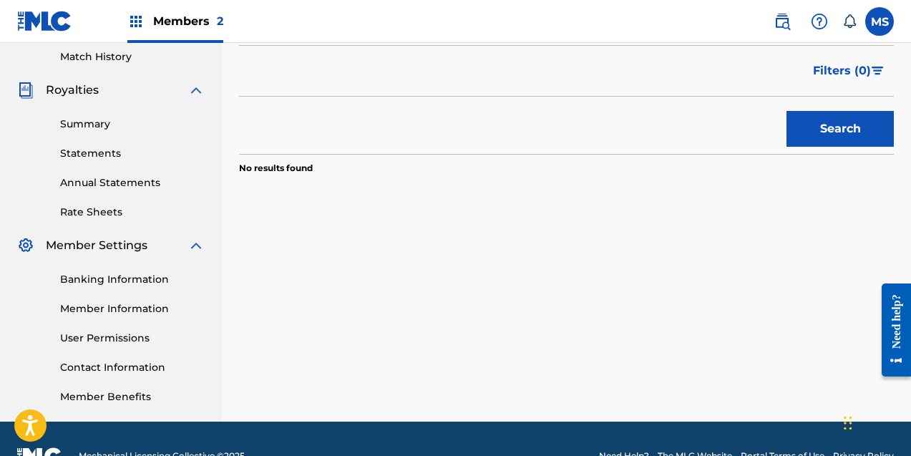
click at [104, 210] on link "Rate Sheets" at bounding box center [132, 212] width 145 height 15
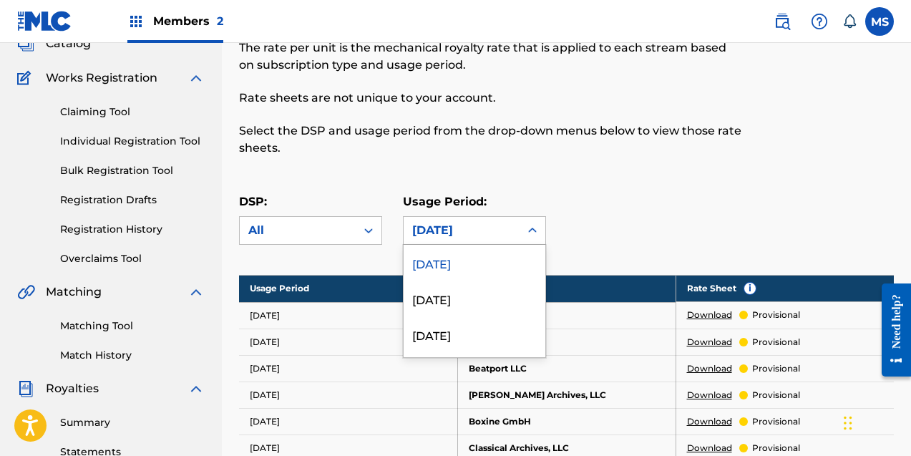
click at [453, 245] on div "June 2025 selected, 1 of 212. 212 results available. Use Up and Down to choose …" at bounding box center [474, 230] width 143 height 29
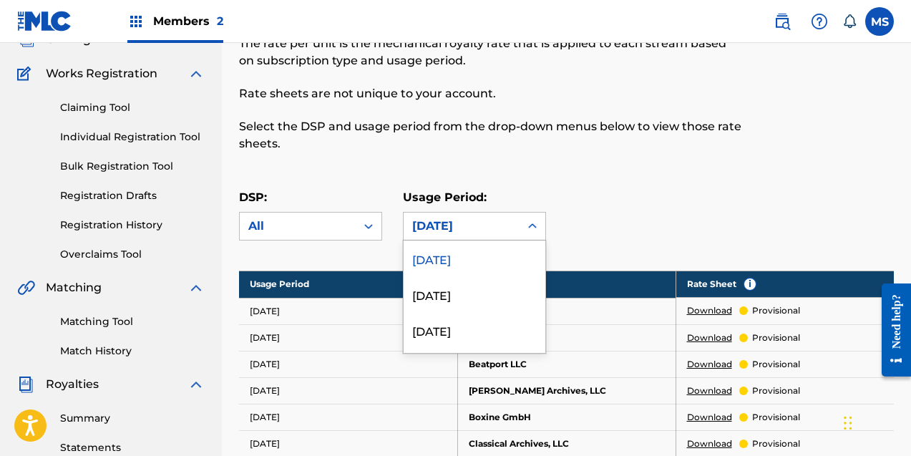
click at [517, 190] on p "Usage Period:" at bounding box center [474, 197] width 143 height 17
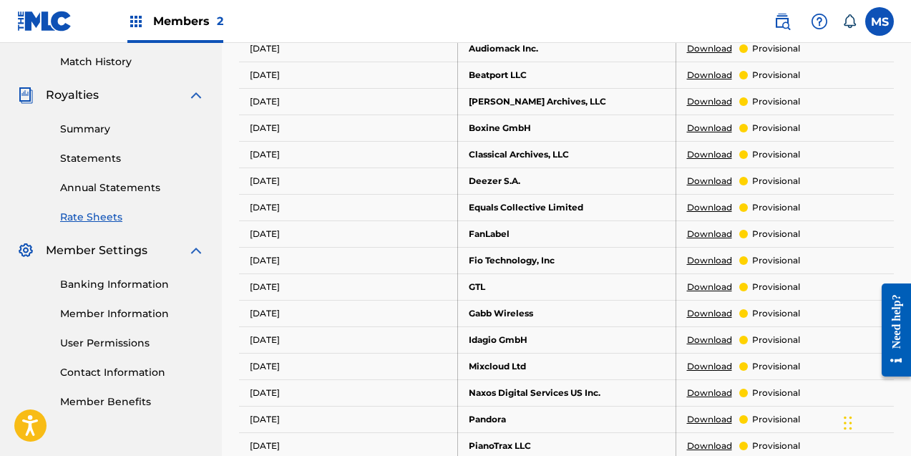
scroll to position [371, 0]
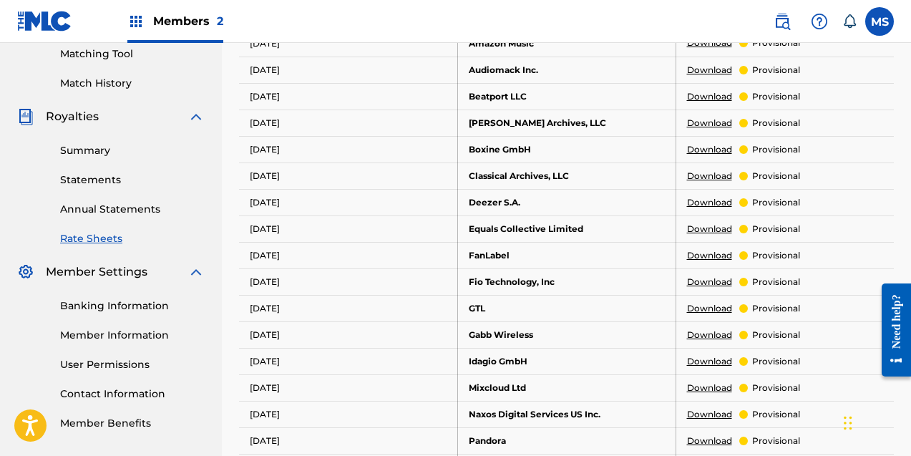
click at [142, 336] on link "Member Information" at bounding box center [132, 335] width 145 height 15
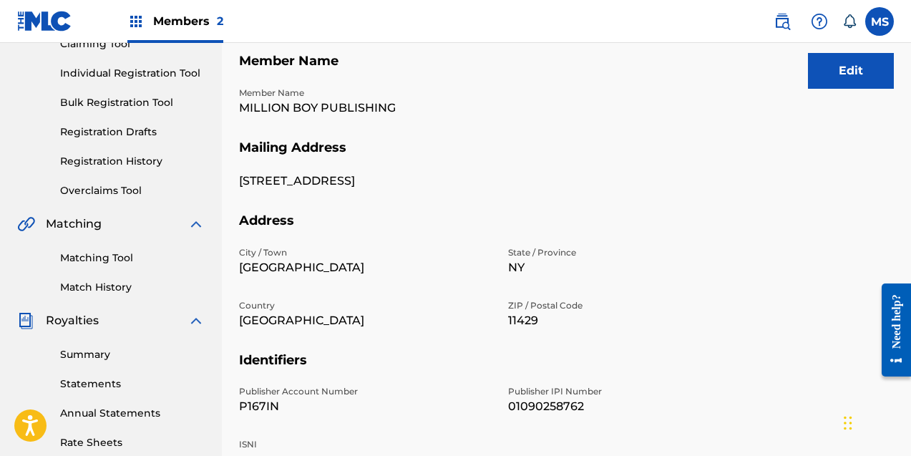
scroll to position [158, 0]
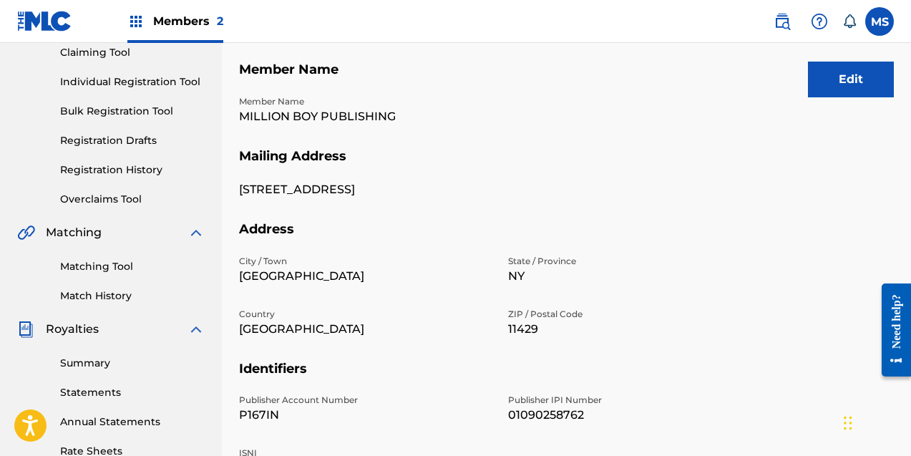
click at [542, 415] on p "01090258762" at bounding box center [634, 414] width 252 height 17
copy p "01090258762"
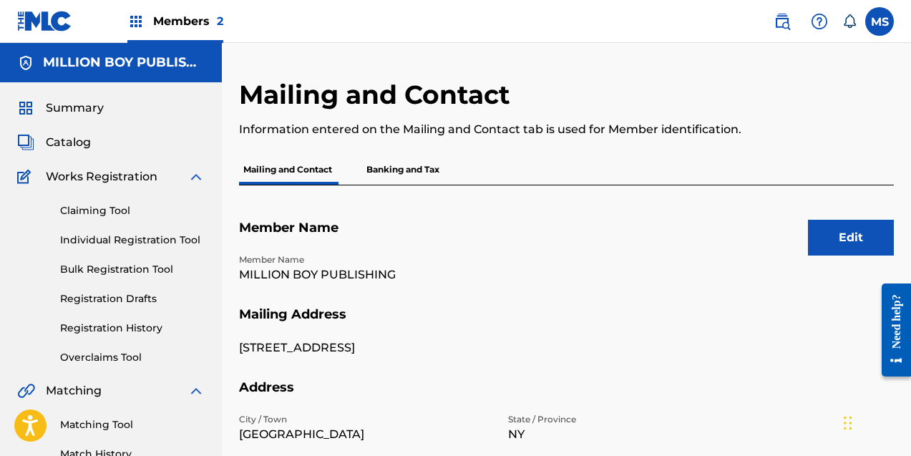
click at [112, 207] on link "Claiming Tool" at bounding box center [132, 210] width 145 height 15
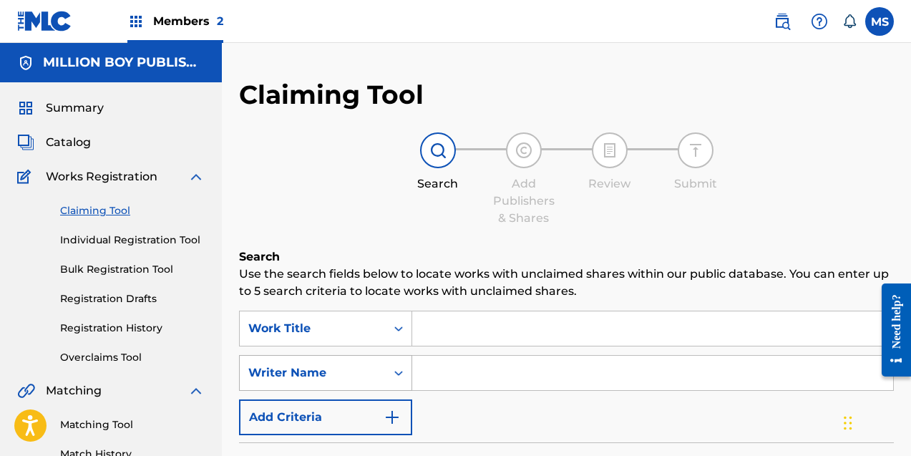
click at [367, 373] on div "Writer Name" at bounding box center [312, 372] width 129 height 17
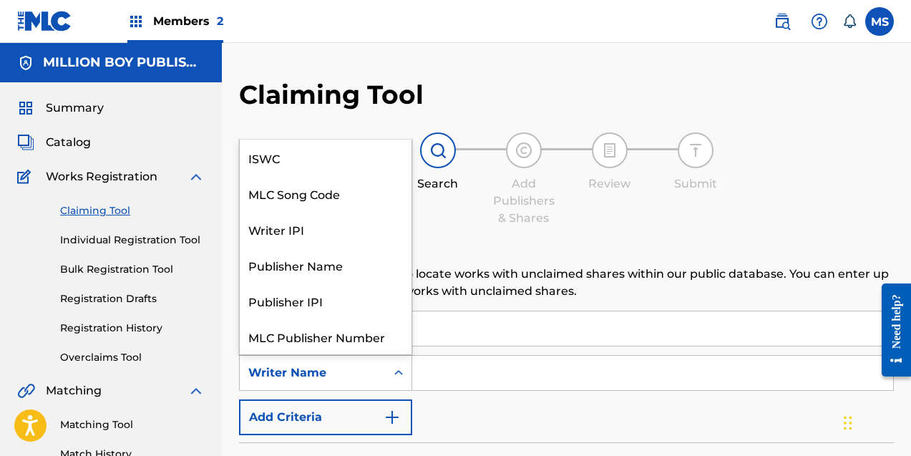
scroll to position [36, 0]
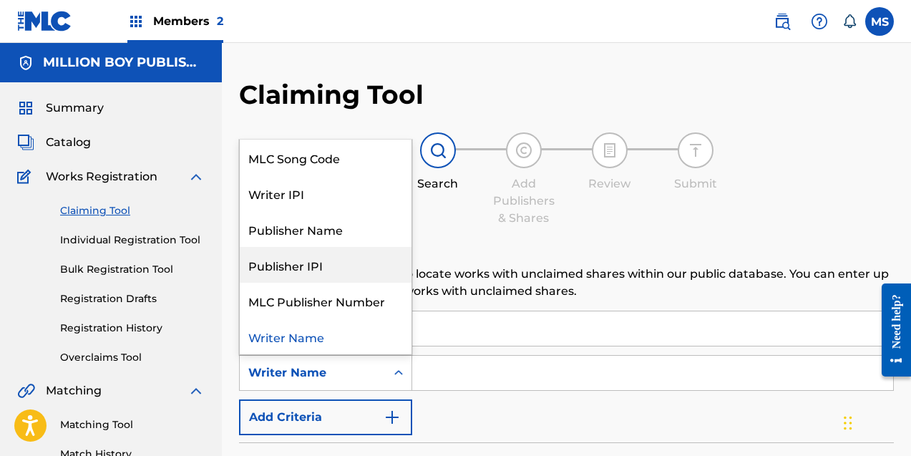
click at [325, 266] on div "Publisher IPI" at bounding box center [326, 265] width 172 height 36
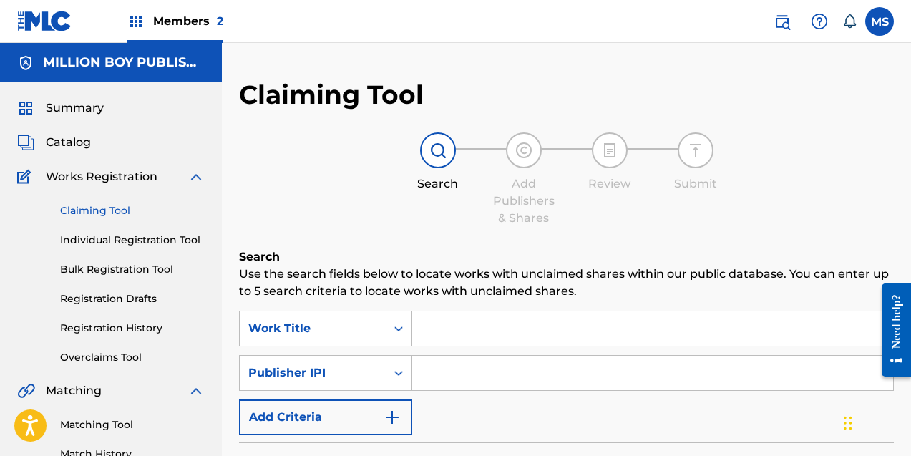
click at [458, 381] on input "Search Form" at bounding box center [652, 373] width 481 height 34
paste input "01090258762"
type input "01090258762"
click at [600, 407] on div "SearchWithCriteria32b7c4f5-b43f-4d13-9815-3a64c5decb04 Work Title SearchWithCri…" at bounding box center [566, 372] width 655 height 124
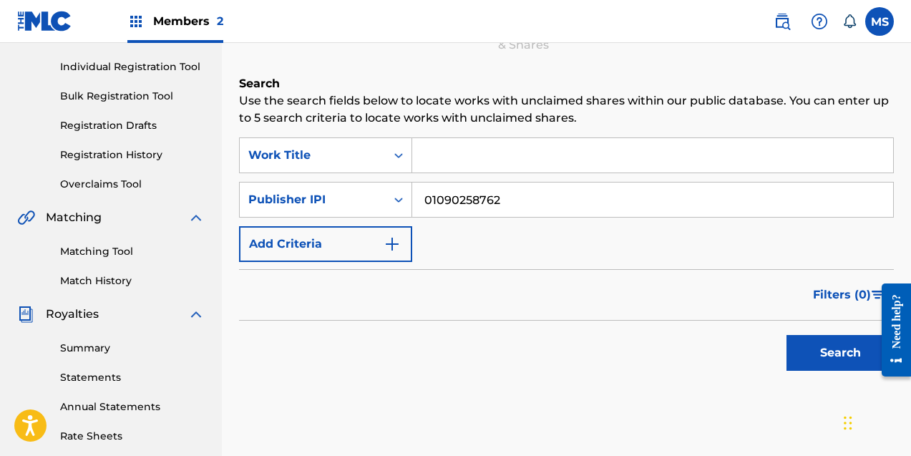
scroll to position [238, 0]
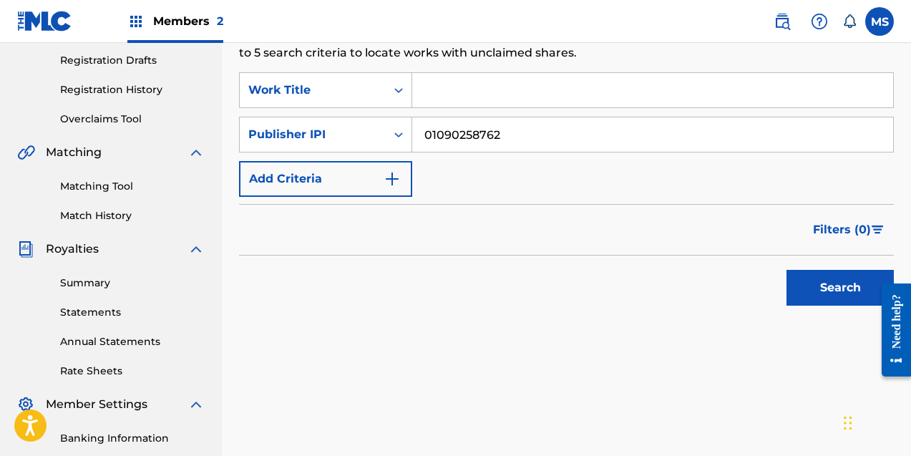
click at [819, 293] on button "Search" at bounding box center [839, 288] width 107 height 36
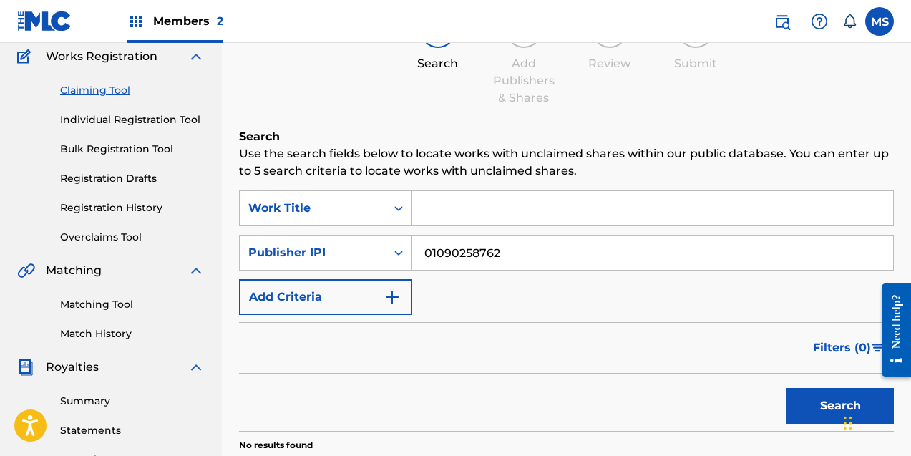
scroll to position [0, 0]
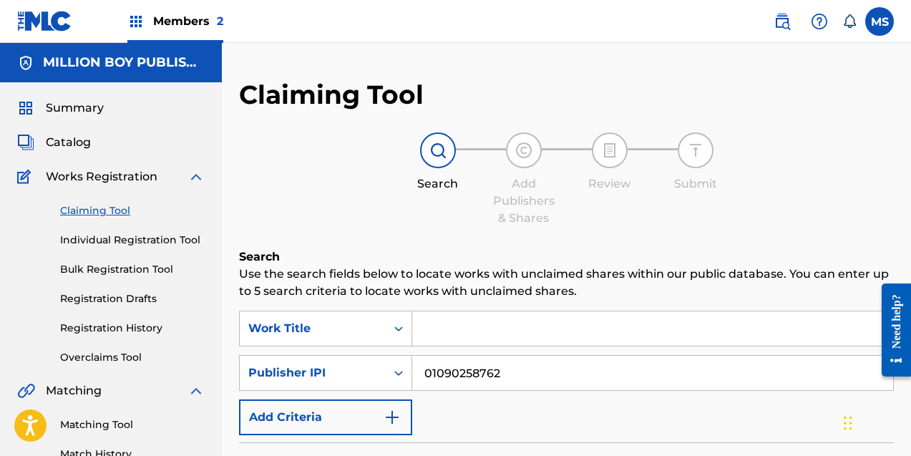
click at [89, 145] on span "Catalog" at bounding box center [68, 142] width 45 height 17
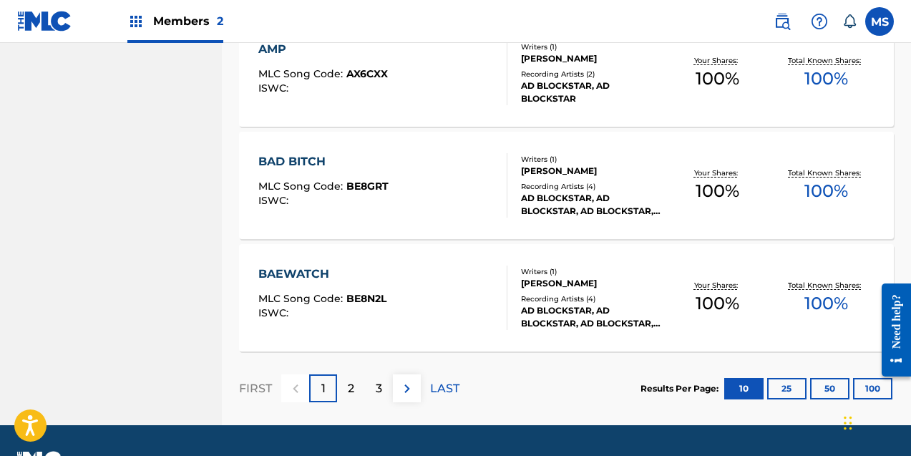
scroll to position [1182, 0]
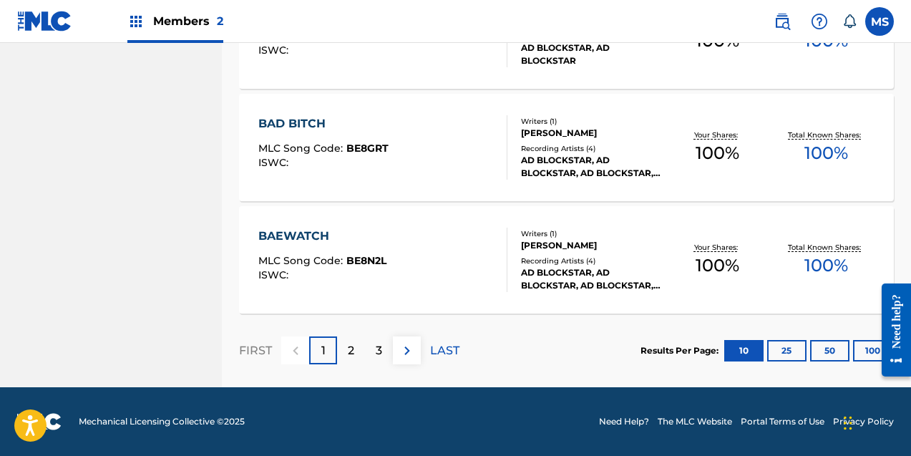
click at [405, 351] on img at bounding box center [406, 350] width 17 height 17
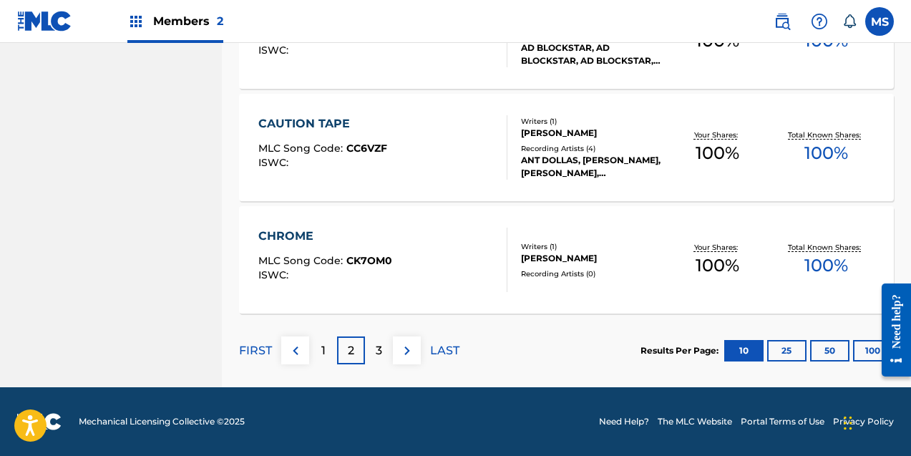
click at [438, 350] on p "LAST" at bounding box center [444, 350] width 29 height 17
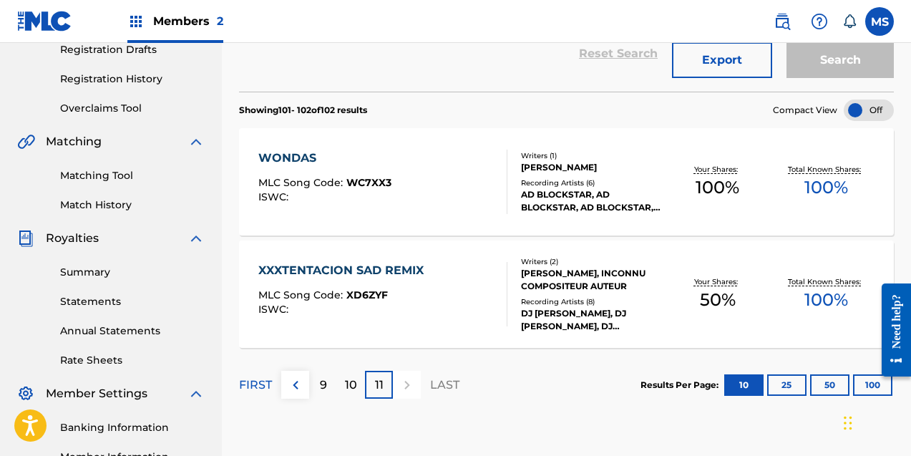
scroll to position [260, 0]
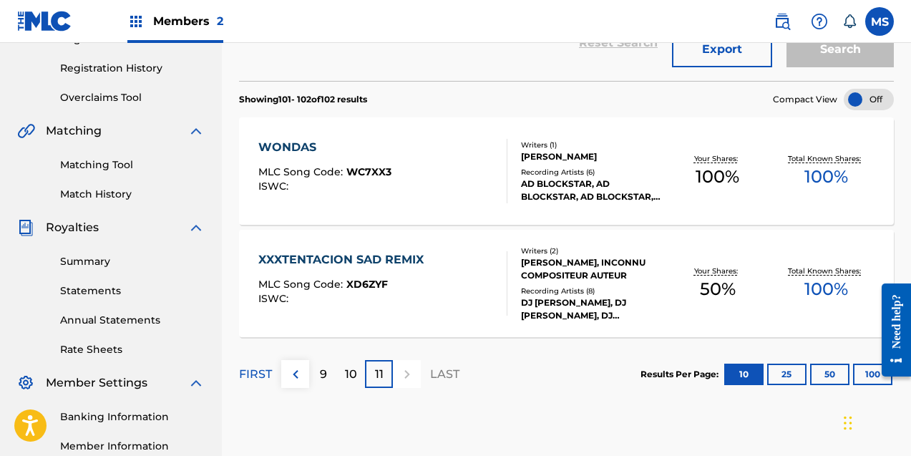
click at [351, 374] on p "10" at bounding box center [351, 374] width 12 height 17
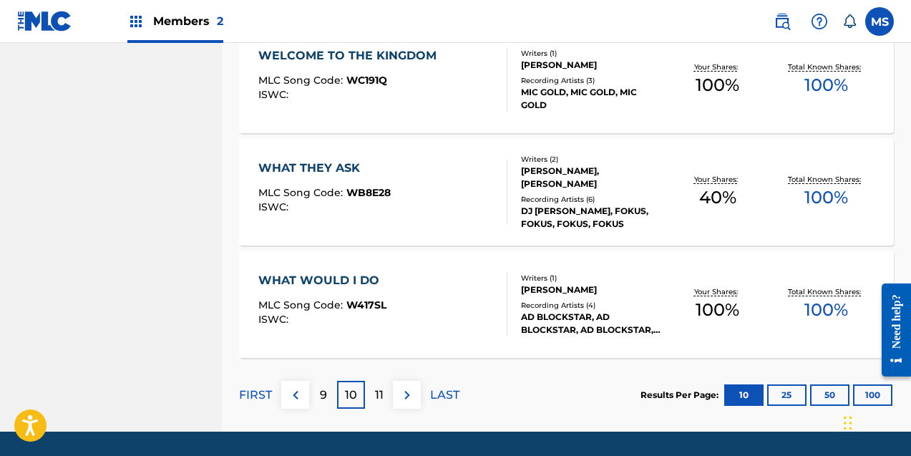
scroll to position [1182, 0]
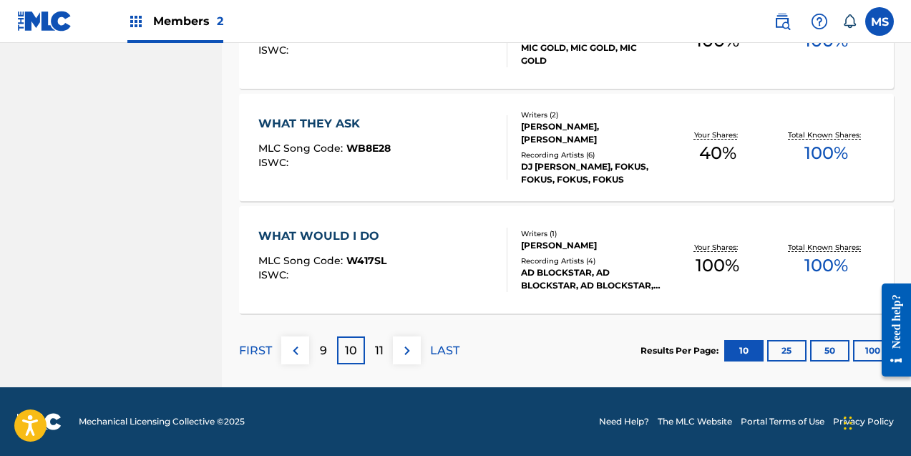
click at [328, 355] on div "9" at bounding box center [323, 350] width 28 height 28
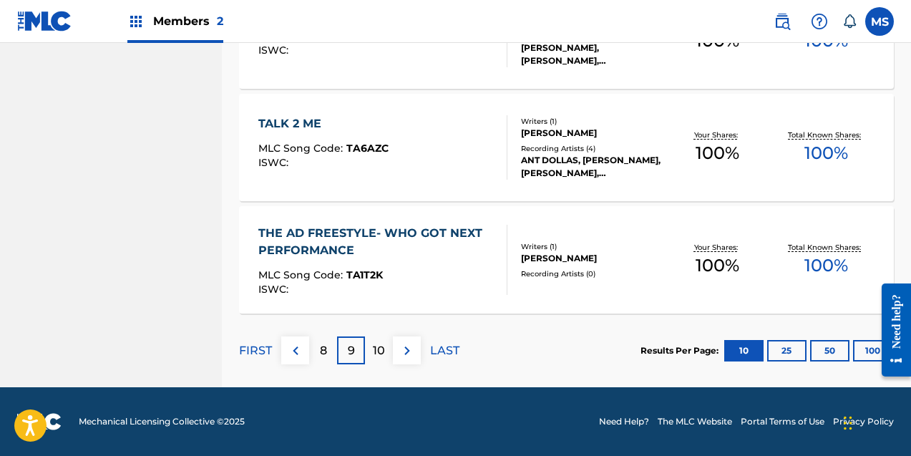
click at [324, 351] on p "8" at bounding box center [323, 350] width 7 height 17
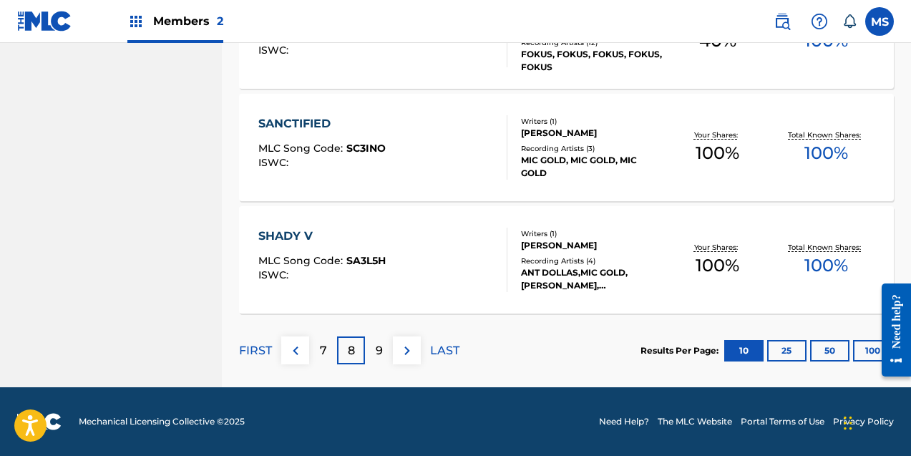
click at [295, 351] on img at bounding box center [295, 350] width 17 height 17
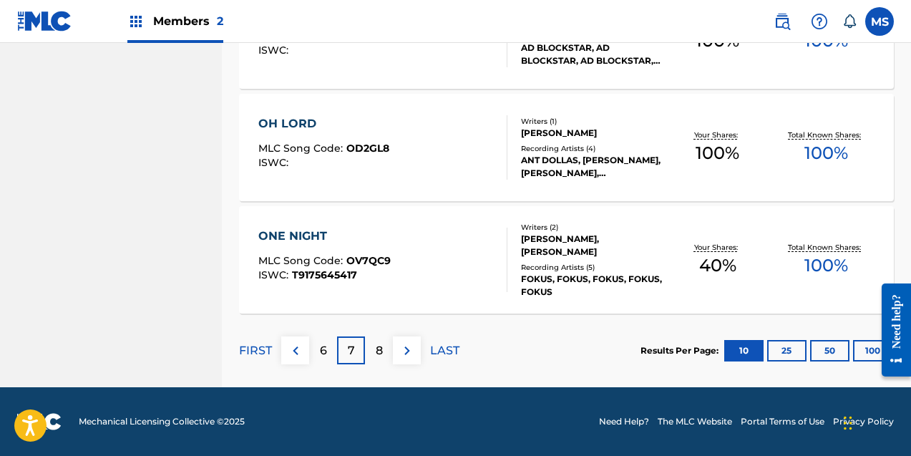
click at [290, 348] on img at bounding box center [295, 350] width 17 height 17
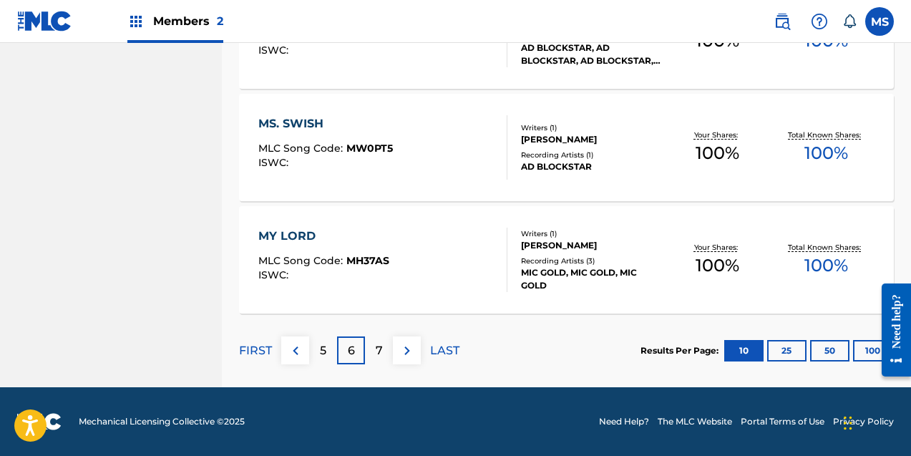
click at [295, 353] on img at bounding box center [295, 350] width 17 height 17
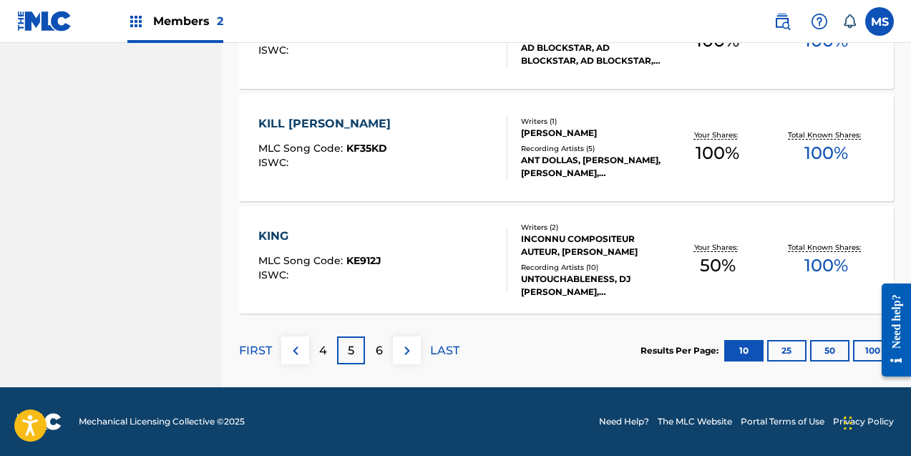
click at [319, 348] on p "4" at bounding box center [323, 350] width 8 height 17
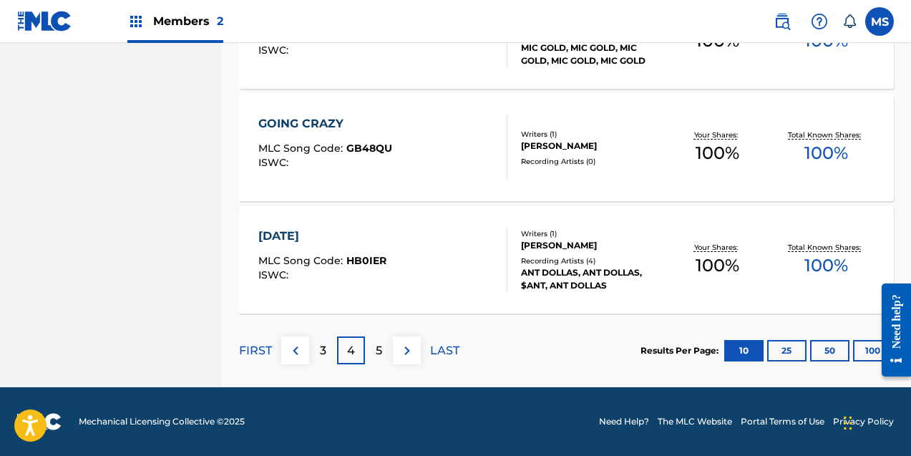
click at [321, 353] on p "3" at bounding box center [323, 350] width 6 height 17
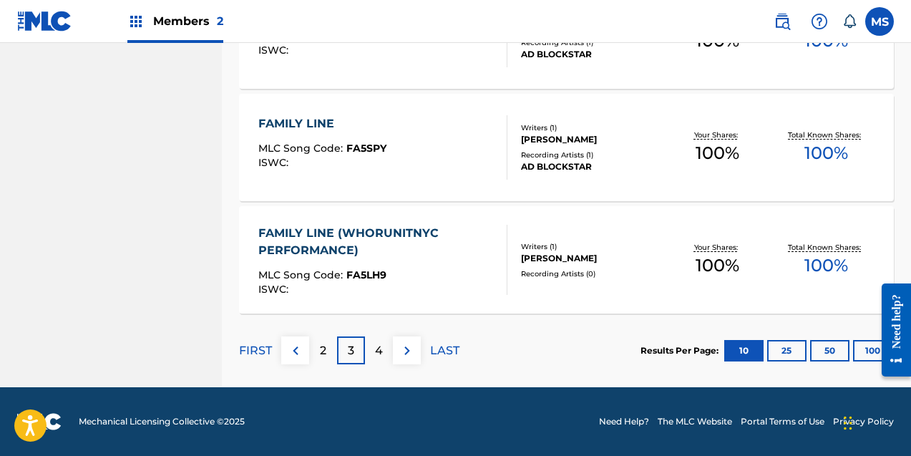
click at [321, 350] on p "2" at bounding box center [323, 350] width 6 height 17
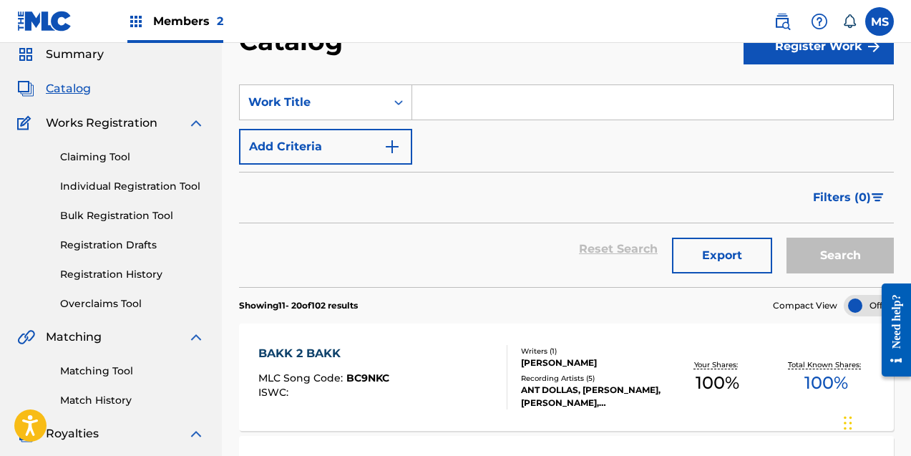
scroll to position [0, 0]
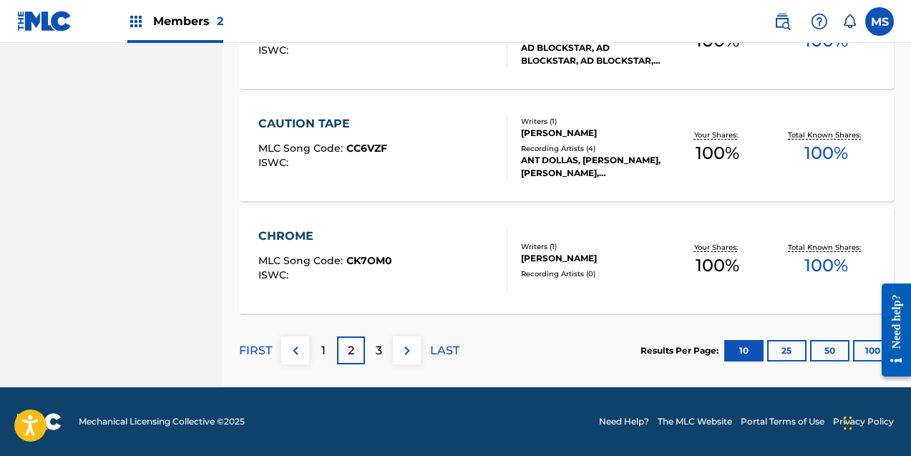
click at [328, 347] on div "1" at bounding box center [323, 350] width 28 height 28
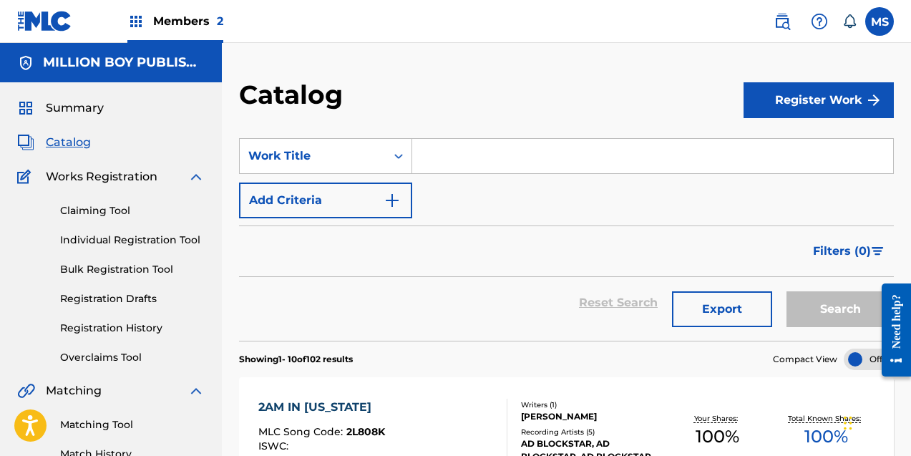
click at [191, 23] on span "Members 2" at bounding box center [188, 21] width 70 height 16
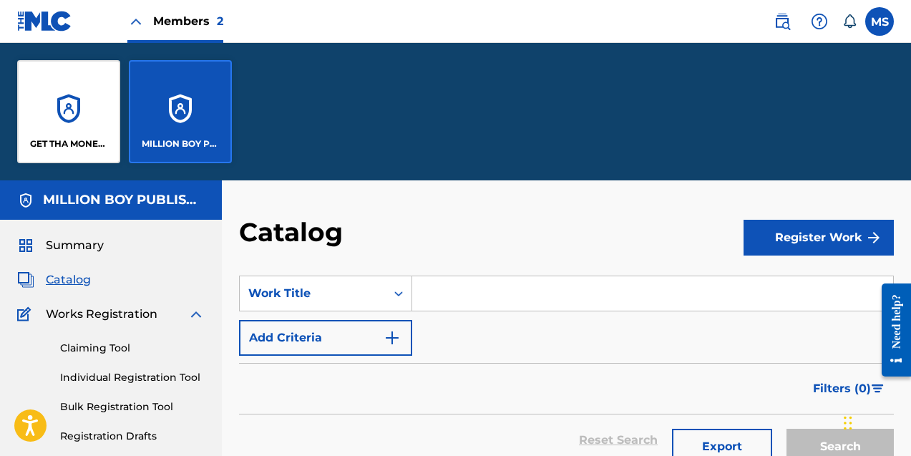
click at [84, 118] on div "GET THA MONEY INC." at bounding box center [68, 111] width 103 height 103
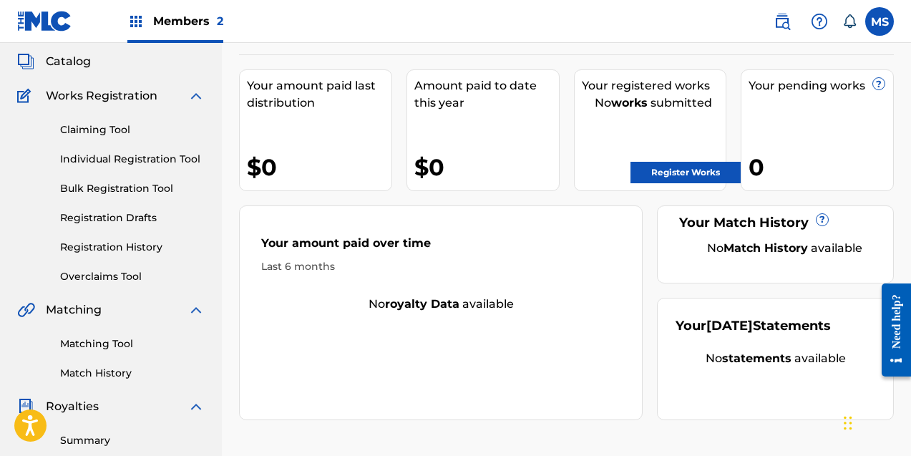
click at [181, 25] on span "Members 2" at bounding box center [188, 21] width 70 height 16
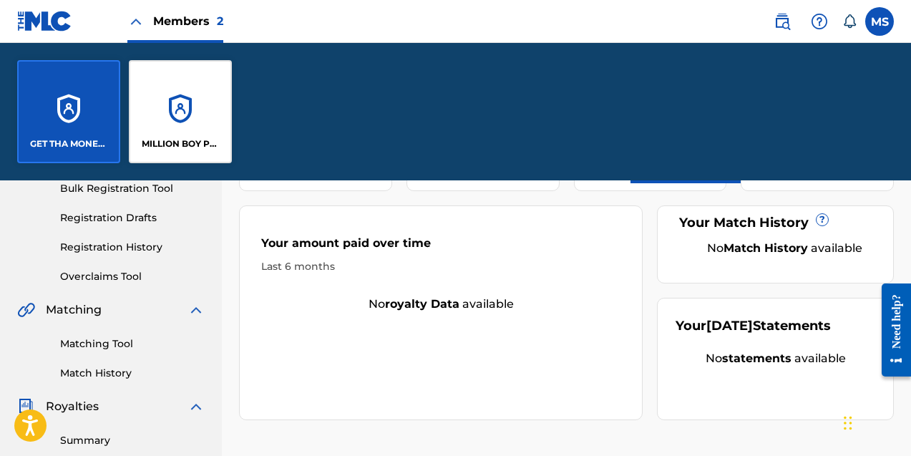
click at [185, 102] on div "MILLION BOY PUBLISHING" at bounding box center [180, 111] width 103 height 103
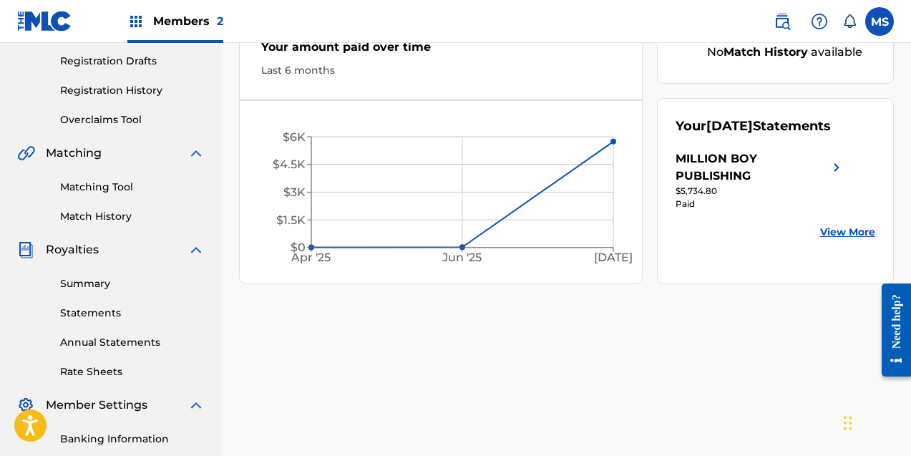
scroll to position [259, 0]
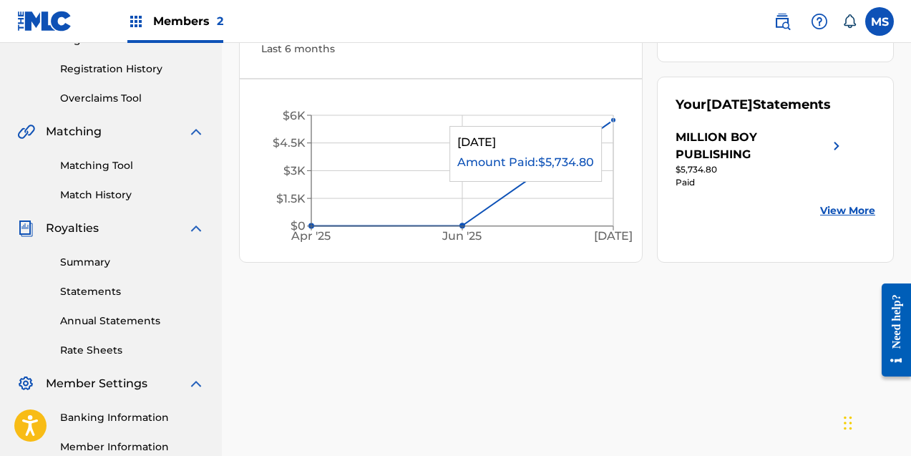
click at [613, 119] on circle at bounding box center [613, 120] width 6 height 6
click at [826, 151] on div "MILLION BOY PUBLISHING" at bounding box center [751, 146] width 152 height 34
